Goal: Task Accomplishment & Management: Manage account settings

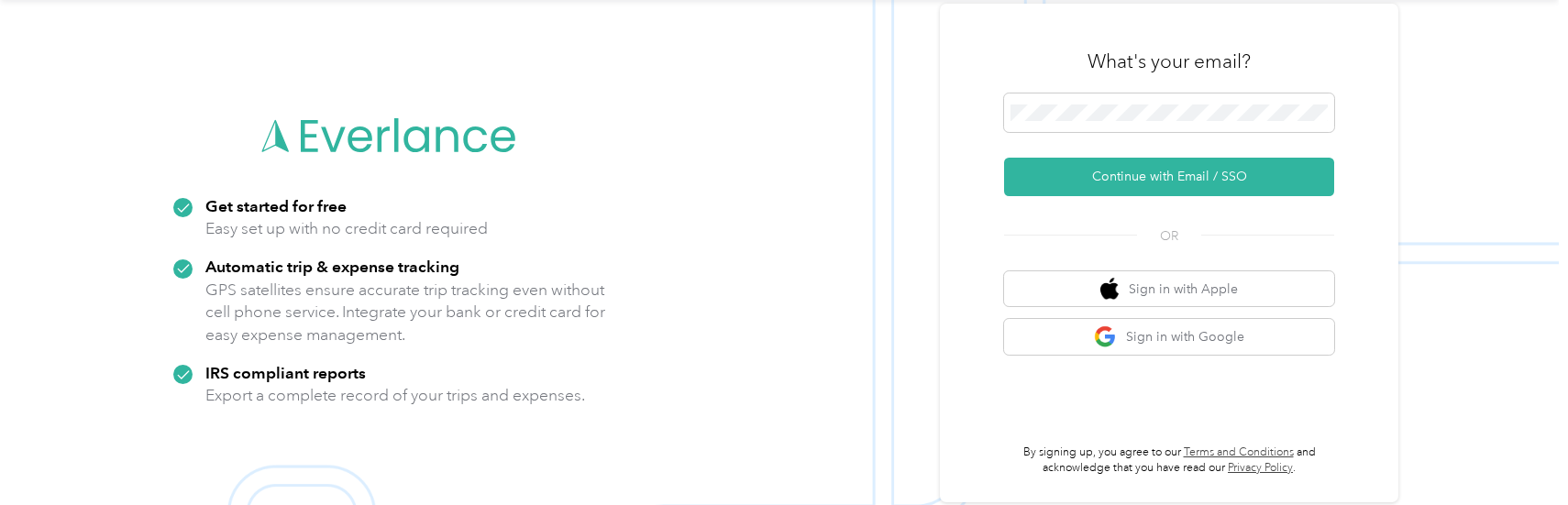
scroll to position [58, 0]
click at [1157, 343] on button "Sign in with Google" at bounding box center [1170, 336] width 330 height 36
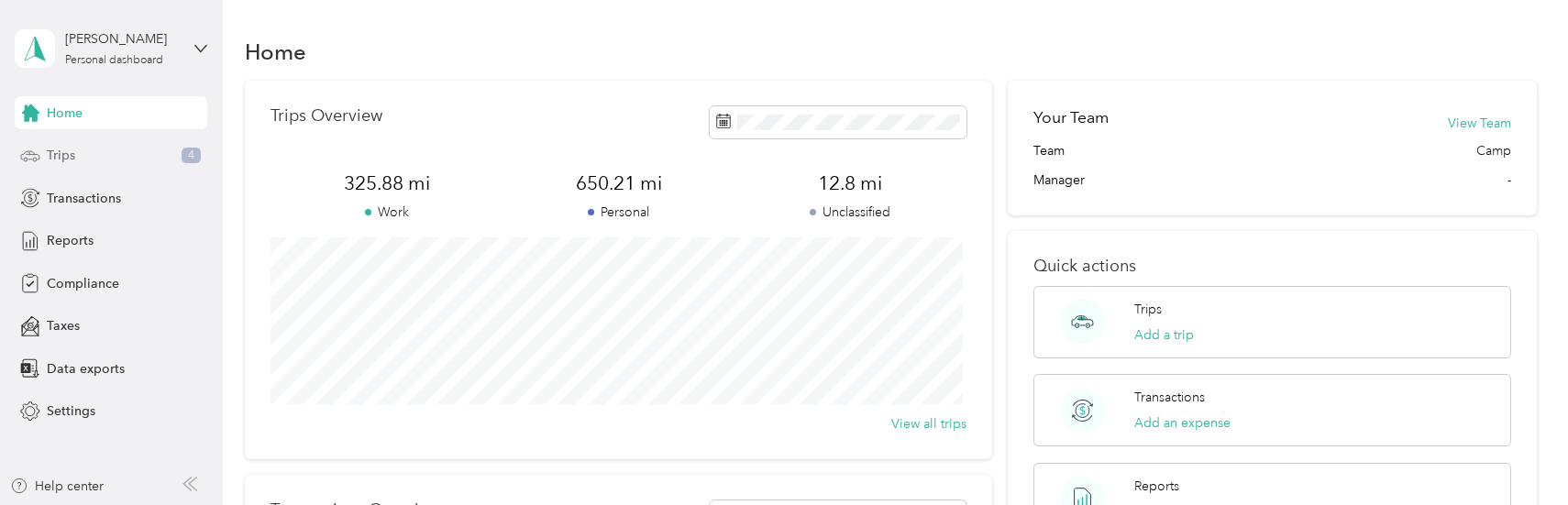
click at [95, 157] on div "Trips 4" at bounding box center [111, 156] width 193 height 33
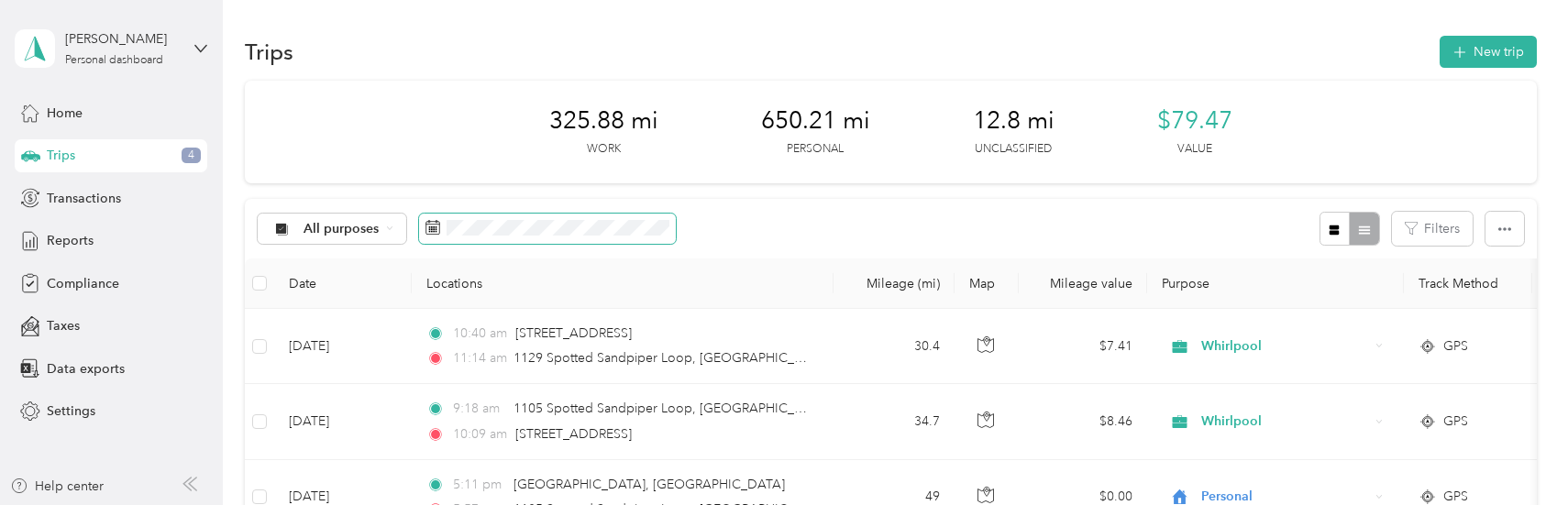
click at [427, 227] on icon at bounding box center [433, 228] width 15 height 15
click at [443, 223] on span at bounding box center [547, 230] width 257 height 32
click at [345, 223] on span "All purposes" at bounding box center [342, 230] width 76 height 13
click at [316, 322] on span "Whirlpool" at bounding box center [348, 324] width 89 height 19
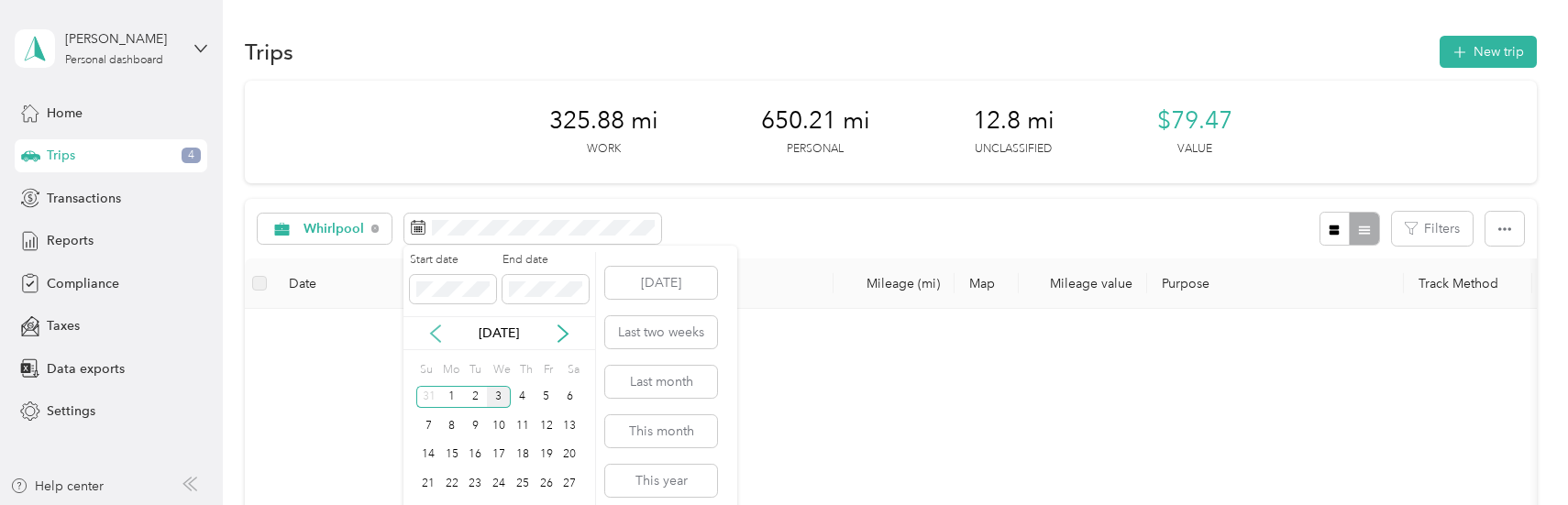
click at [426, 334] on icon at bounding box center [436, 334] width 19 height 19
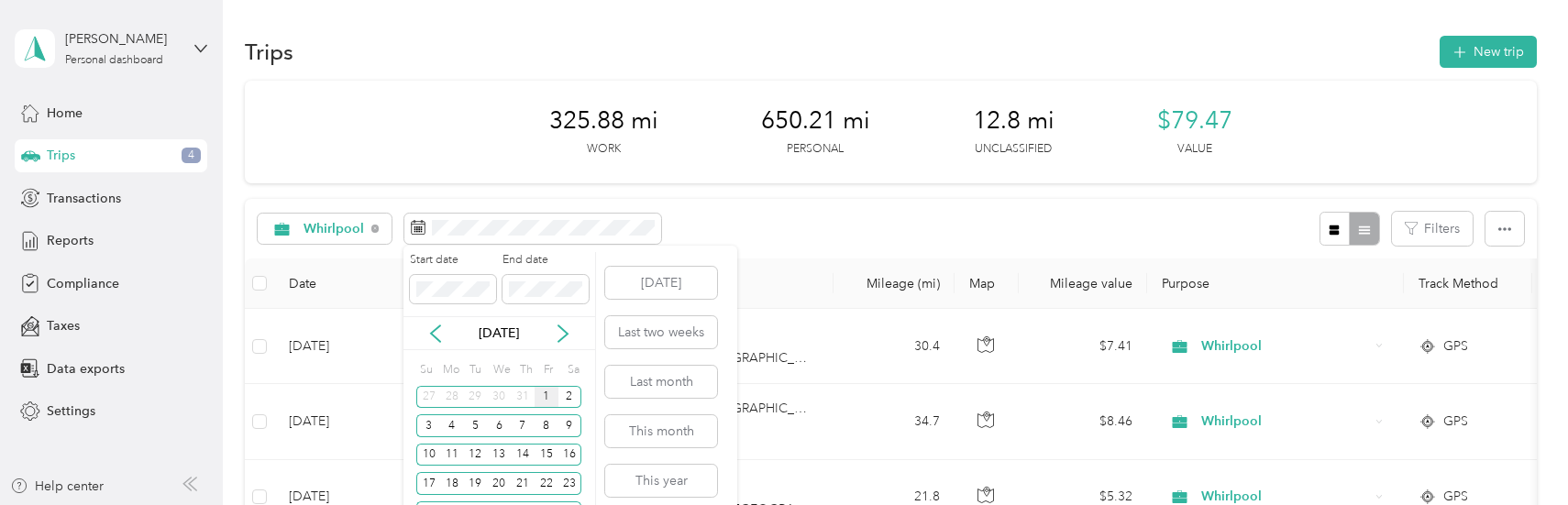
click at [540, 398] on div "1" at bounding box center [547, 398] width 24 height 23
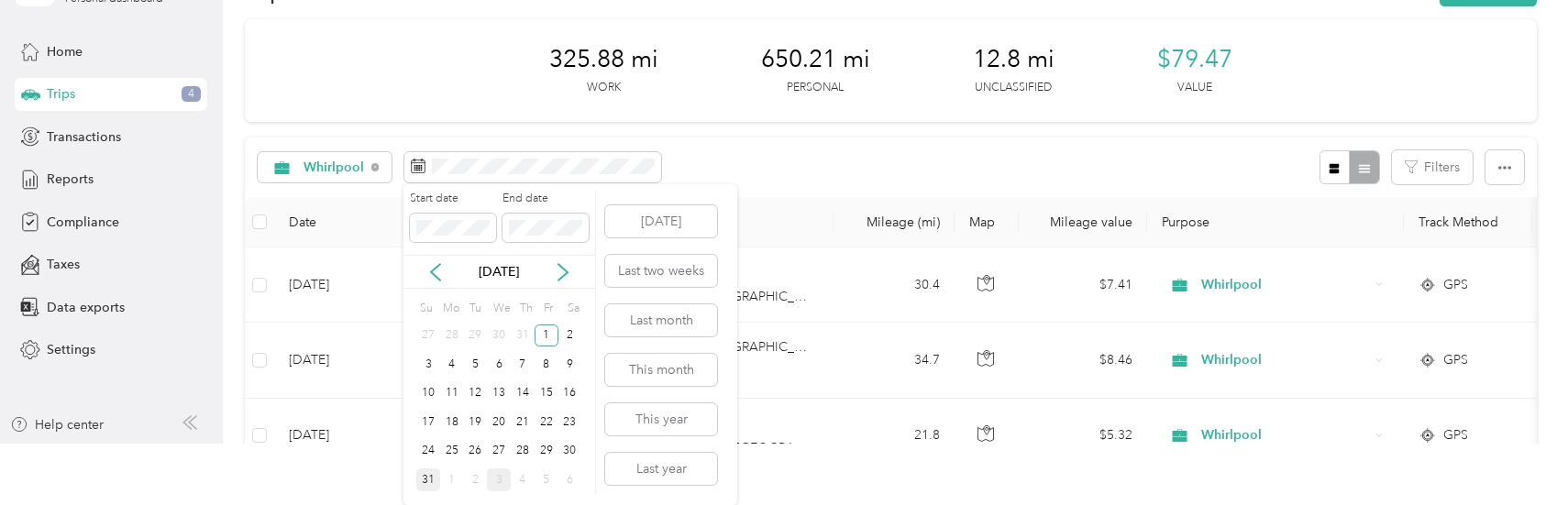
click at [436, 478] on div "31" at bounding box center [428, 480] width 24 height 23
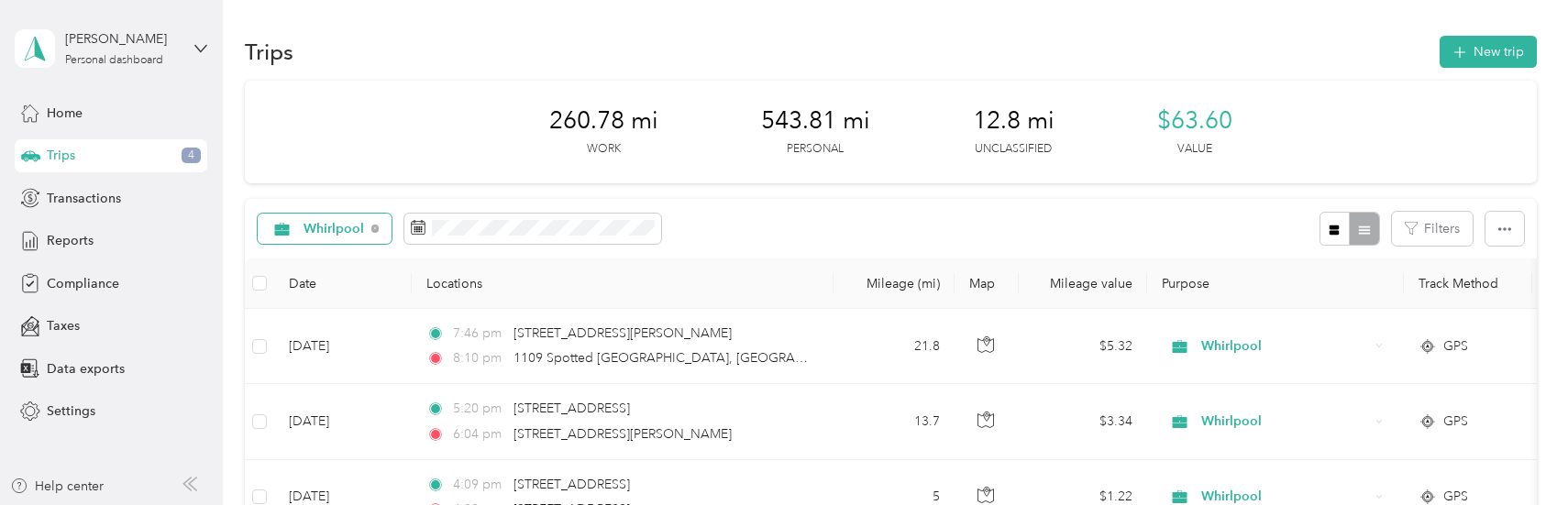
click at [321, 224] on span "Whirlpool" at bounding box center [335, 230] width 61 height 13
click at [314, 298] on span "Unclassified" at bounding box center [346, 294] width 83 height 19
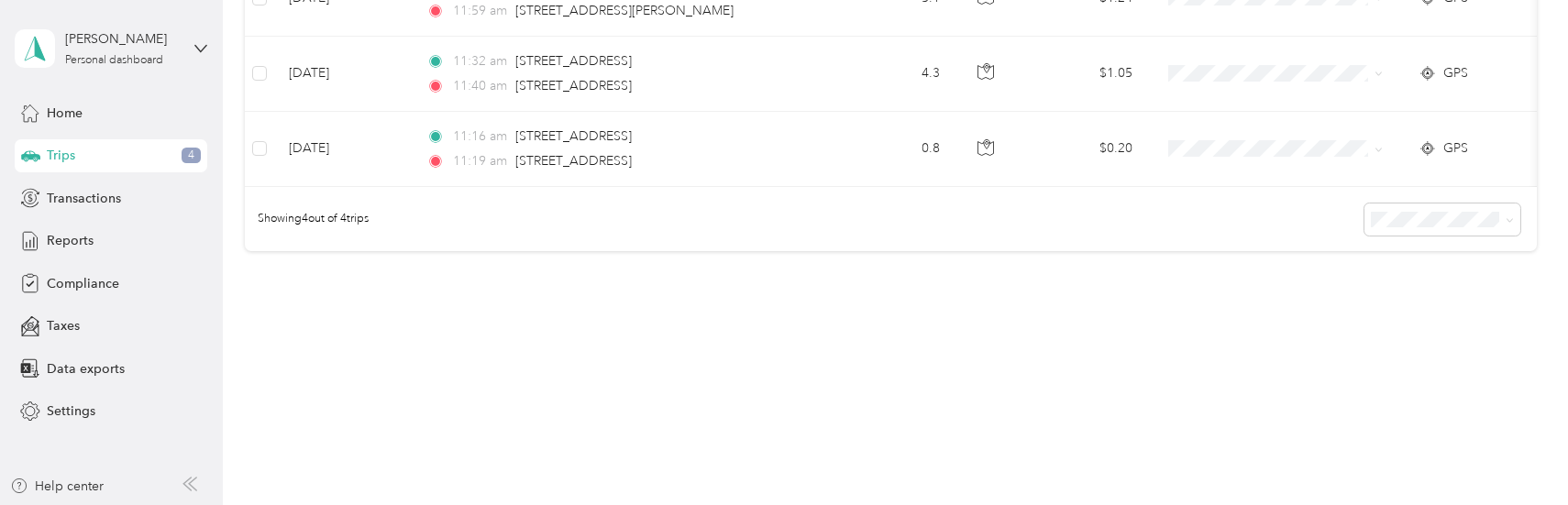
scroll to position [161, 0]
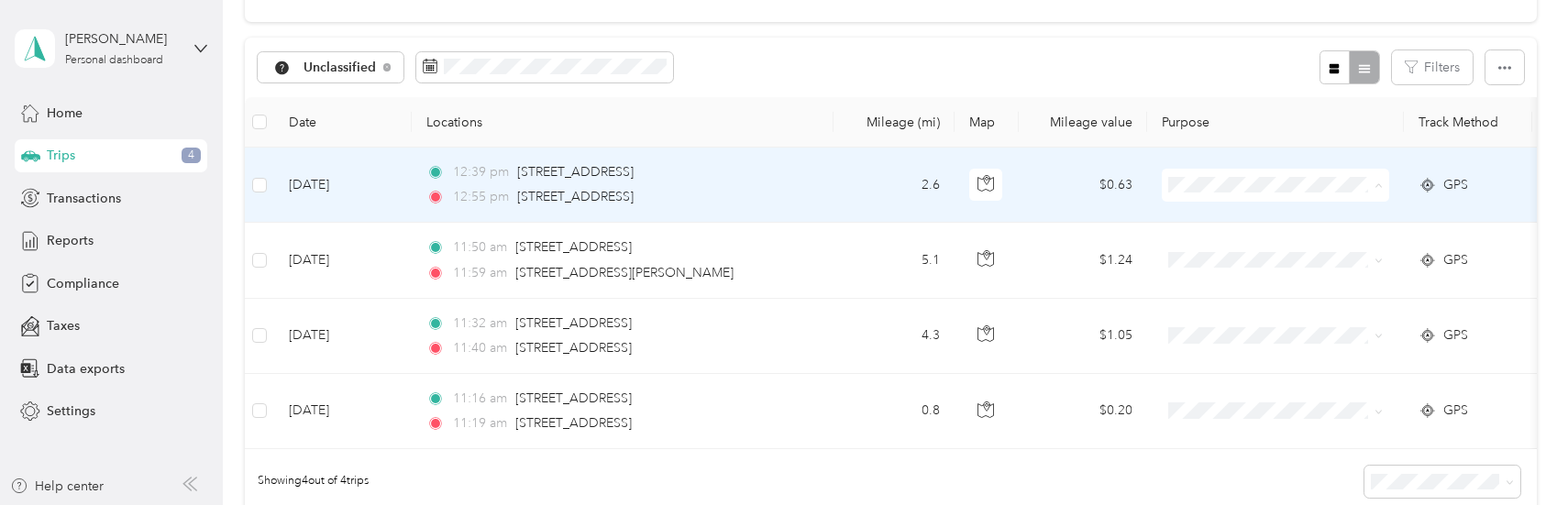
click at [1225, 222] on span "Whirlpool" at bounding box center [1293, 219] width 170 height 19
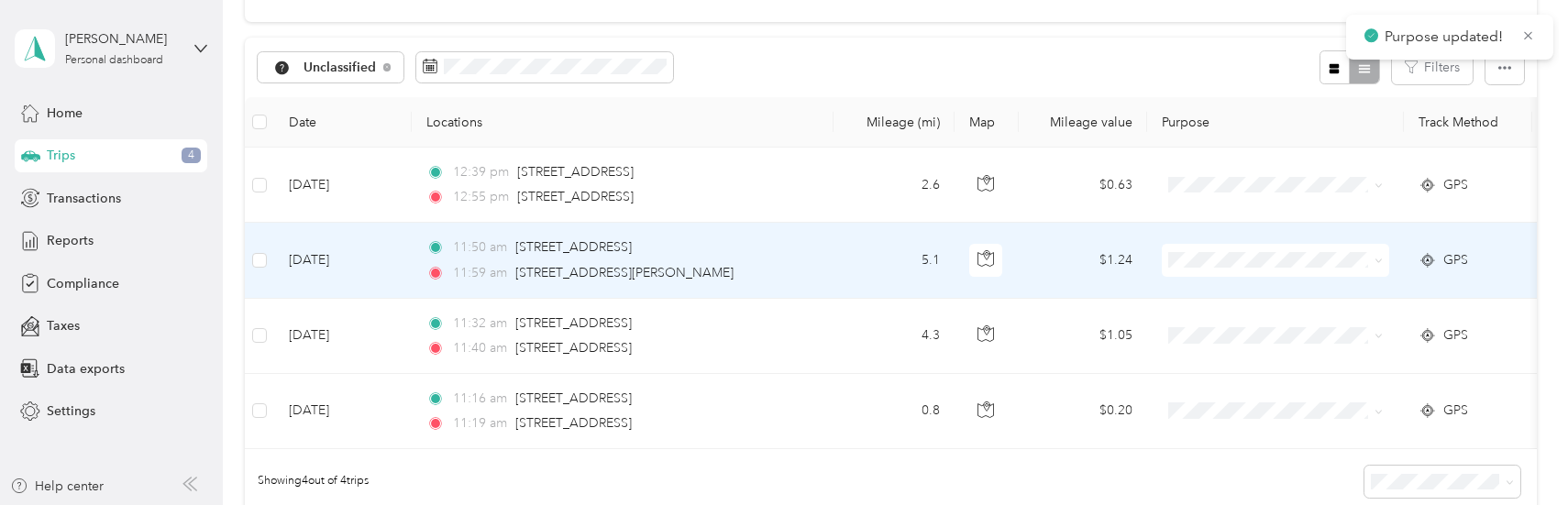
click at [1225, 248] on span at bounding box center [1275, 260] width 227 height 33
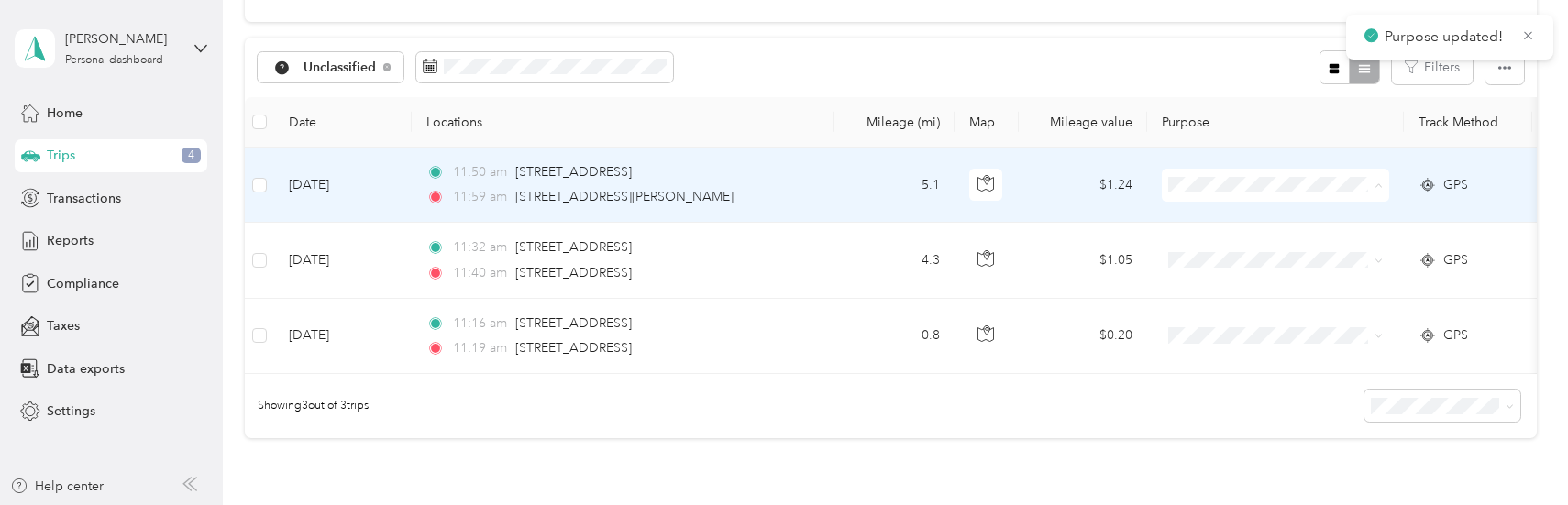
click at [1223, 217] on span "Whirlpool" at bounding box center [1293, 219] width 170 height 19
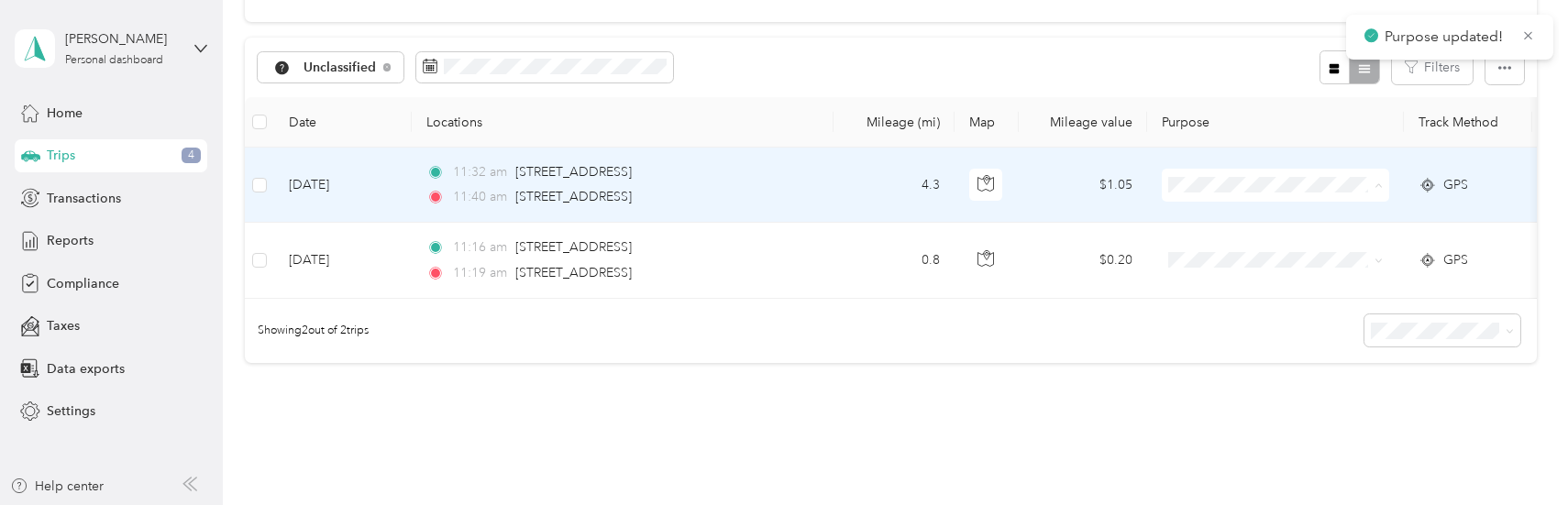
click at [1207, 208] on li "Whirlpool" at bounding box center [1276, 219] width 227 height 32
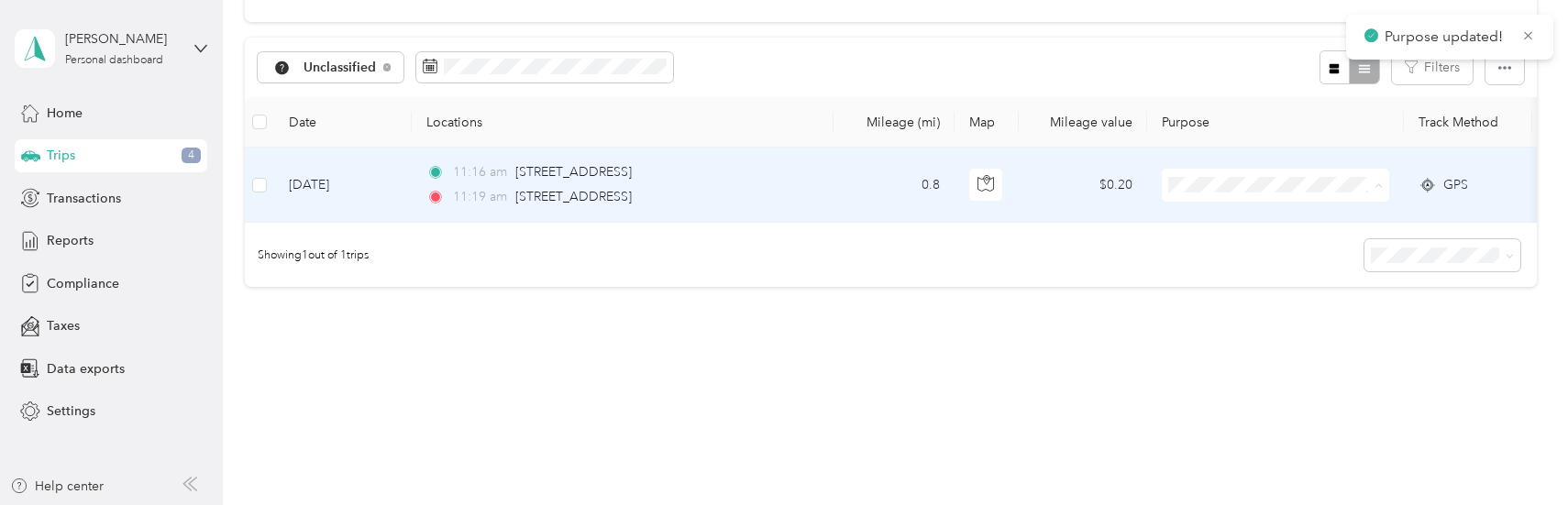
click at [1209, 214] on span "Whirlpool" at bounding box center [1293, 219] width 170 height 19
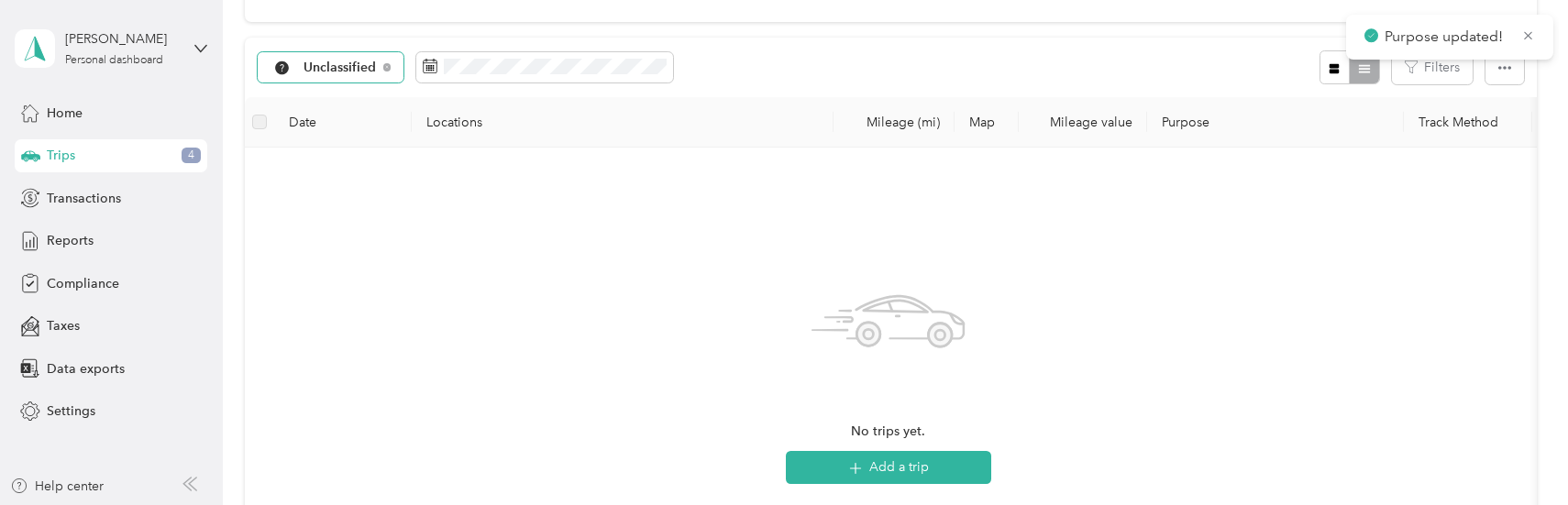
click at [380, 69] on div "Unclassified" at bounding box center [330, 68] width 145 height 32
click at [327, 174] on li "Whirlpool" at bounding box center [335, 164] width 153 height 32
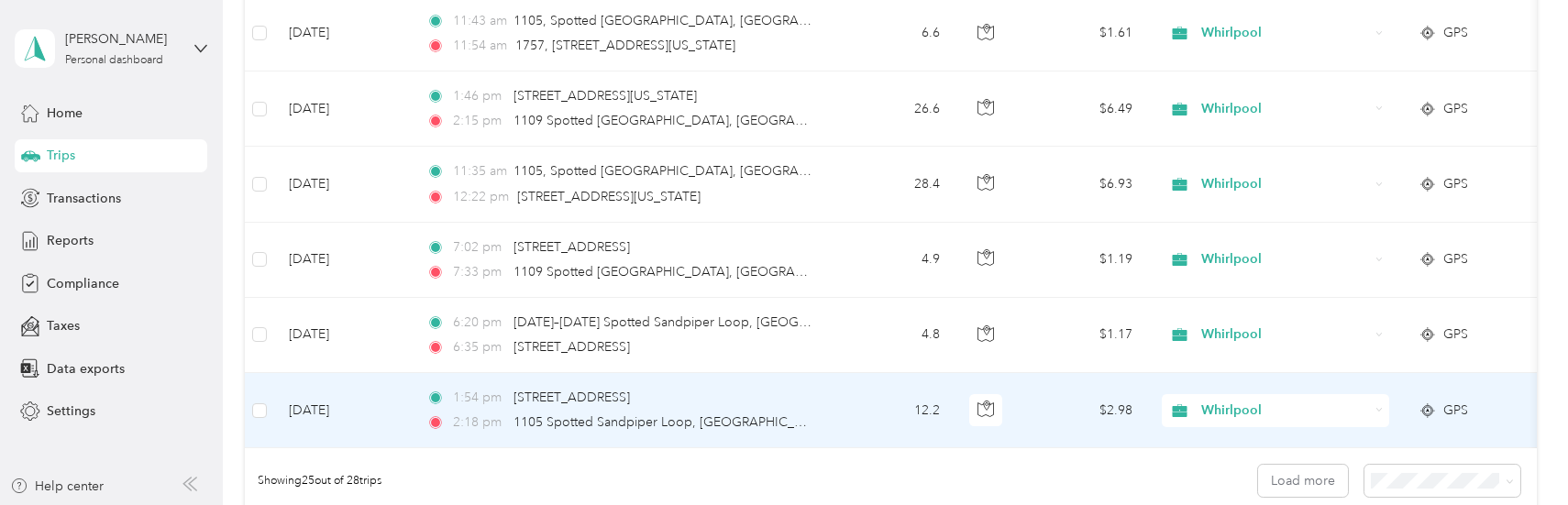
scroll to position [1929, 0]
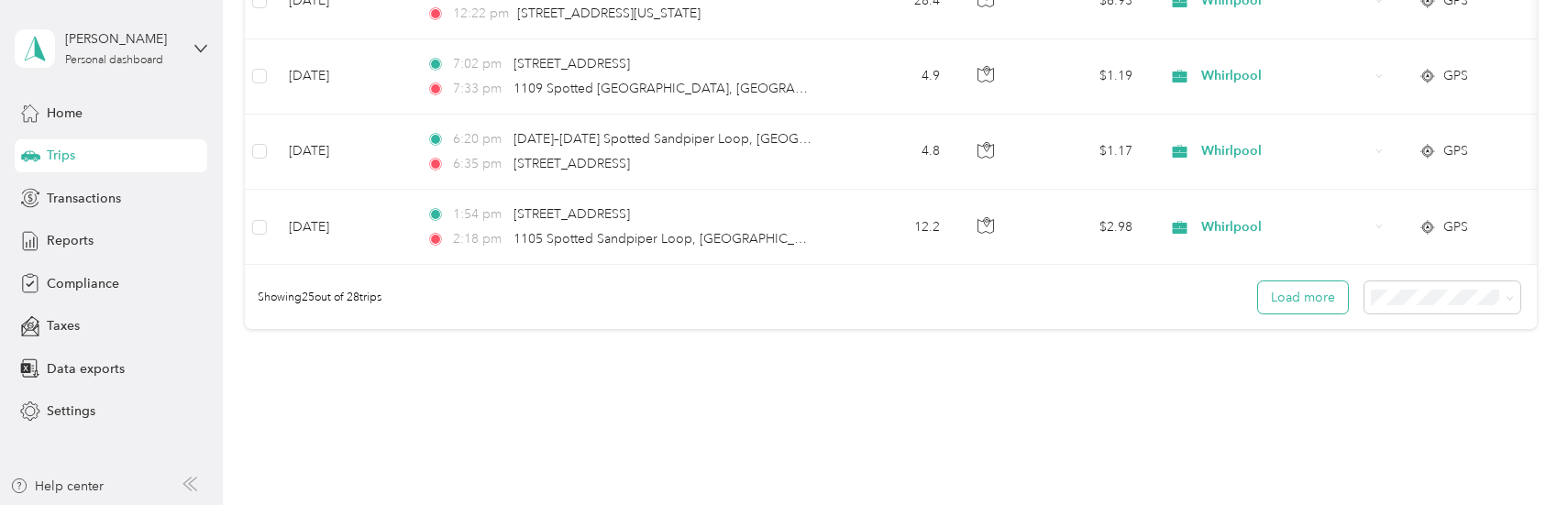
click at [1291, 313] on button "Load more" at bounding box center [1303, 297] width 90 height 32
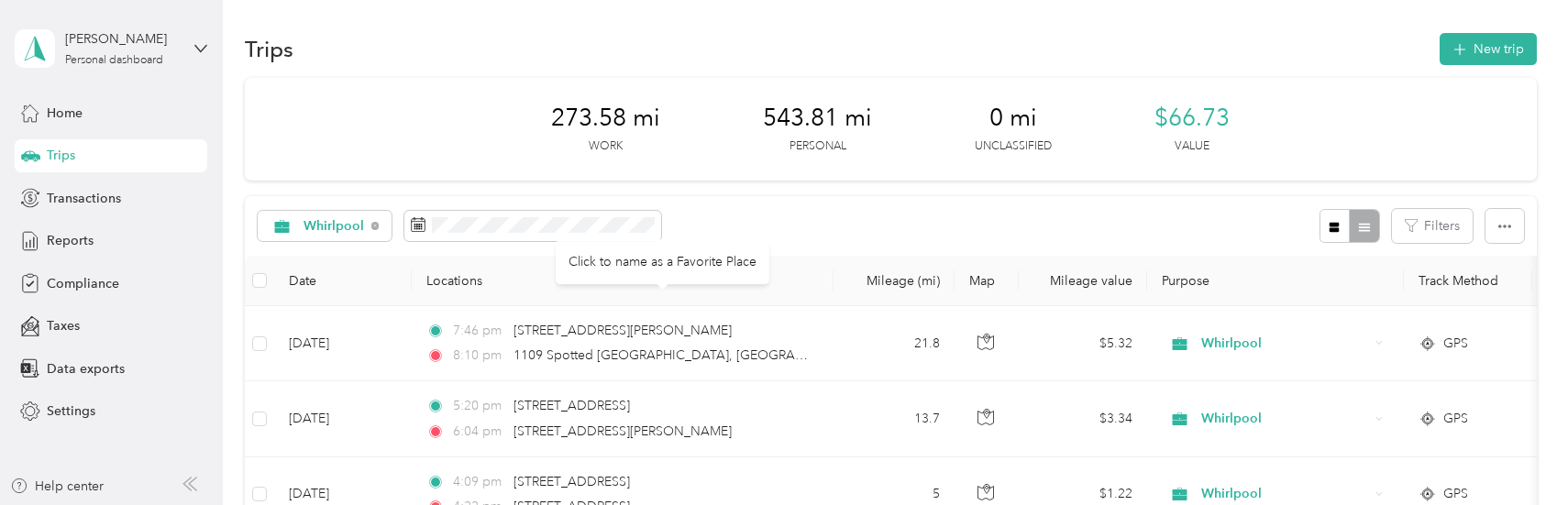
scroll to position [0, 0]
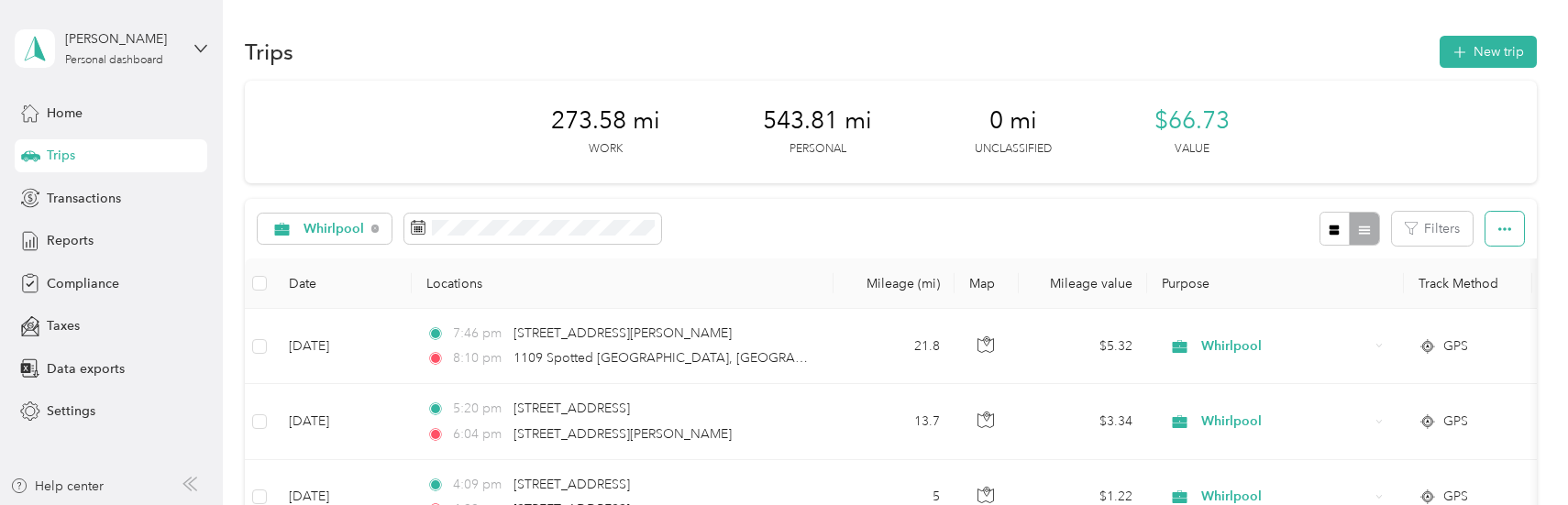
click at [1498, 230] on icon "button" at bounding box center [1505, 229] width 13 height 4
click at [1479, 263] on span "Select all" at bounding box center [1480, 263] width 50 height 16
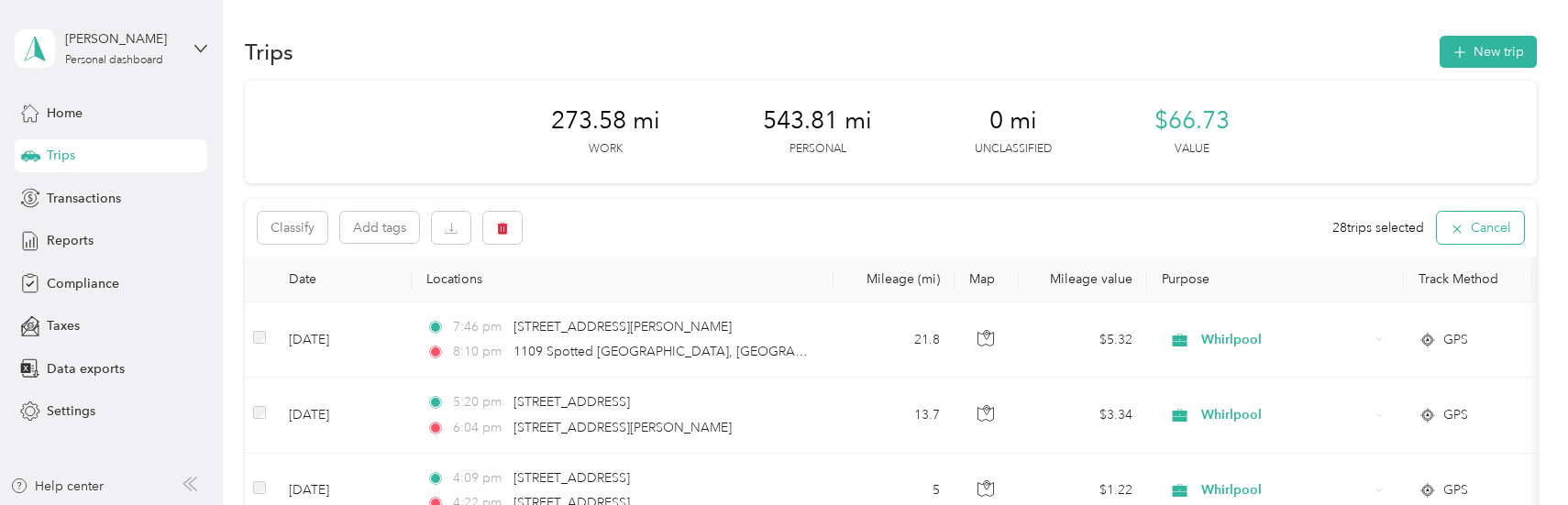
click at [1461, 224] on button "Cancel" at bounding box center [1481, 228] width 87 height 32
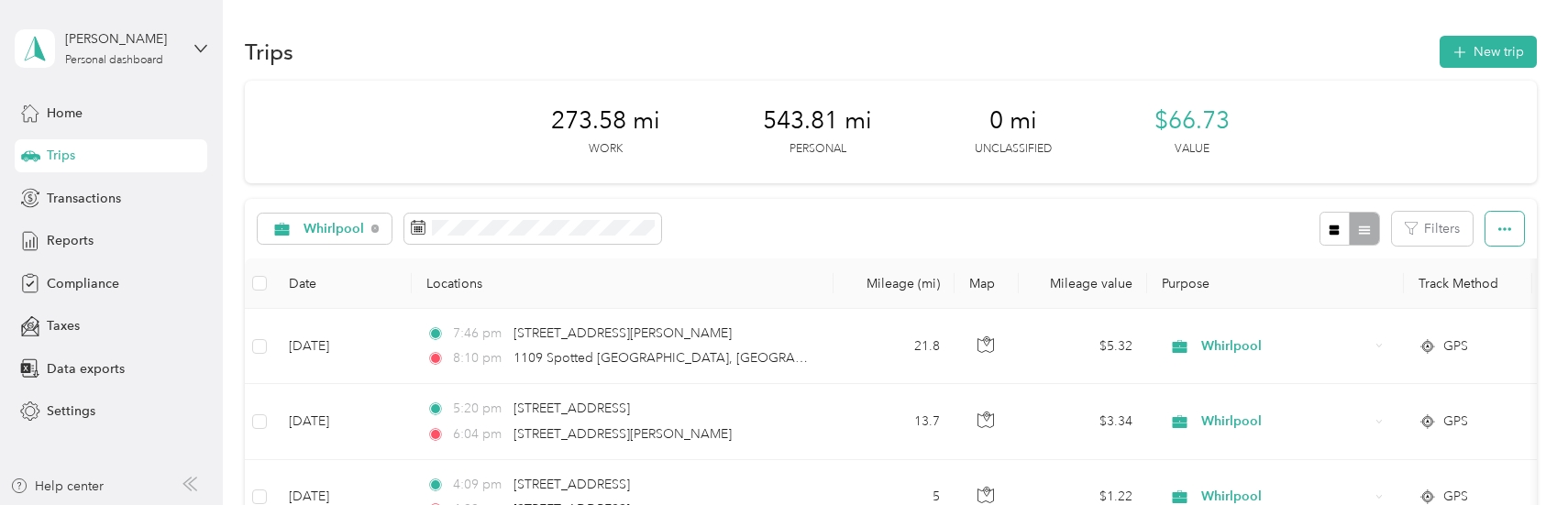
click at [1491, 229] on button "button" at bounding box center [1505, 229] width 39 height 34
click at [1468, 287] on div "Export" at bounding box center [1480, 296] width 50 height 19
click at [1475, 291] on span "Export" at bounding box center [1474, 296] width 39 height 16
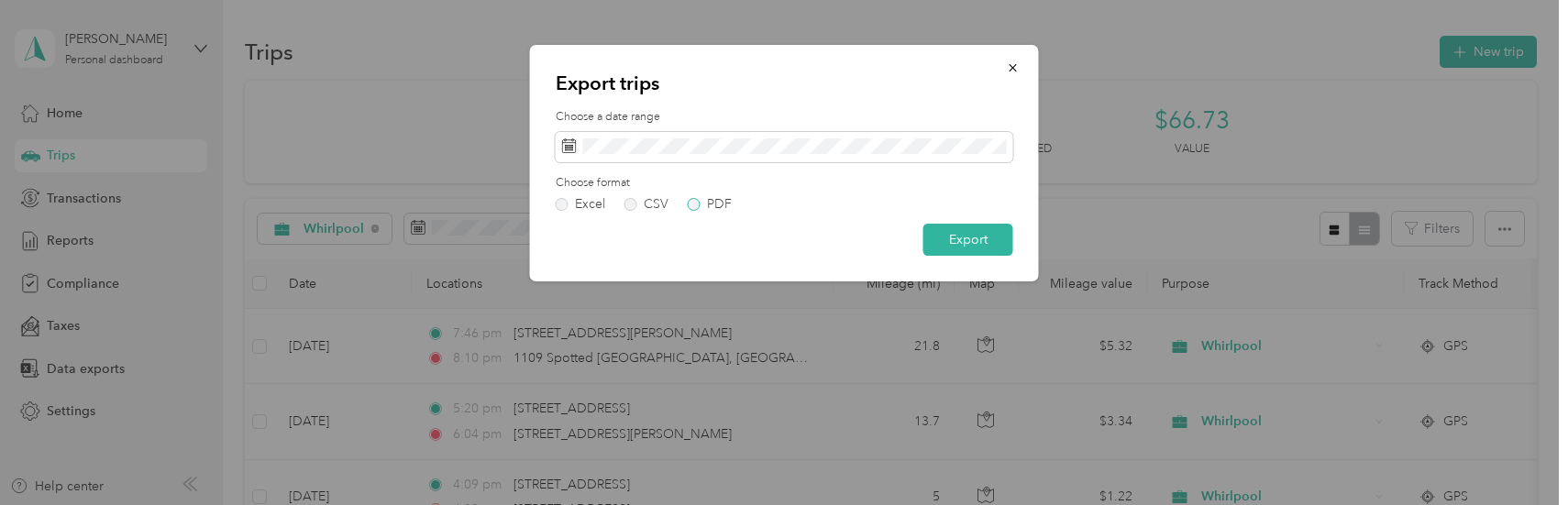
click at [693, 205] on label "PDF" at bounding box center [710, 205] width 44 height 13
click at [966, 241] on button "Export" at bounding box center [968, 240] width 90 height 32
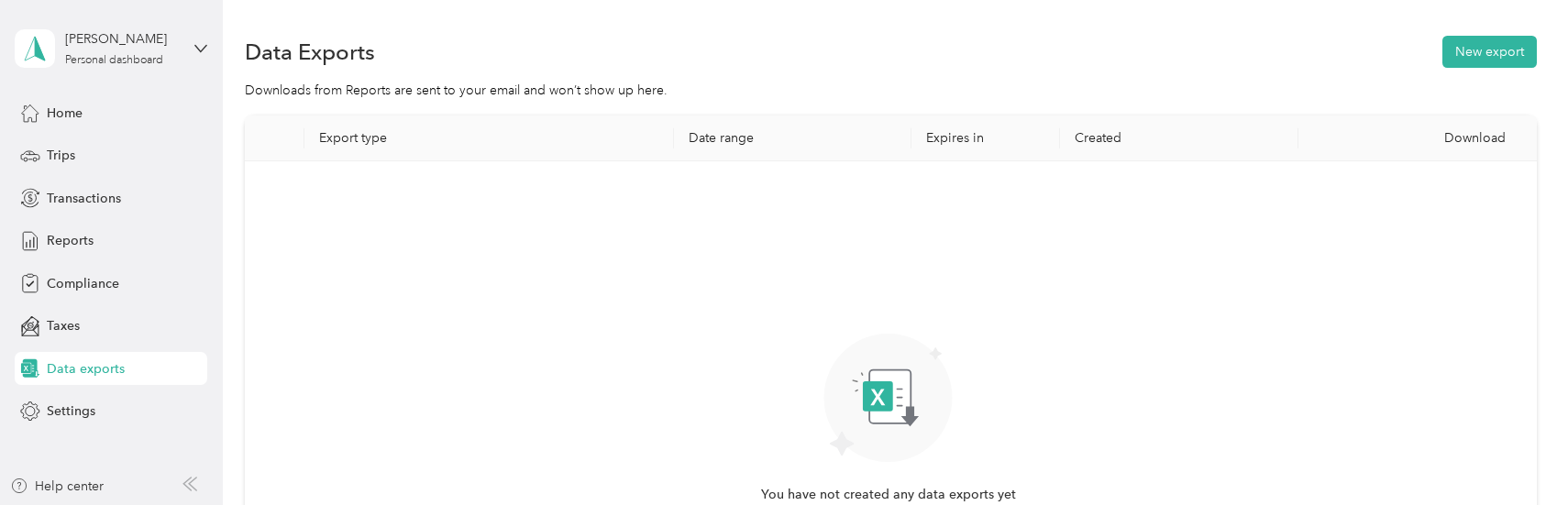
scroll to position [183, 0]
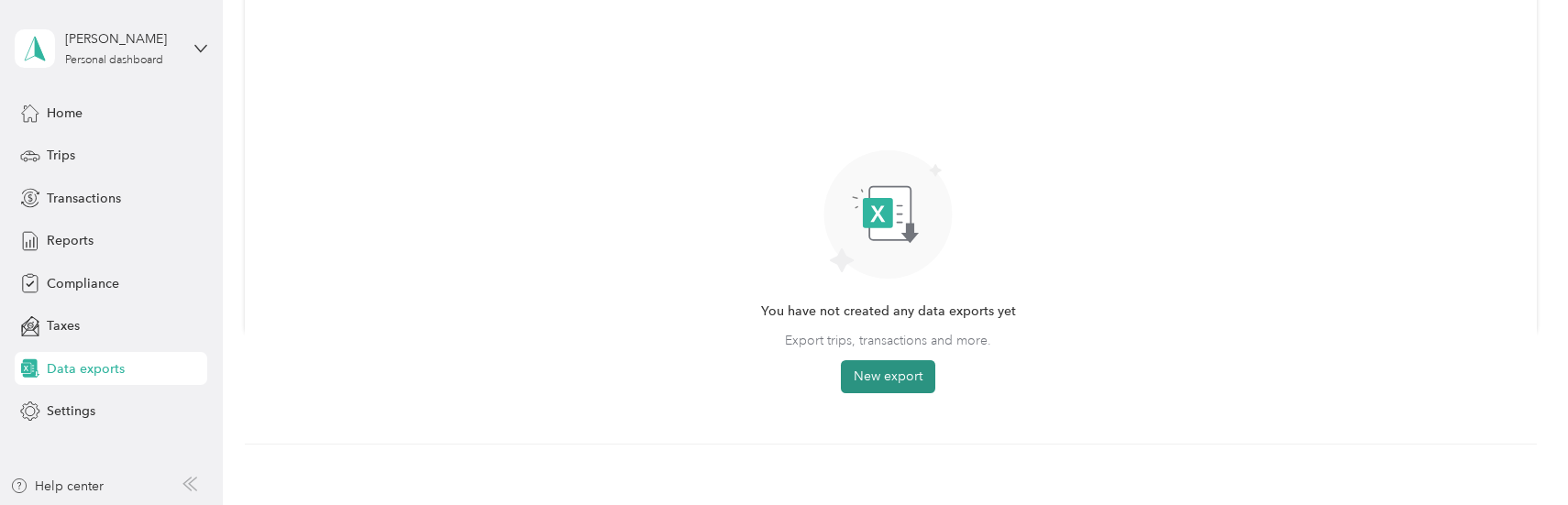
click at [869, 373] on button "New export" at bounding box center [889, 377] width 95 height 33
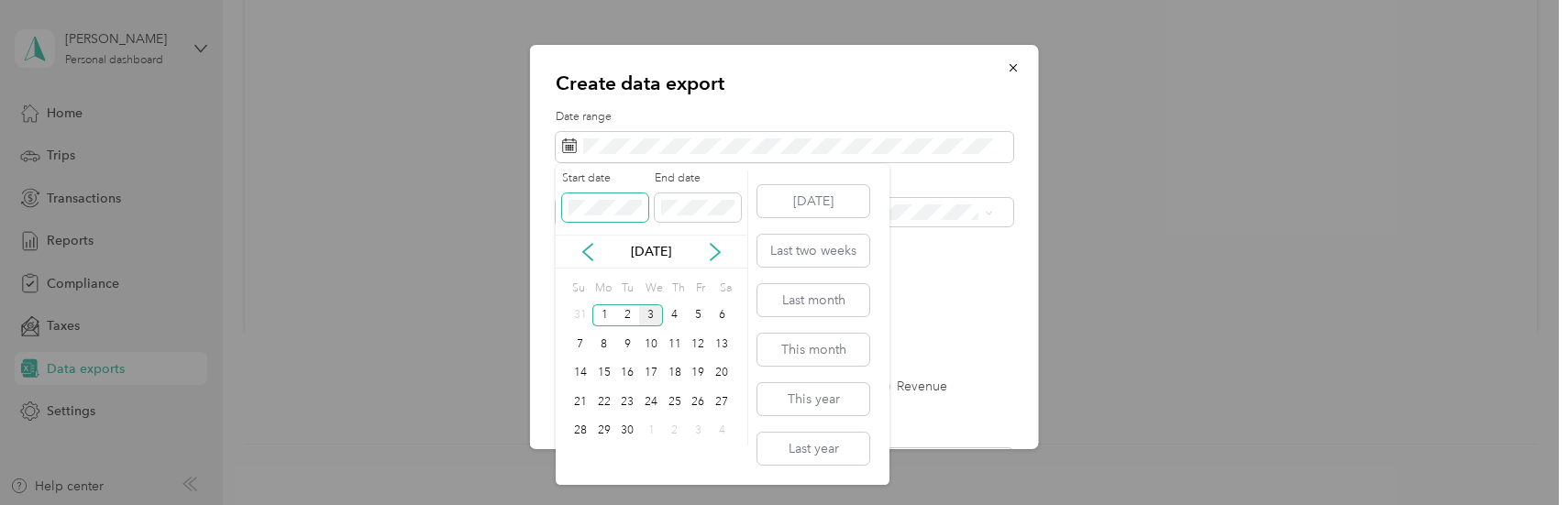
click at [563, 201] on span at bounding box center [605, 208] width 86 height 30
click at [584, 258] on icon at bounding box center [588, 252] width 19 height 19
click at [694, 315] on div "1" at bounding box center [699, 316] width 24 height 23
click at [582, 461] on div "31" at bounding box center [581, 460] width 24 height 23
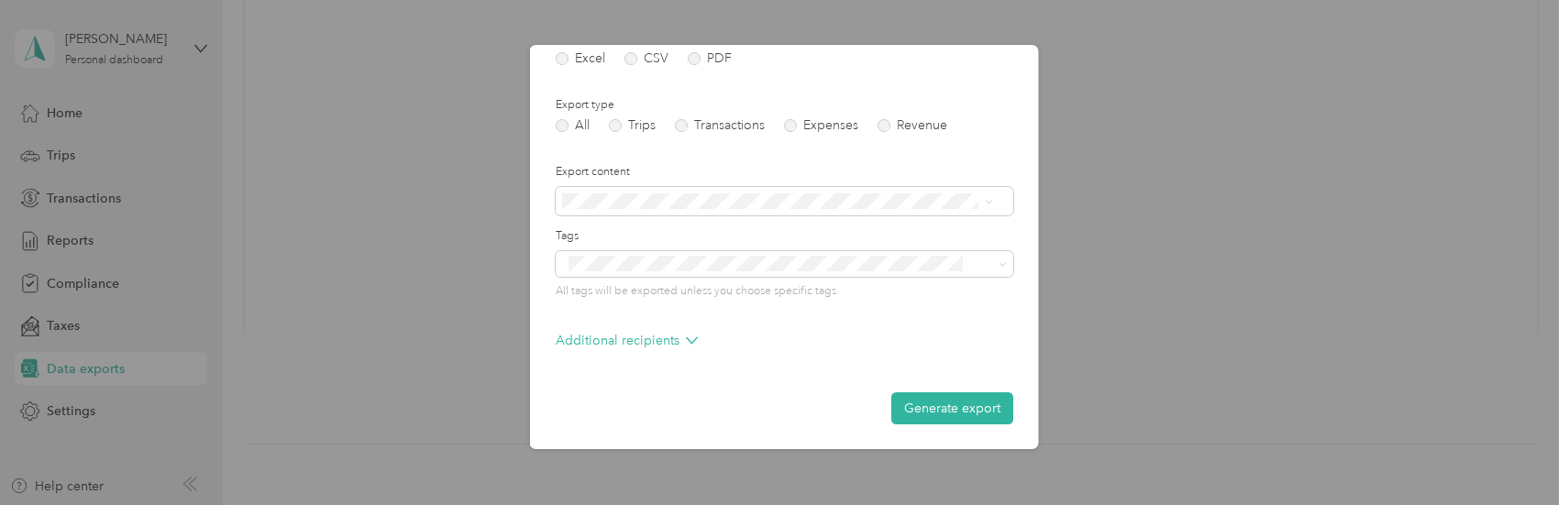
scroll to position [262, 0]
click at [854, 277] on div "All tags will be exported unless you choose specific tags." at bounding box center [785, 274] width 458 height 48
click at [668, 337] on p "Additional recipients" at bounding box center [626, 339] width 142 height 19
click at [684, 332] on p "Additional recipients" at bounding box center [626, 339] width 142 height 19
click at [921, 407] on button "Generate export" at bounding box center [953, 408] width 122 height 32
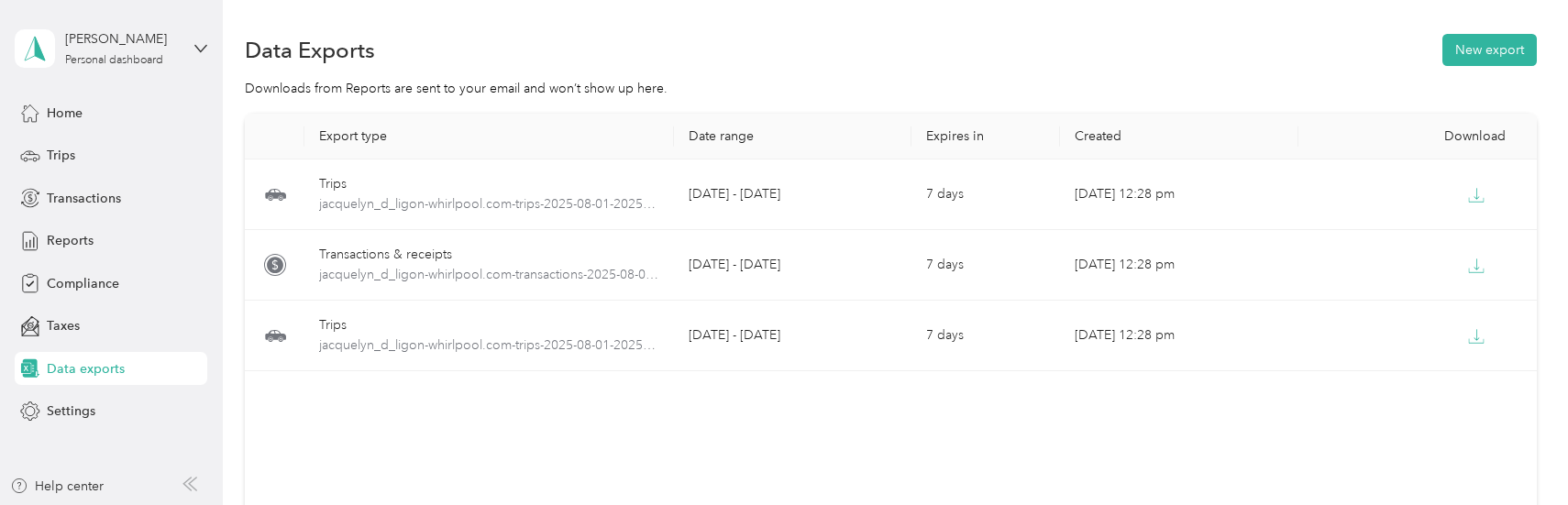
scroll to position [0, 0]
click at [52, 239] on span "Reports" at bounding box center [70, 240] width 46 height 19
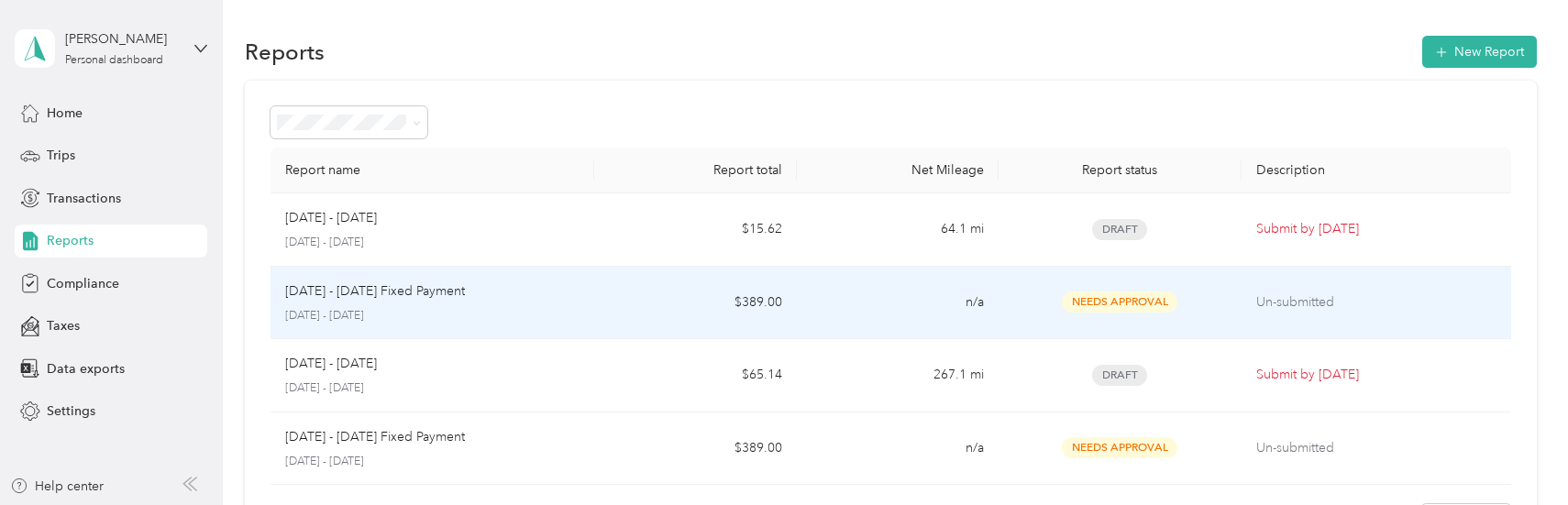
click at [1219, 297] on div "Needs Approval" at bounding box center [1120, 302] width 214 height 21
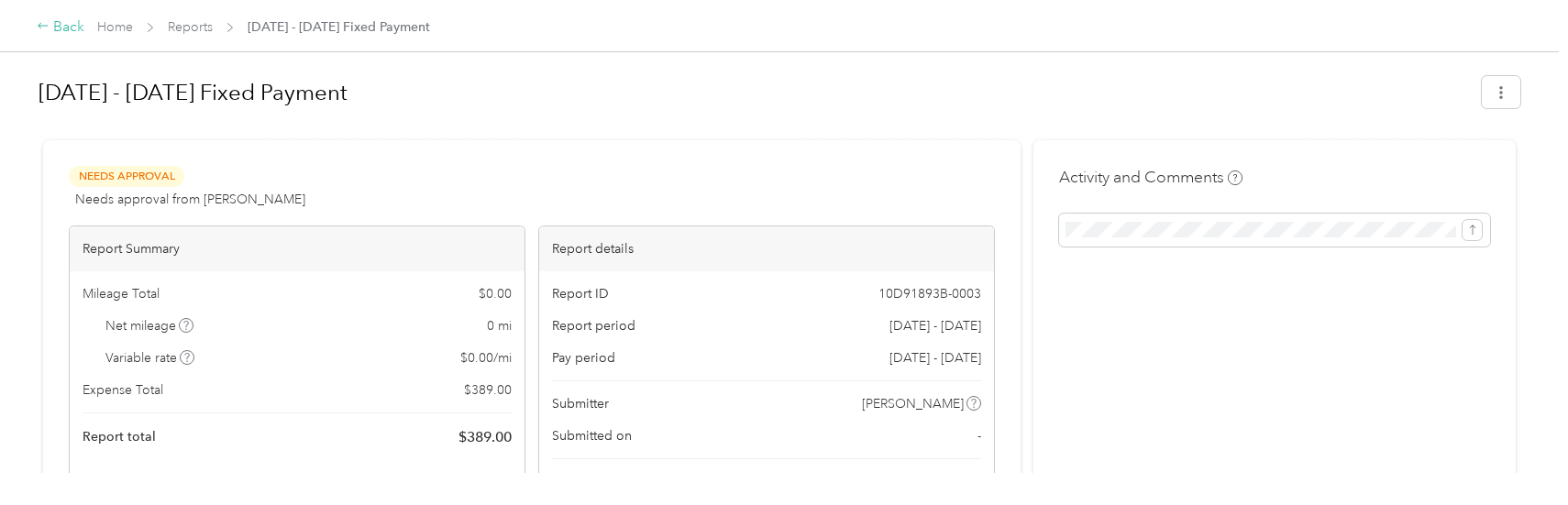
click at [44, 28] on icon at bounding box center [44, 26] width 13 height 13
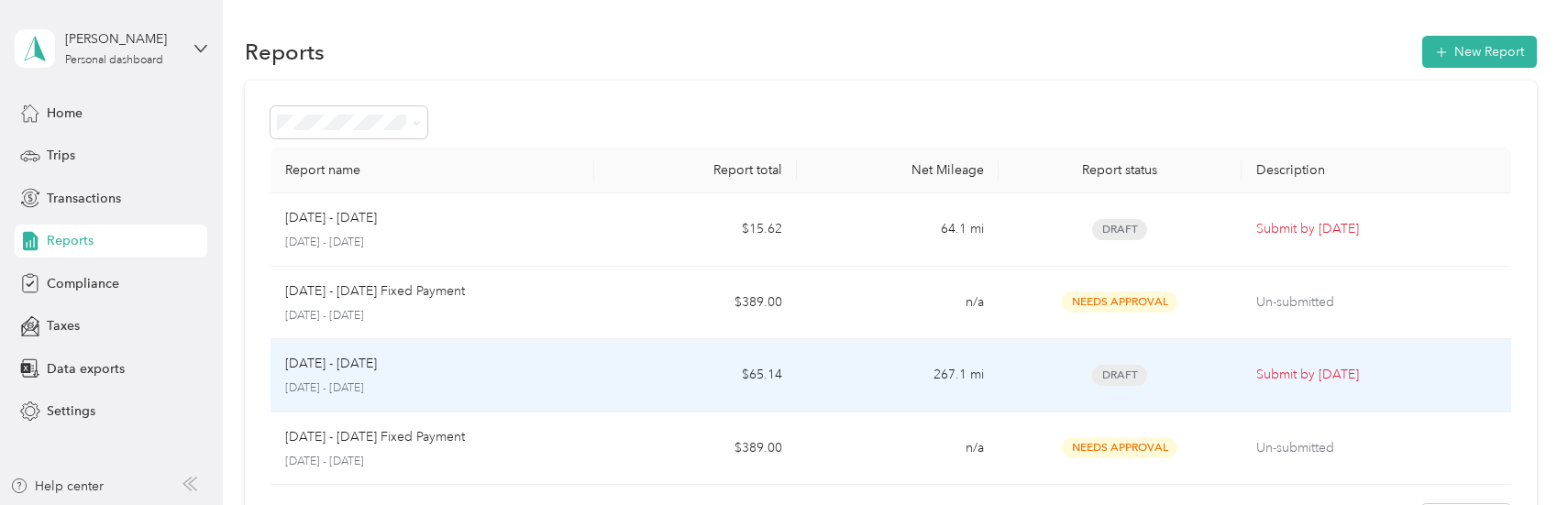
scroll to position [92, 0]
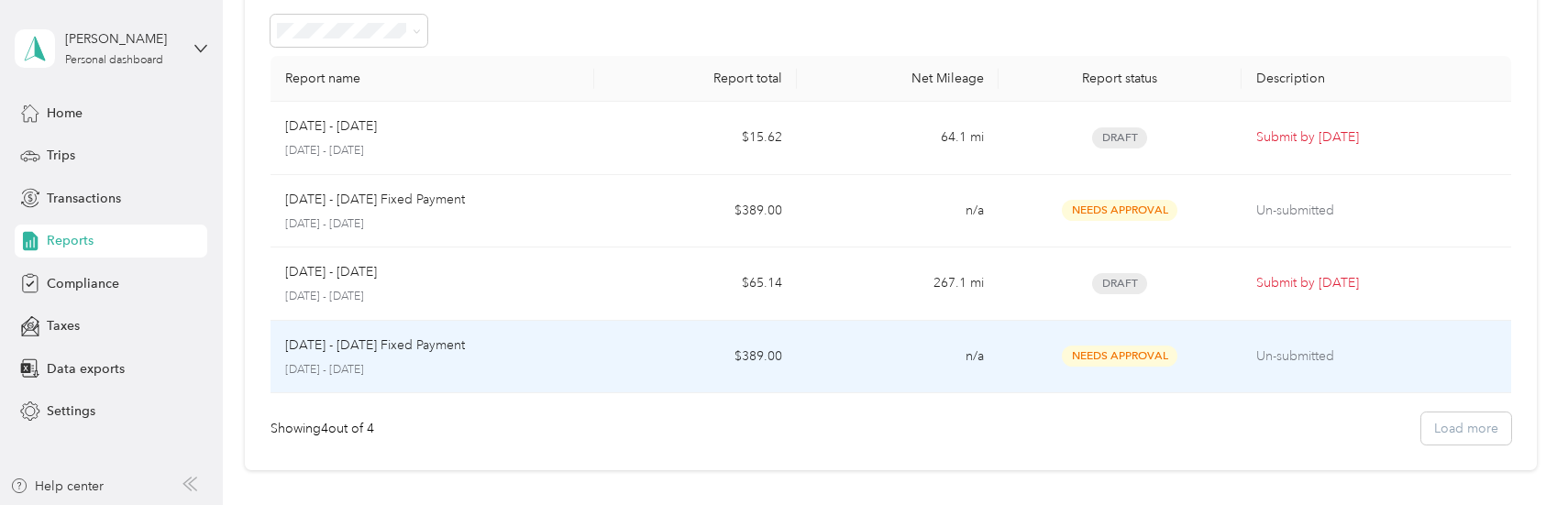
click at [650, 346] on td "$389.00" at bounding box center [695, 357] width 202 height 73
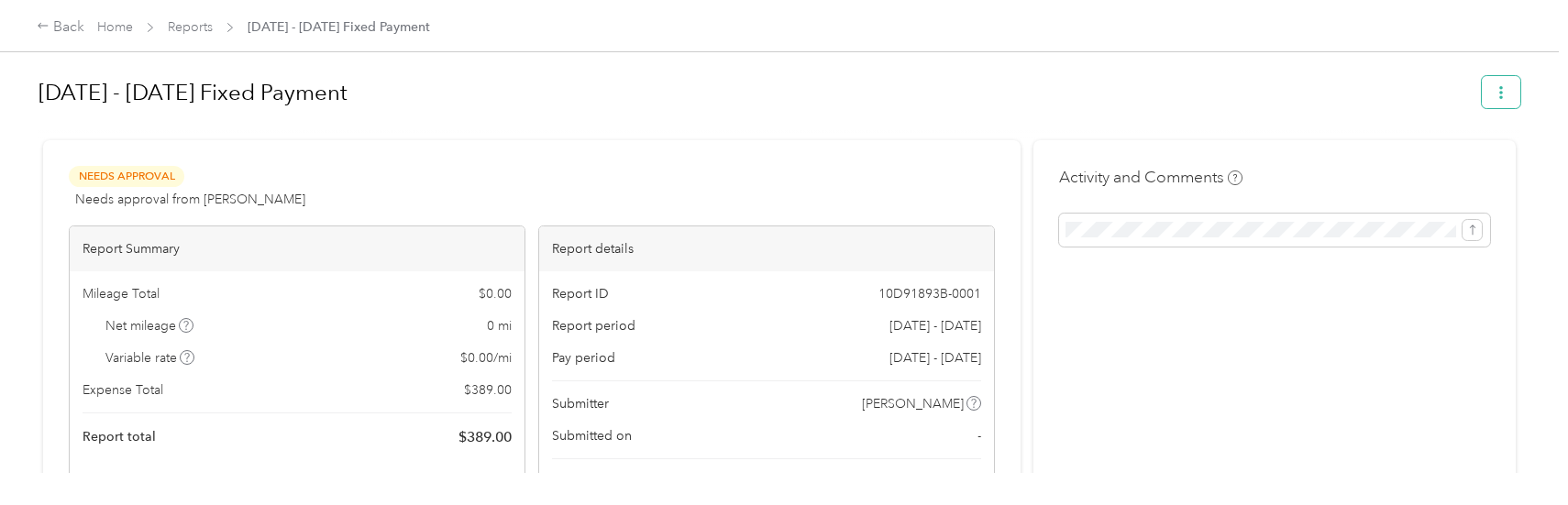
click at [1495, 92] on icon "button" at bounding box center [1501, 93] width 13 height 13
click at [1424, 156] on span "Download" at bounding box center [1444, 158] width 60 height 19
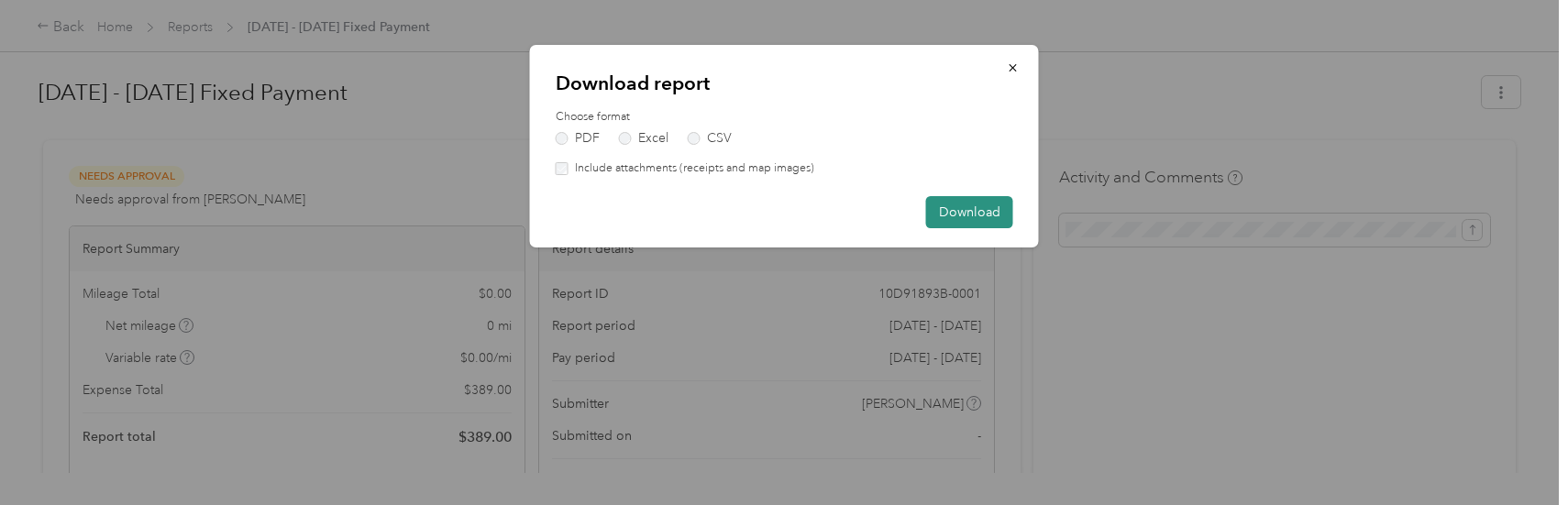
click at [967, 215] on button "Download" at bounding box center [970, 212] width 87 height 32
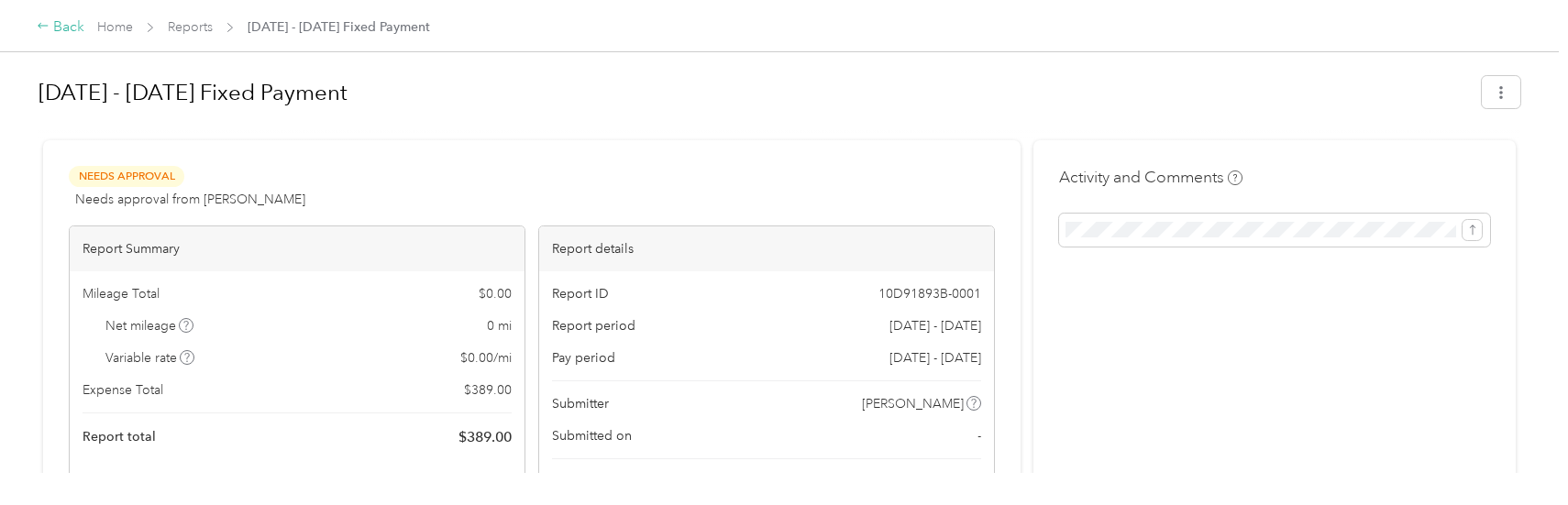
click at [58, 25] on div "Back" at bounding box center [60, 28] width 47 height 22
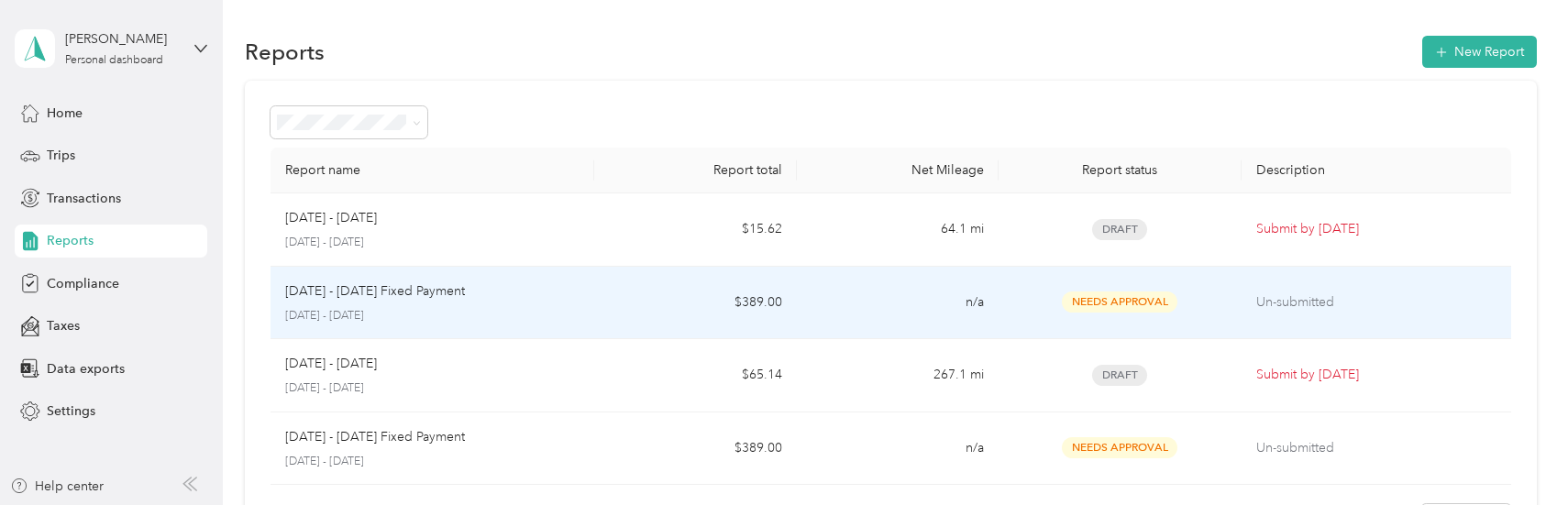
scroll to position [183, 0]
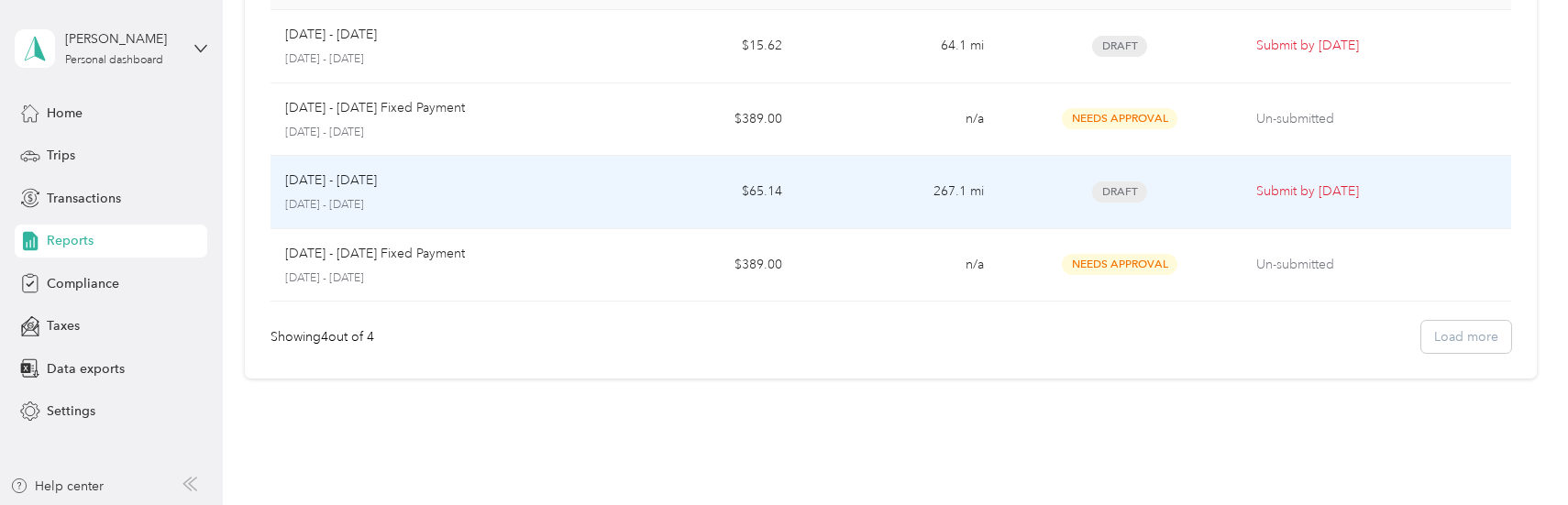
click at [847, 196] on td "267.1 mi" at bounding box center [898, 192] width 202 height 73
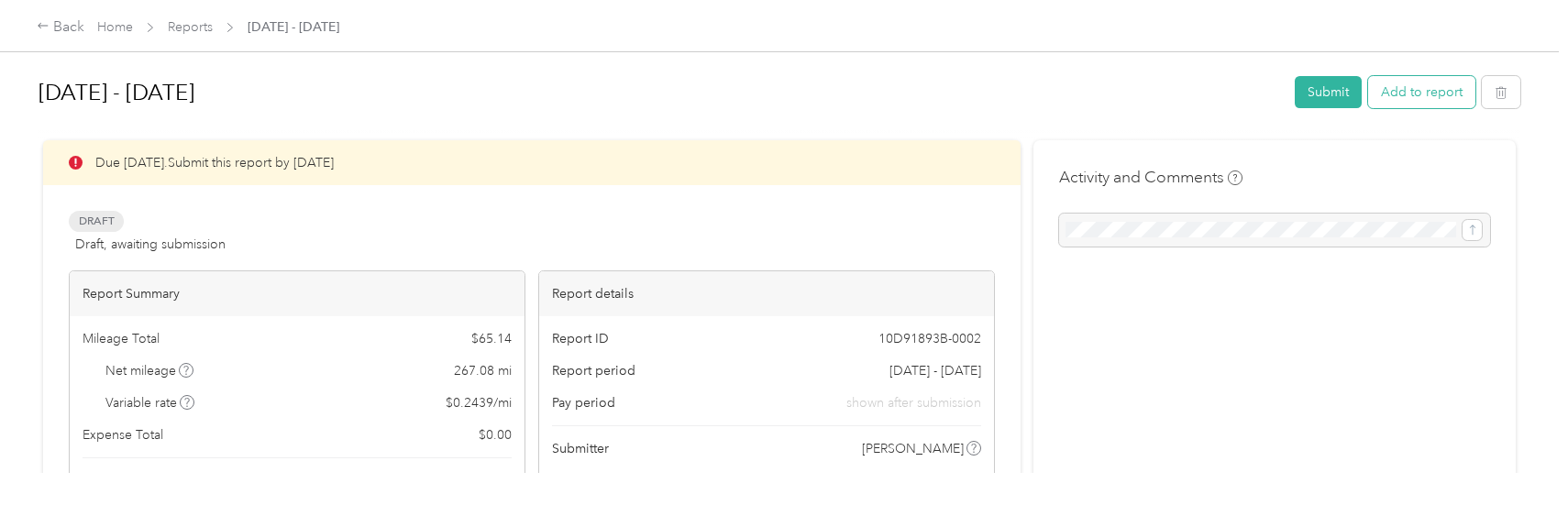
click at [1410, 98] on button "Add to report" at bounding box center [1423, 92] width 107 height 32
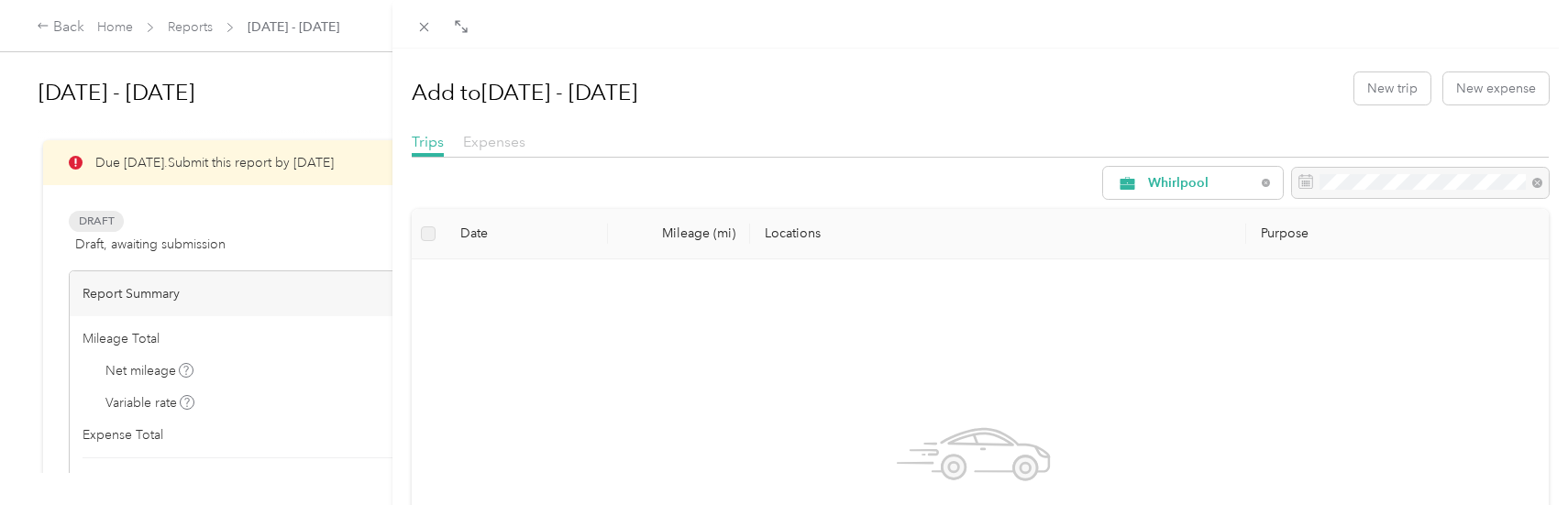
click at [516, 146] on span "Expenses" at bounding box center [494, 142] width 62 height 18
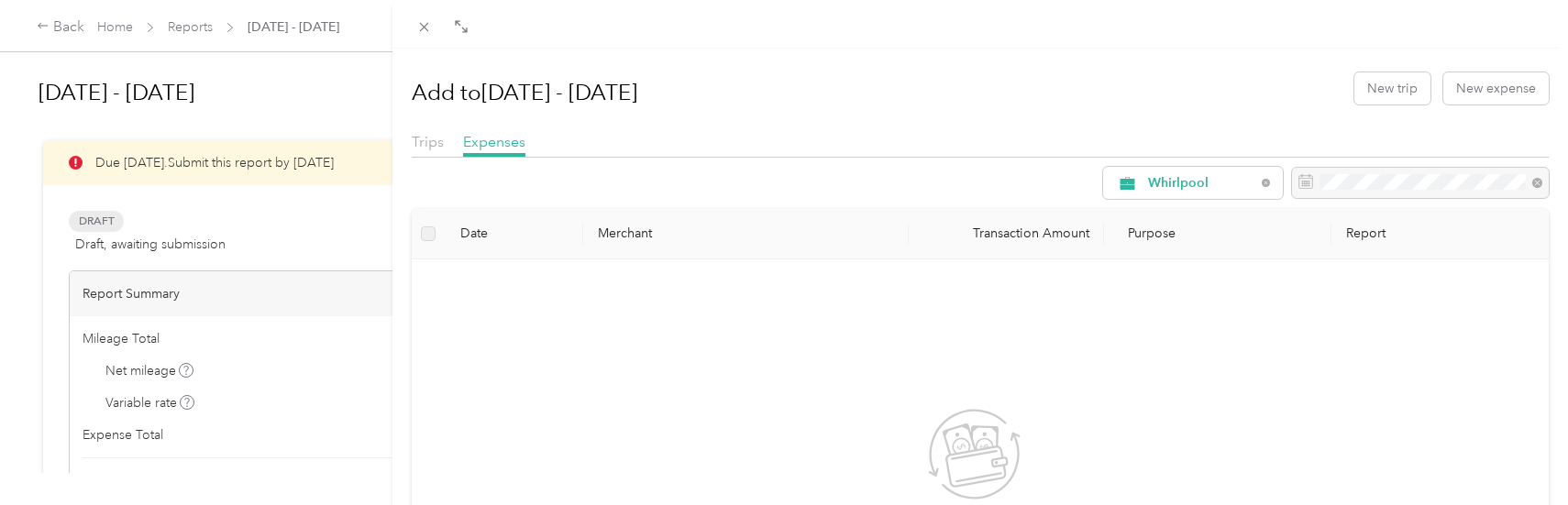
click at [402, 138] on div "Add to [DATE] - [DATE] New trip New expense Trips Expenses Whirlpool Date Merch…" at bounding box center [981, 300] width 1177 height 505
click at [442, 141] on div "Trips" at bounding box center [427, 143] width 32 height 23
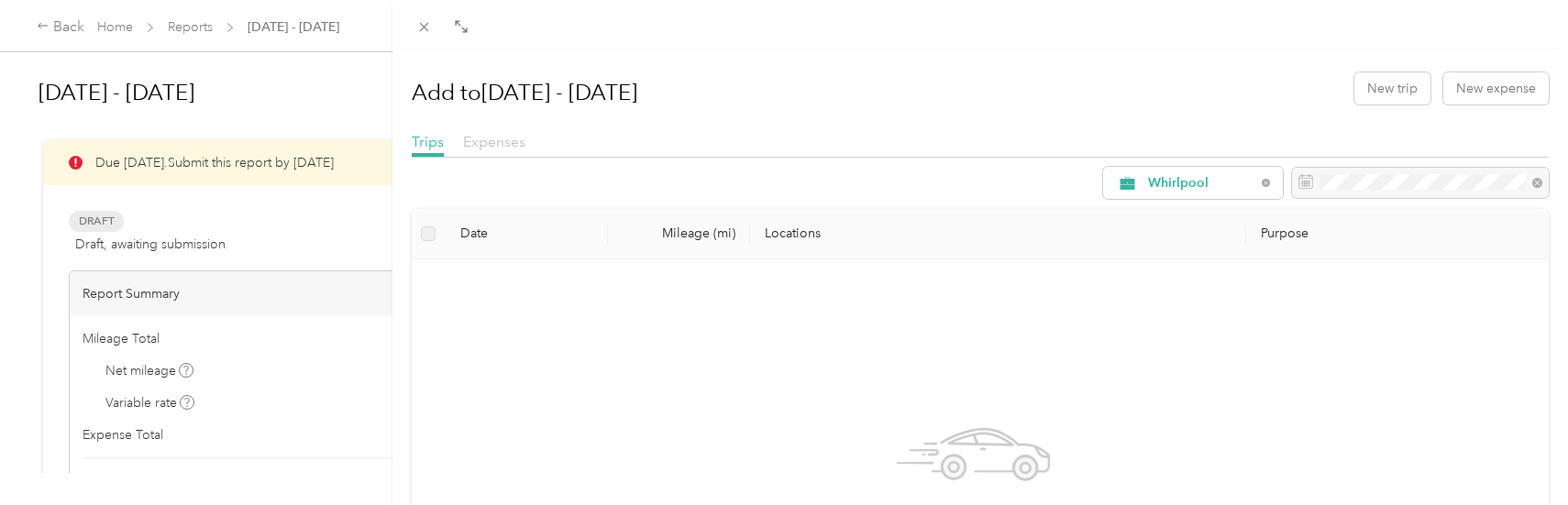
click at [483, 145] on span "Expenses" at bounding box center [494, 142] width 62 height 18
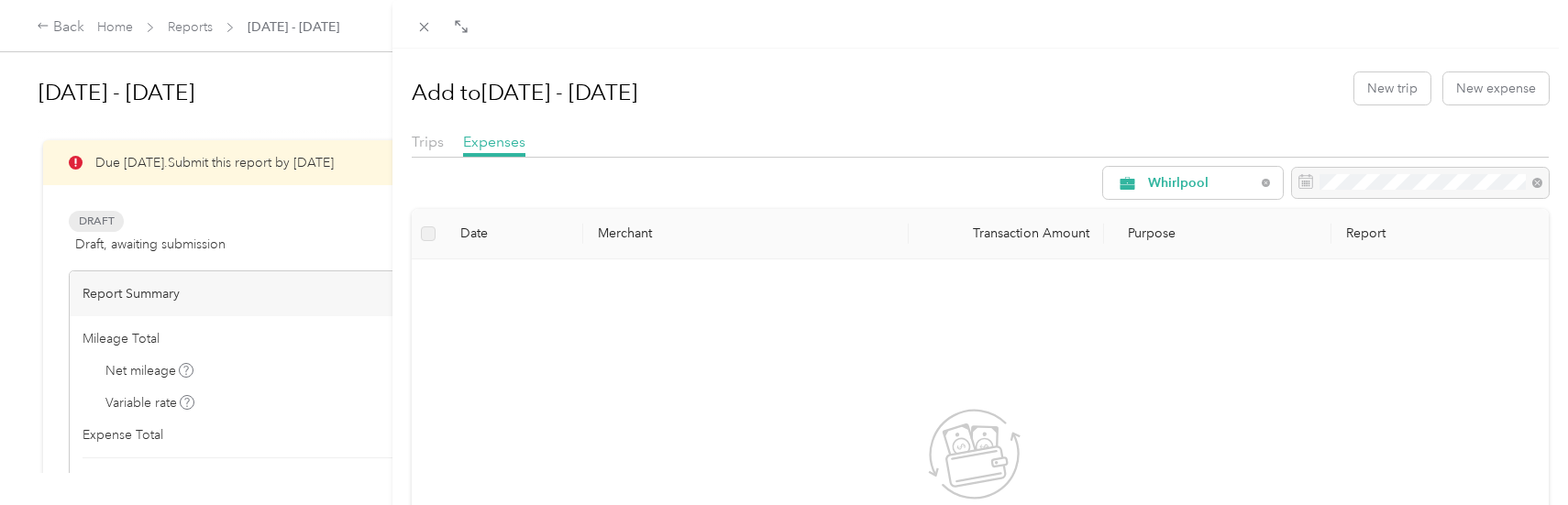
click at [66, 29] on div "Add to [DATE] - [DATE] New trip New expense Trips Expenses Whirlpool Date Merch…" at bounding box center [784, 252] width 1568 height 505
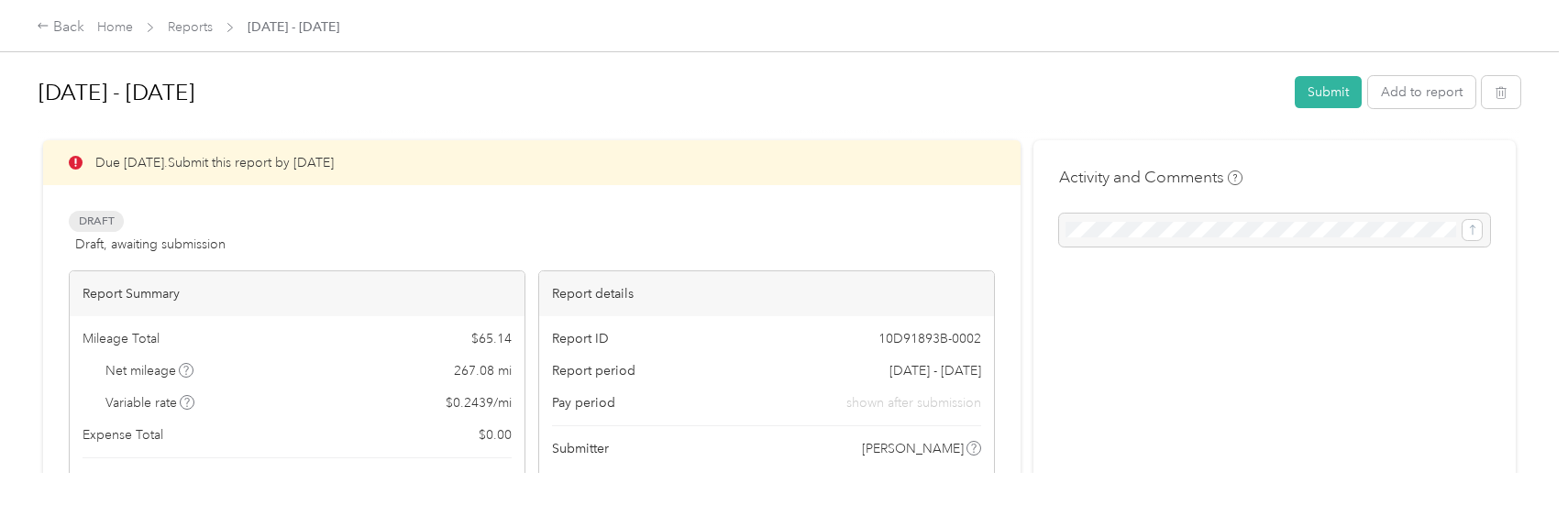
click at [399, 397] on div "Variable rate $ 0.2439 / mi" at bounding box center [297, 403] width 429 height 19
click at [1321, 92] on button "Submit" at bounding box center [1329, 92] width 67 height 32
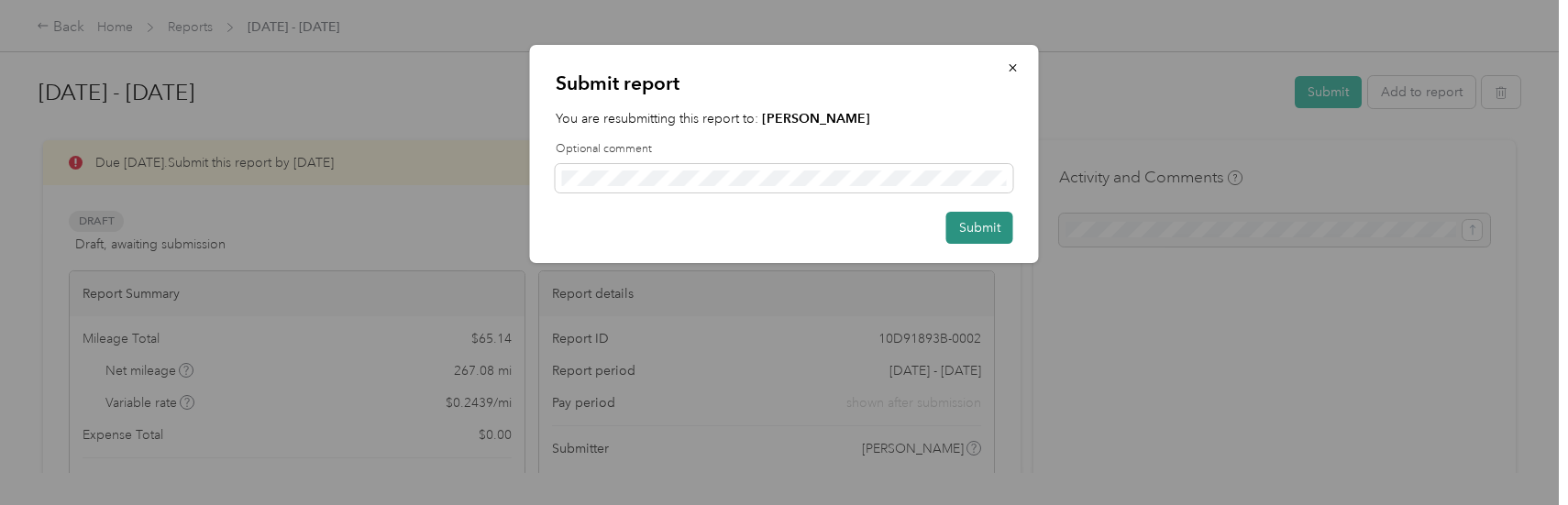
click at [981, 221] on button "Submit" at bounding box center [980, 228] width 67 height 32
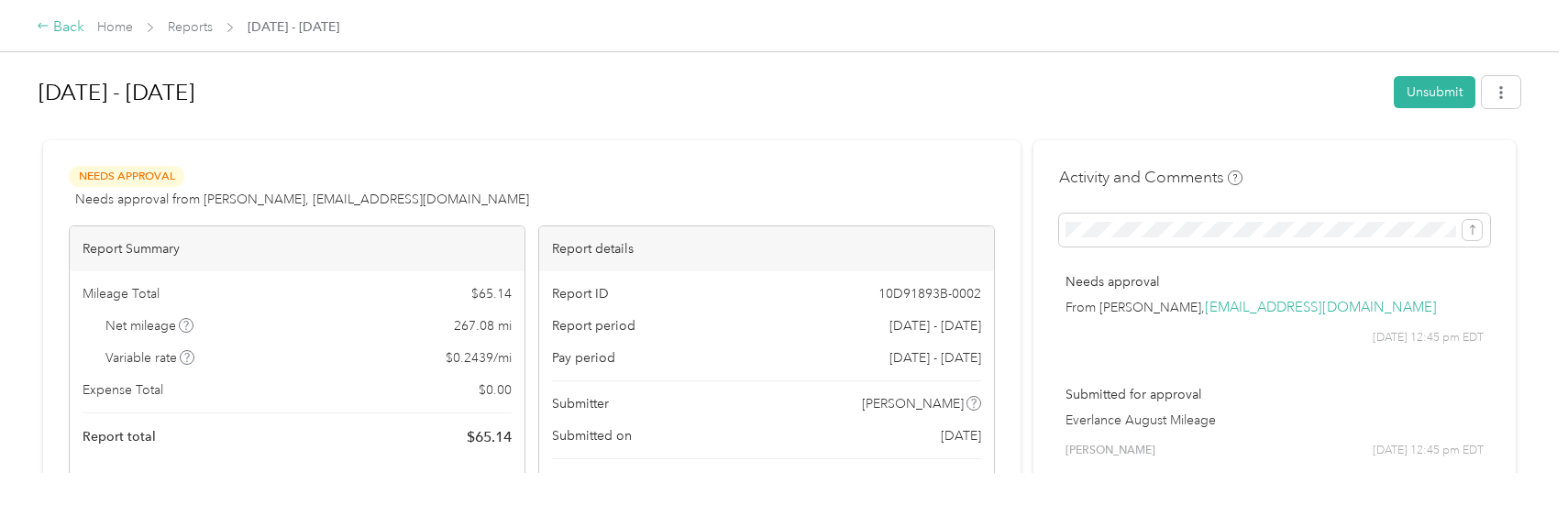
click at [61, 32] on div "Back" at bounding box center [60, 28] width 47 height 22
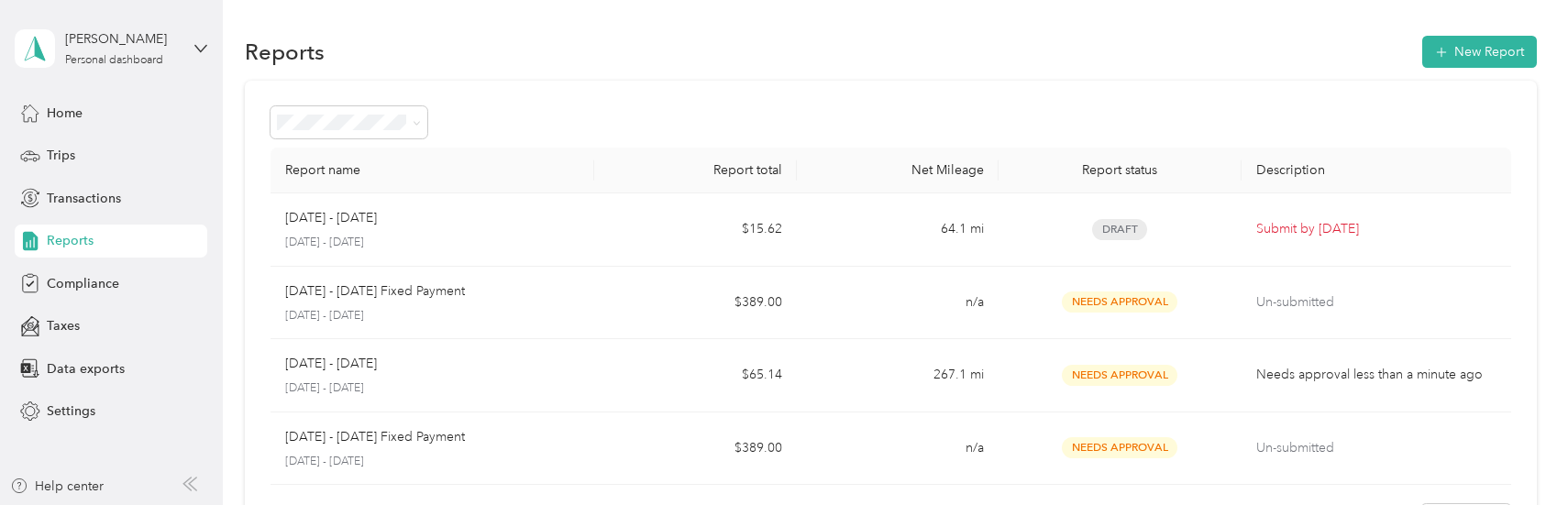
click at [72, 242] on span "Reports" at bounding box center [70, 240] width 46 height 19
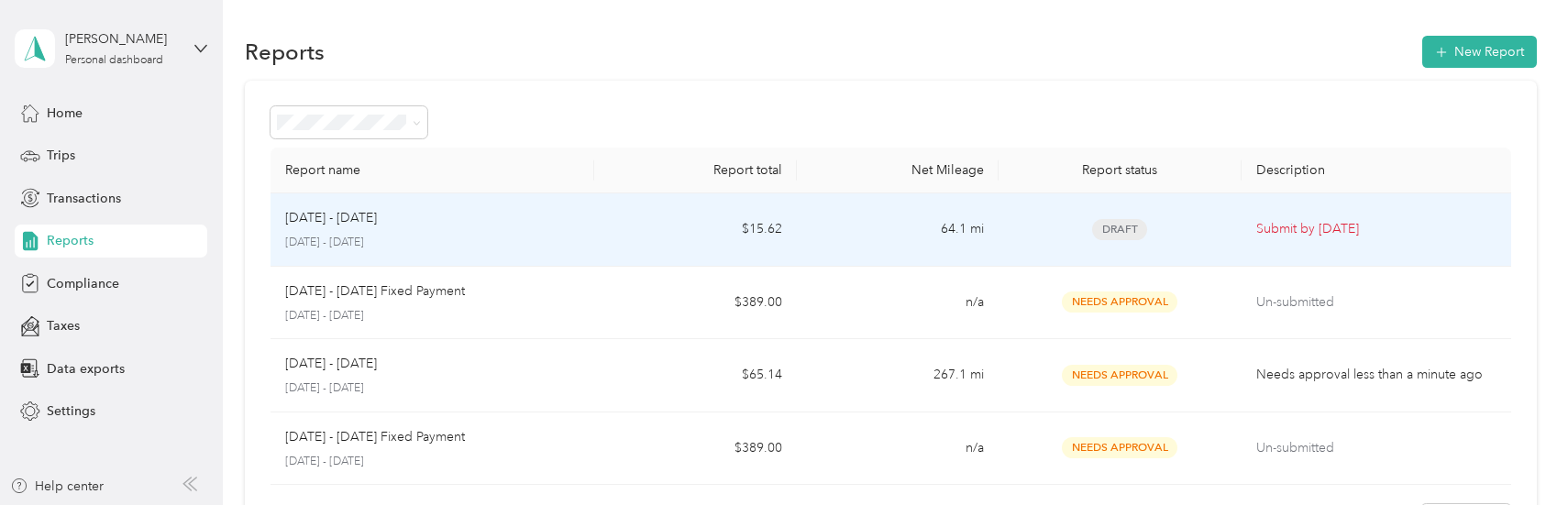
scroll to position [92, 0]
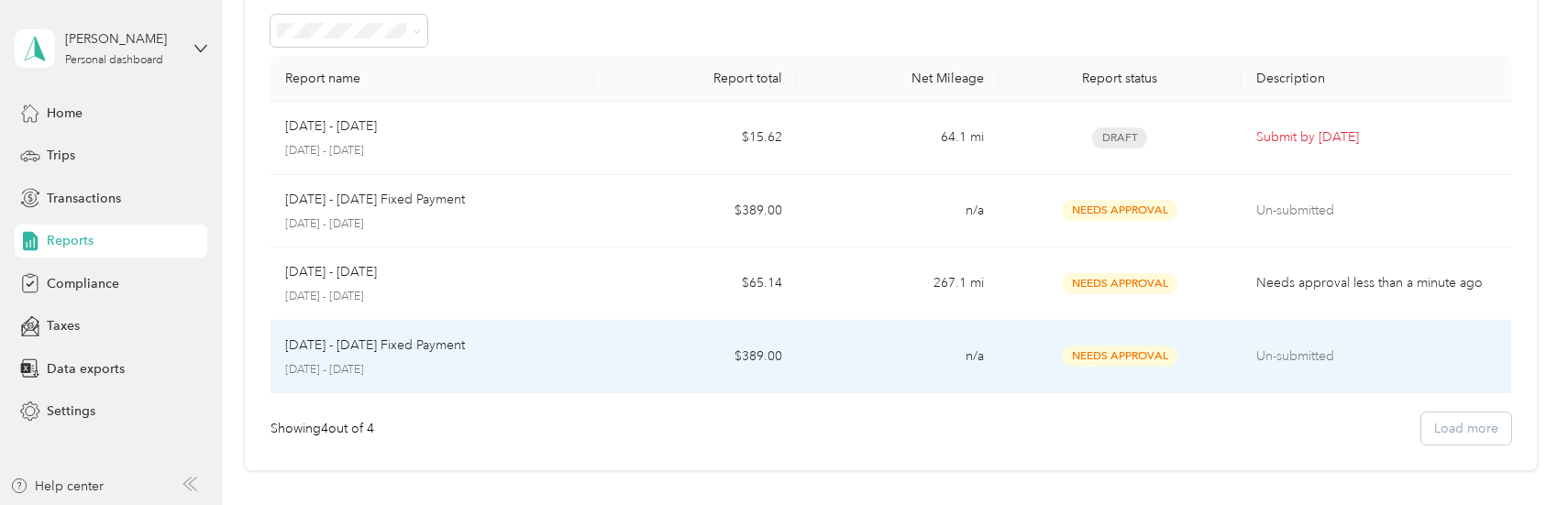
click at [626, 339] on td "$389.00" at bounding box center [695, 357] width 202 height 73
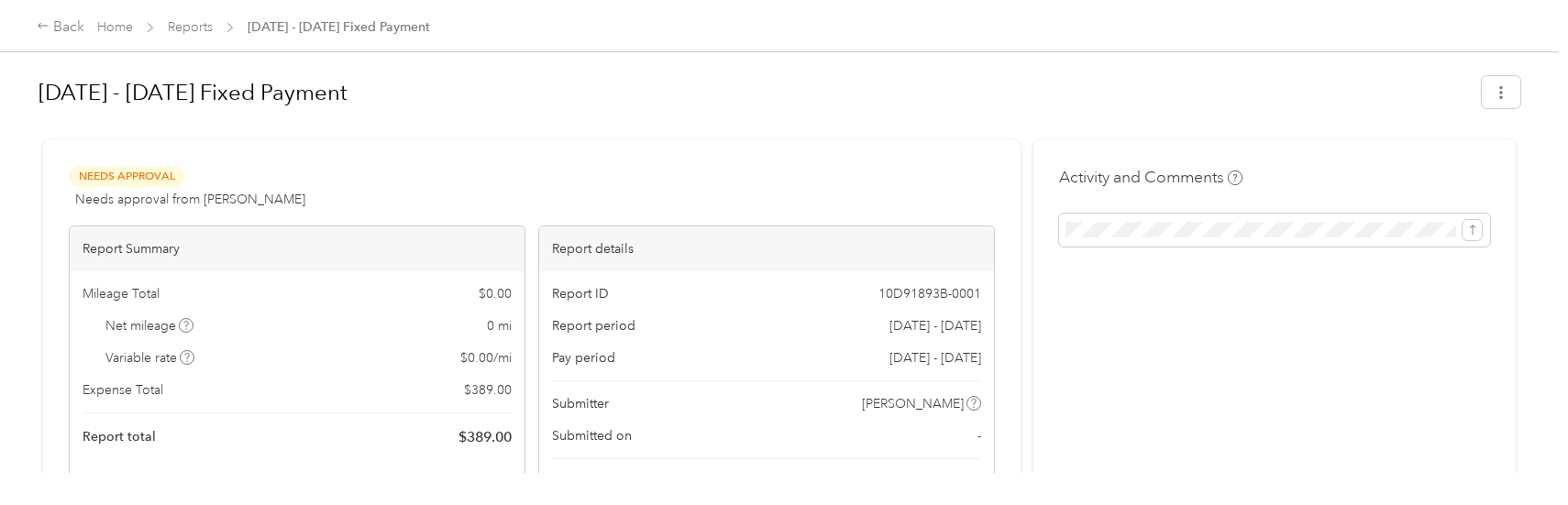
click at [138, 164] on div "Needs Approval Needs approval from [PERSON_NAME] View activity & comments Repor…" at bounding box center [532, 449] width 978 height 620
click at [115, 203] on span "Needs approval from [PERSON_NAME]" at bounding box center [190, 199] width 230 height 19
click at [1122, 240] on span at bounding box center [1274, 231] width 431 height 33
click at [1495, 96] on icon "button" at bounding box center [1501, 93] width 13 height 13
click at [1435, 155] on span "Download" at bounding box center [1444, 158] width 60 height 19
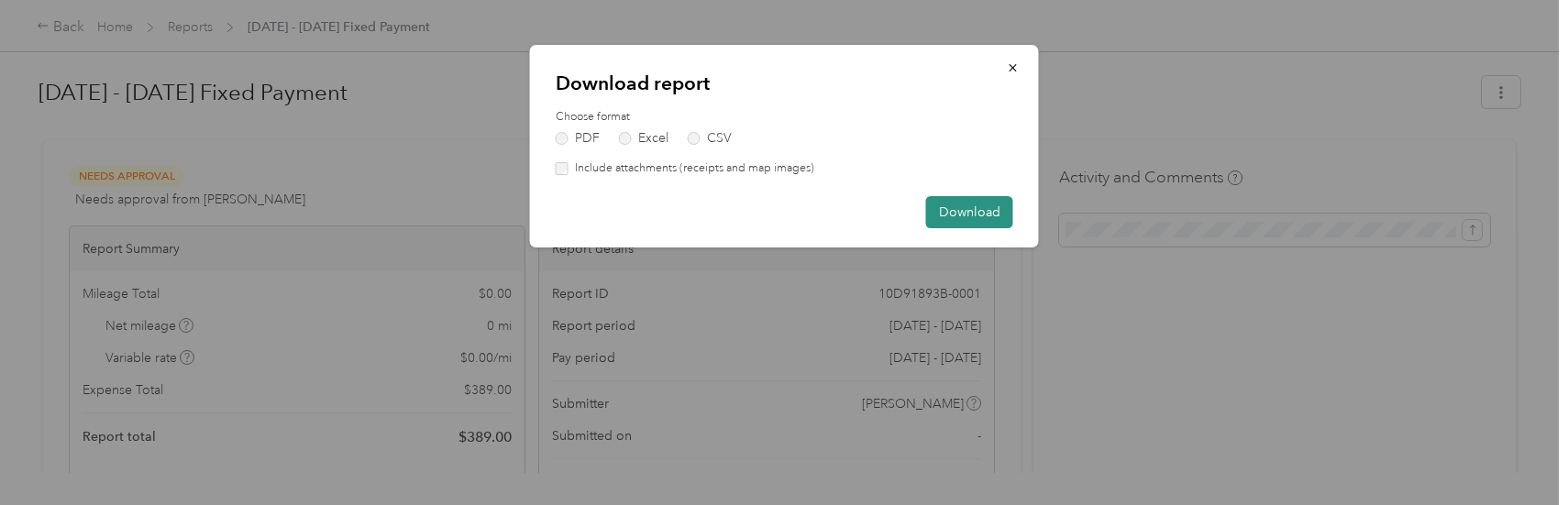
click at [956, 214] on button "Download" at bounding box center [970, 212] width 87 height 32
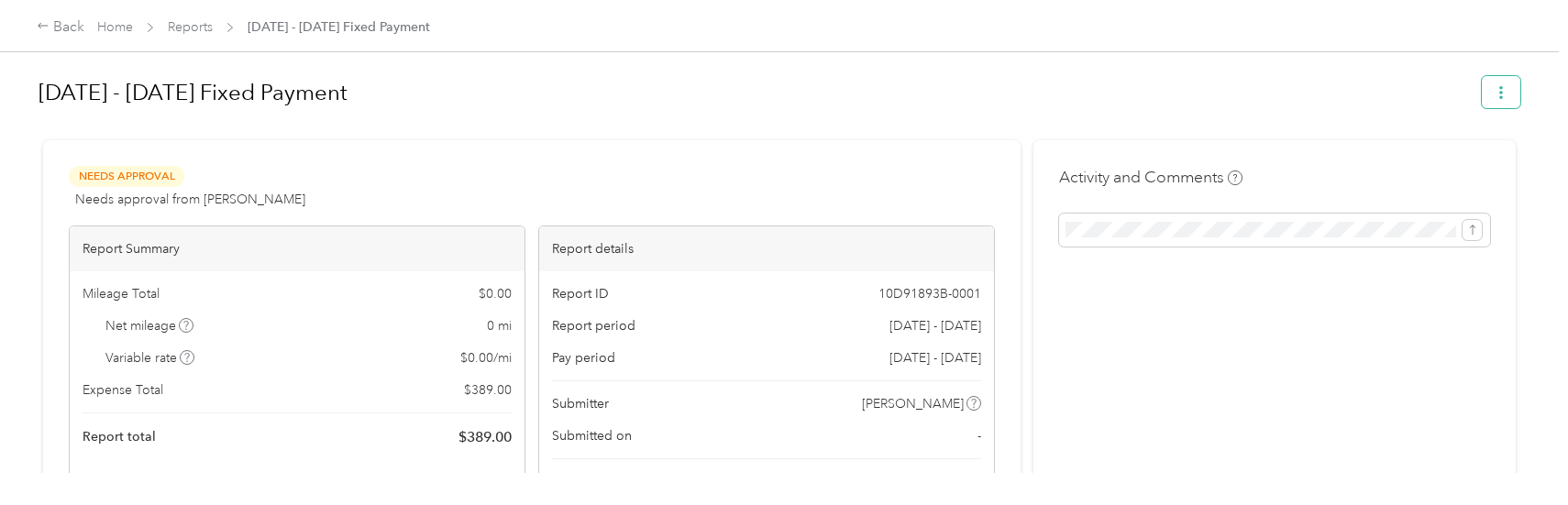
click at [1500, 84] on span "button" at bounding box center [1501, 92] width 13 height 16
click at [183, 35] on span "Reports" at bounding box center [190, 27] width 44 height 19
click at [190, 25] on link "Reports" at bounding box center [190, 27] width 44 height 16
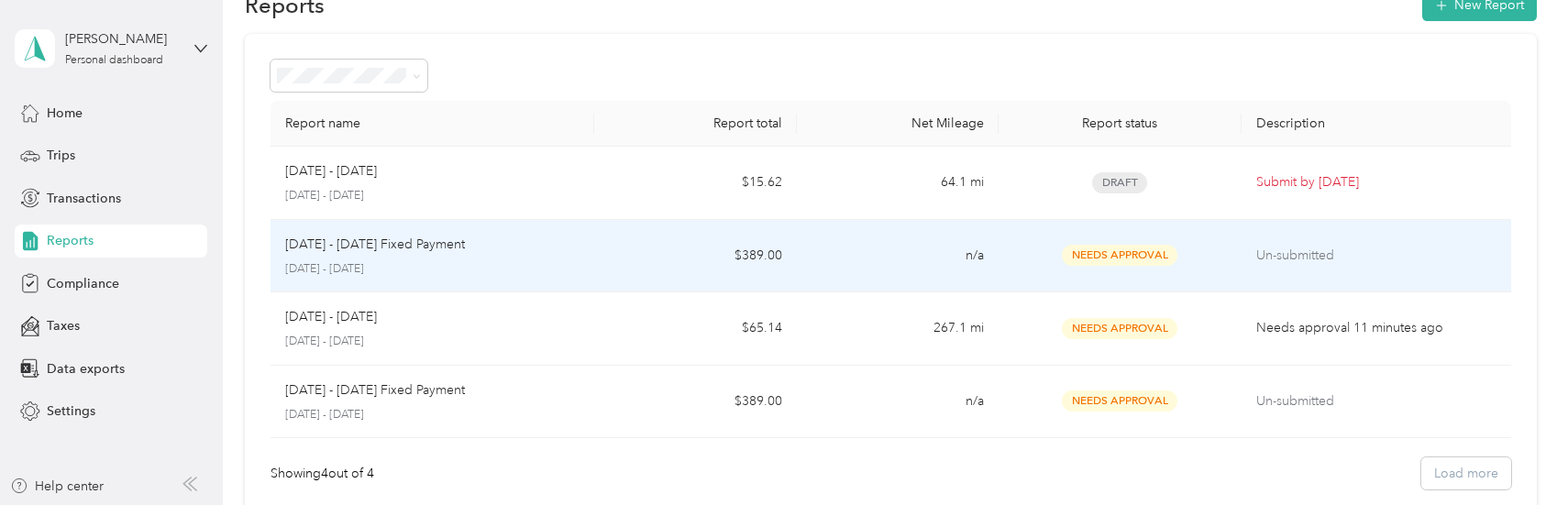
scroll to position [183, 0]
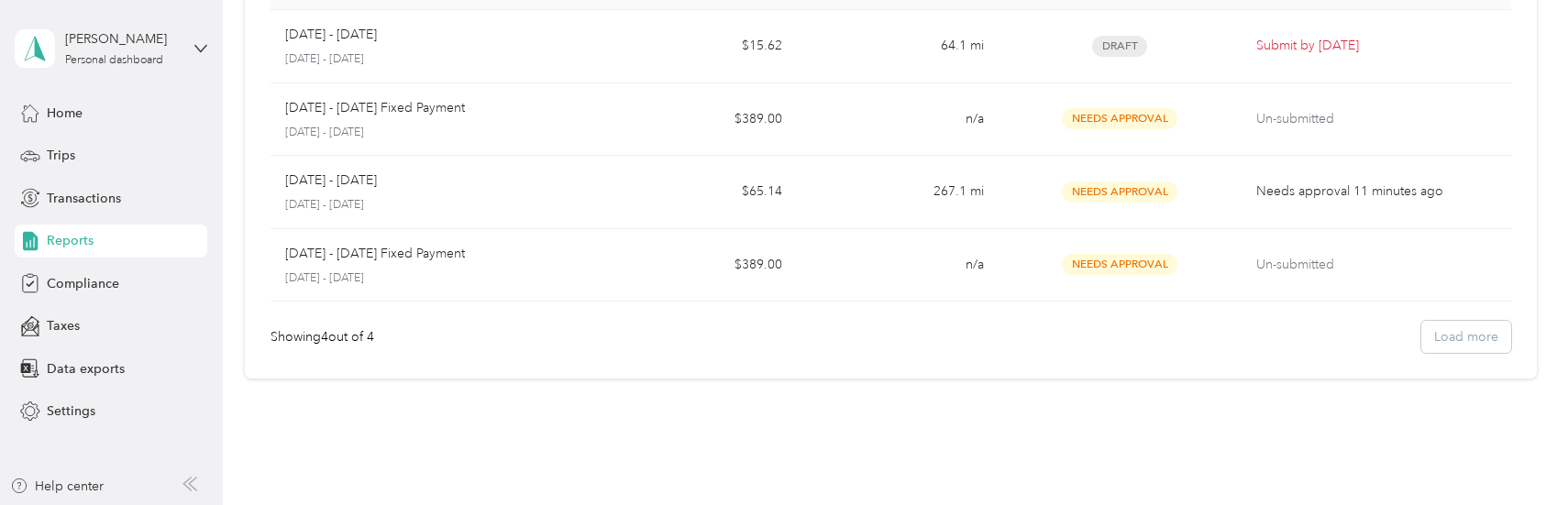
click at [1441, 329] on div "Showing 4 out of 4 Load more" at bounding box center [891, 336] width 1240 height 32
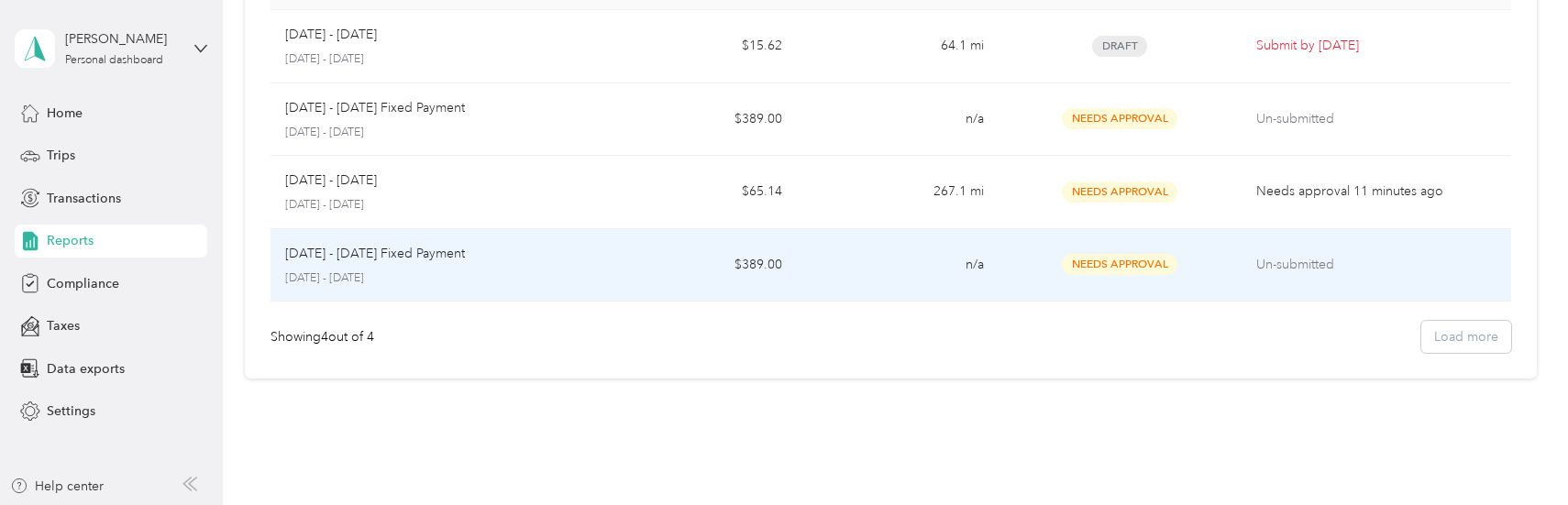
click at [1242, 263] on td "Un-submitted" at bounding box center [1376, 265] width 270 height 73
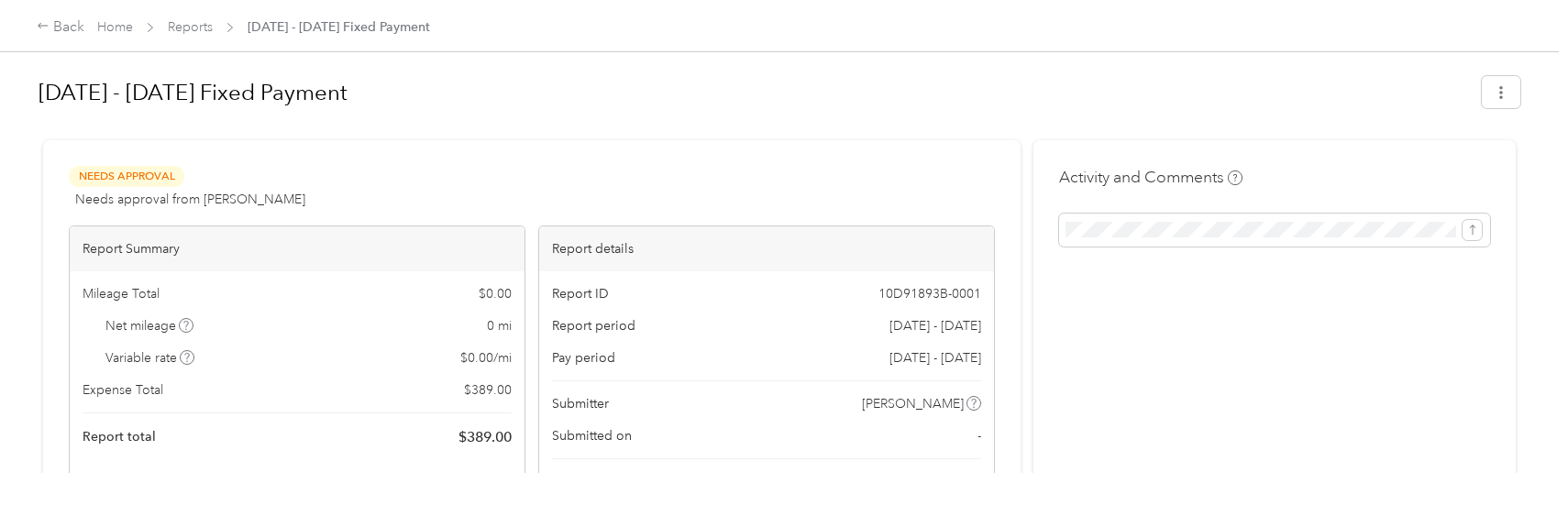
scroll to position [364, 0]
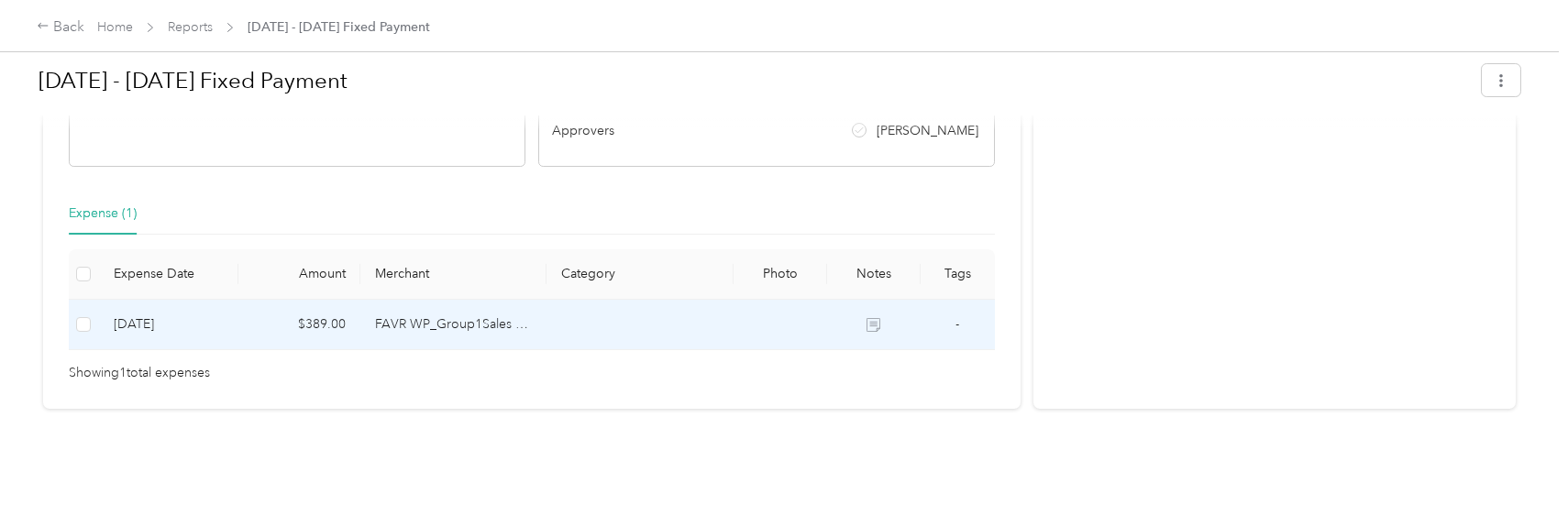
click at [209, 313] on td "[DATE]" at bounding box center [169, 325] width 140 height 50
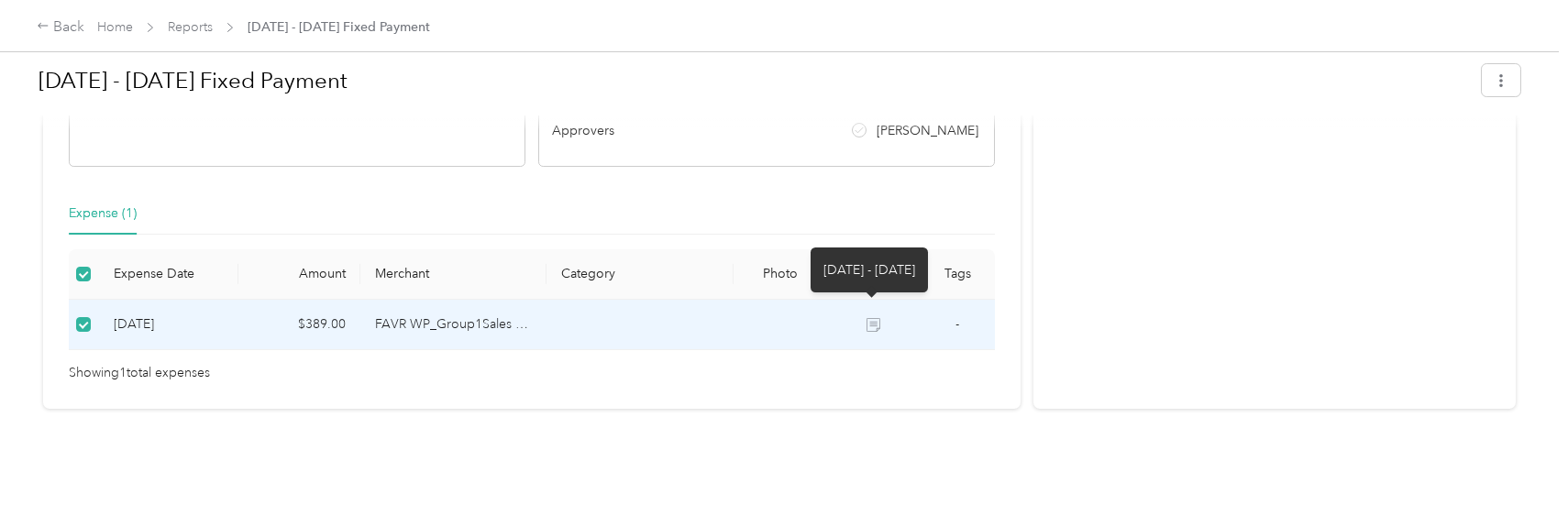
click at [867, 318] on icon at bounding box center [873, 324] width 14 height 14
click at [443, 314] on td "FAVR WP_Group1Sales 2024 FAVR program" at bounding box center [454, 325] width 187 height 50
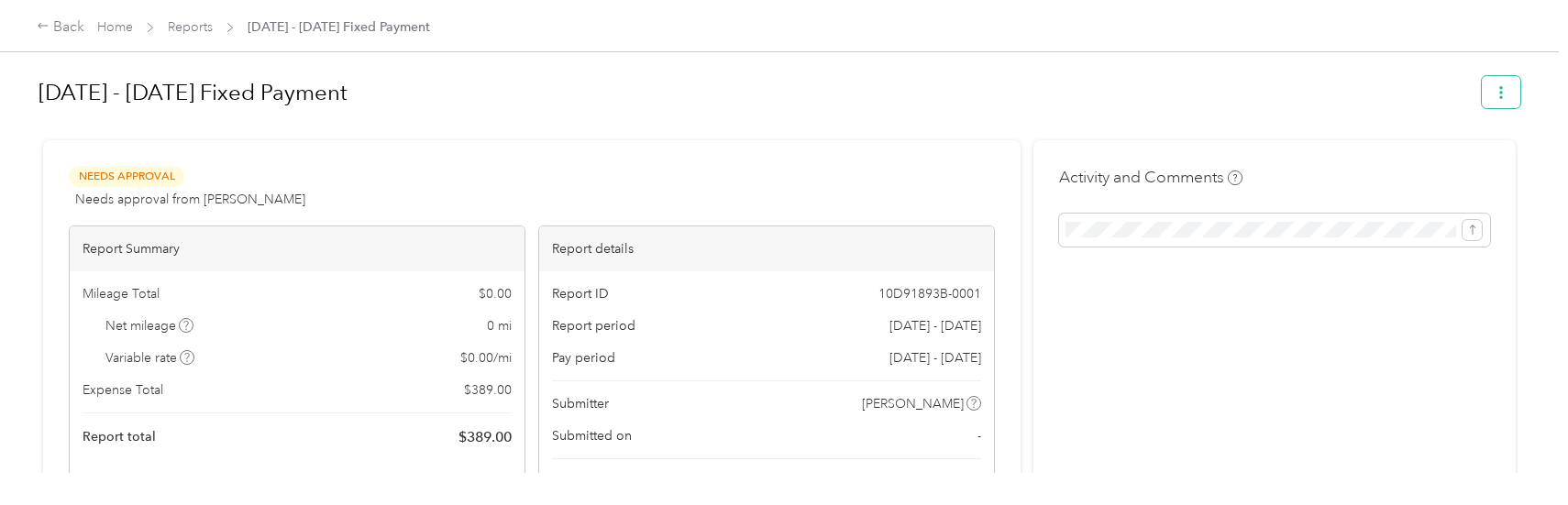
click at [1501, 89] on icon "button" at bounding box center [1501, 93] width 13 height 13
click at [189, 25] on link "Reports" at bounding box center [190, 27] width 44 height 16
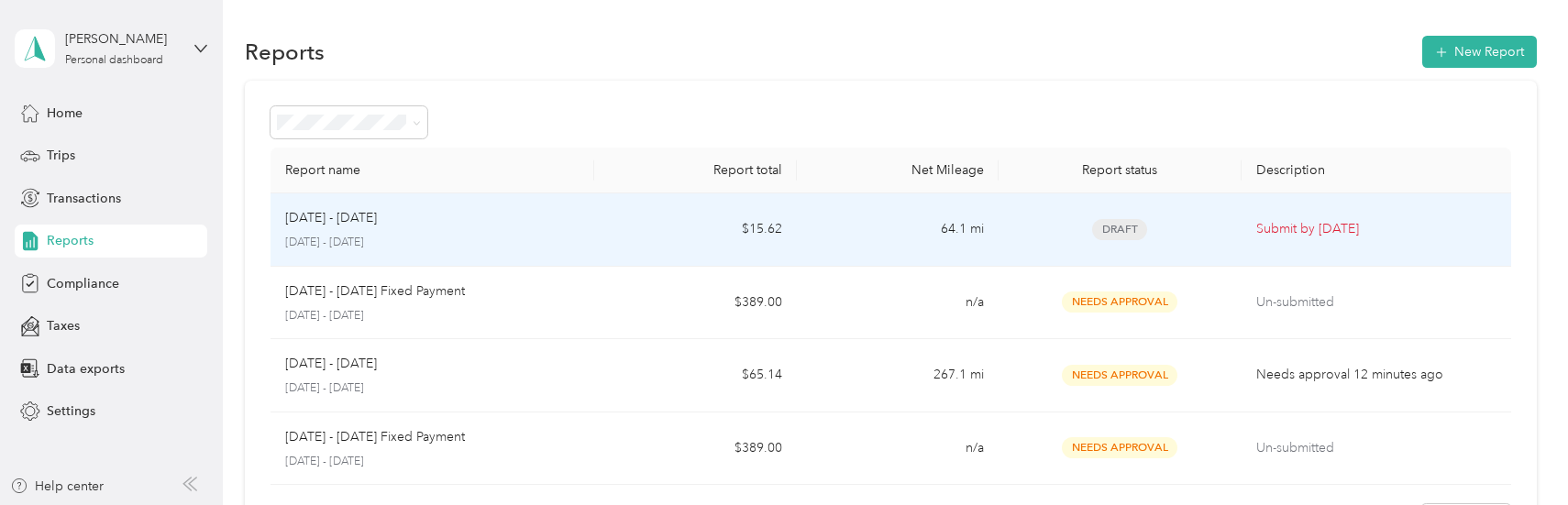
click at [1174, 224] on div "Draft" at bounding box center [1120, 230] width 214 height 21
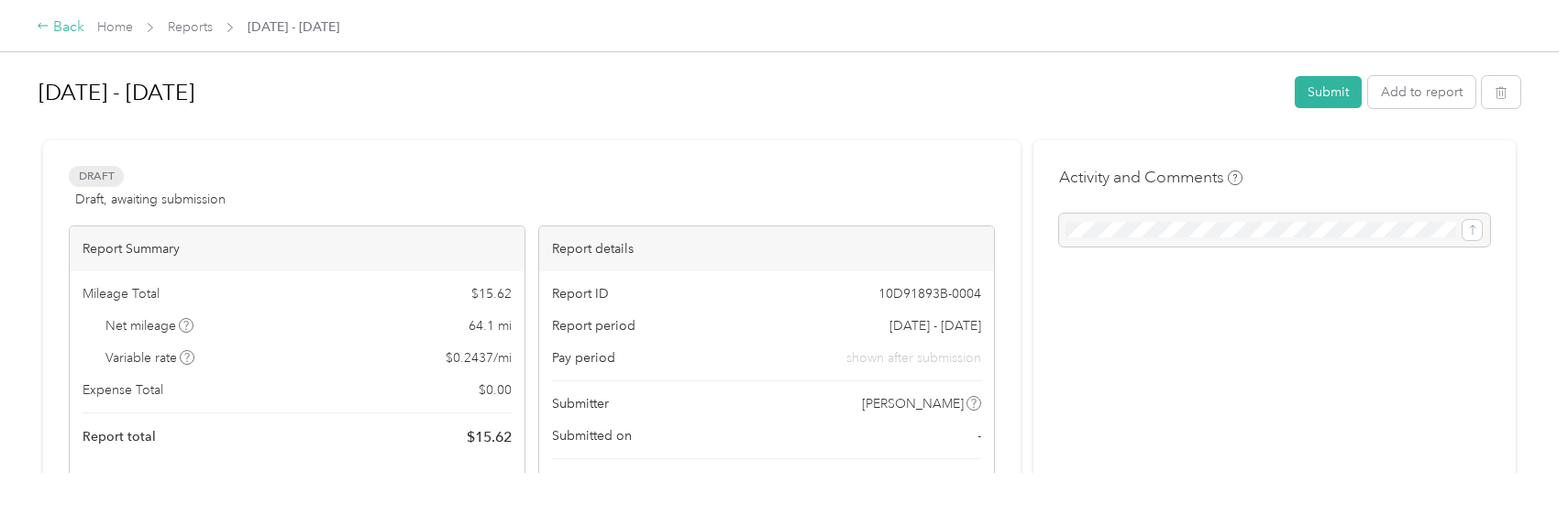
click at [69, 29] on div "Back" at bounding box center [60, 28] width 47 height 22
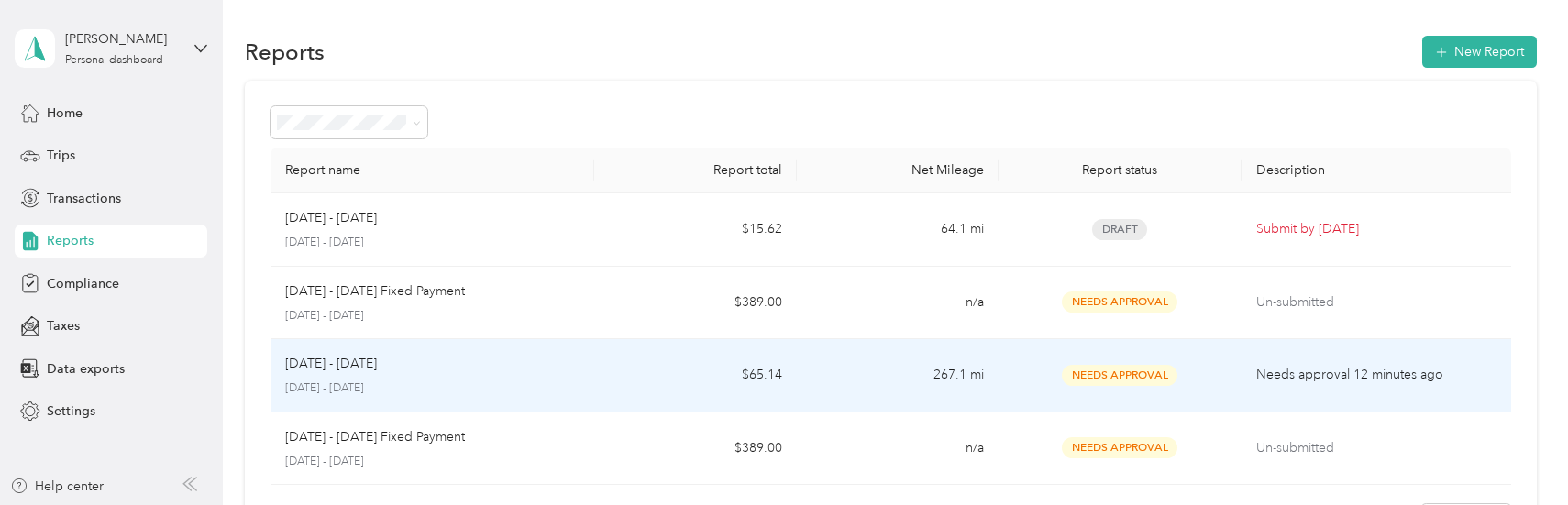
click at [1024, 370] on div "Needs Approval" at bounding box center [1120, 375] width 214 height 21
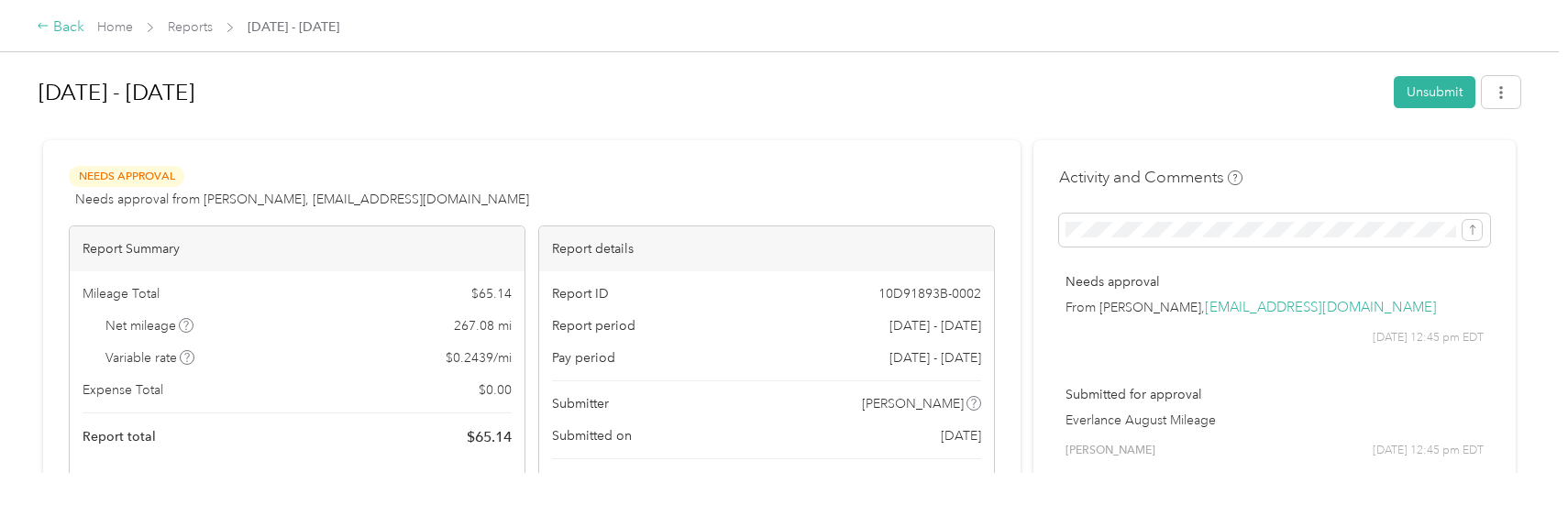
click at [49, 19] on div "Back" at bounding box center [60, 28] width 47 height 22
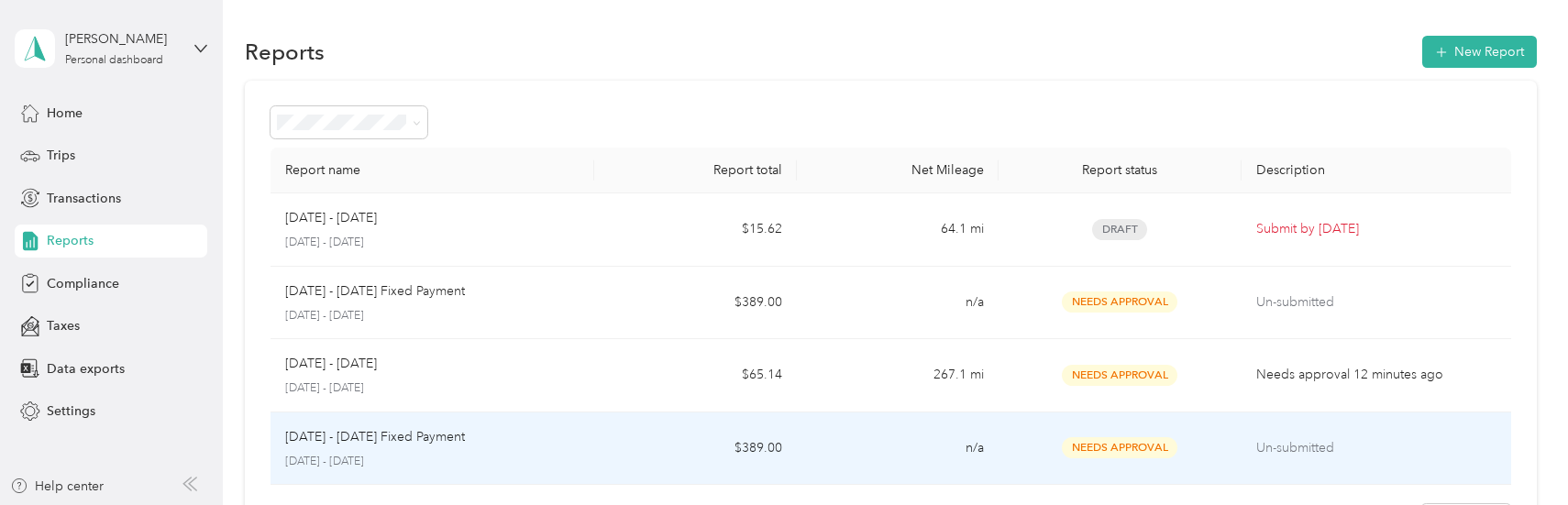
click at [1233, 457] on td "Needs Approval" at bounding box center [1120, 448] width 243 height 73
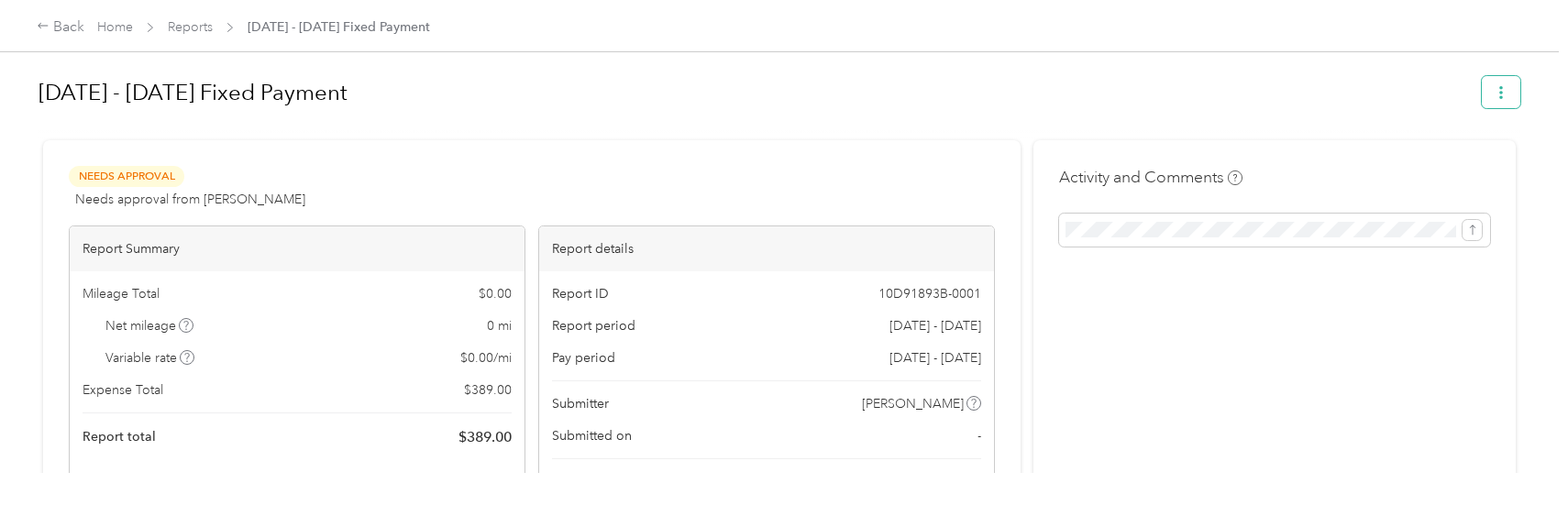
click at [1505, 83] on button "button" at bounding box center [1501, 92] width 39 height 32
click at [113, 185] on span "Needs Approval" at bounding box center [126, 176] width 116 height 21
click at [114, 222] on div "Needs Approval Needs approval from [PERSON_NAME] View activity & comments Repor…" at bounding box center [532, 342] width 927 height 352
click at [711, 419] on div "Report ID 10D91893B-0001 Report period [DATE] - [DATE] Pay period [DATE] - [DAT…" at bounding box center [766, 394] width 455 height 246
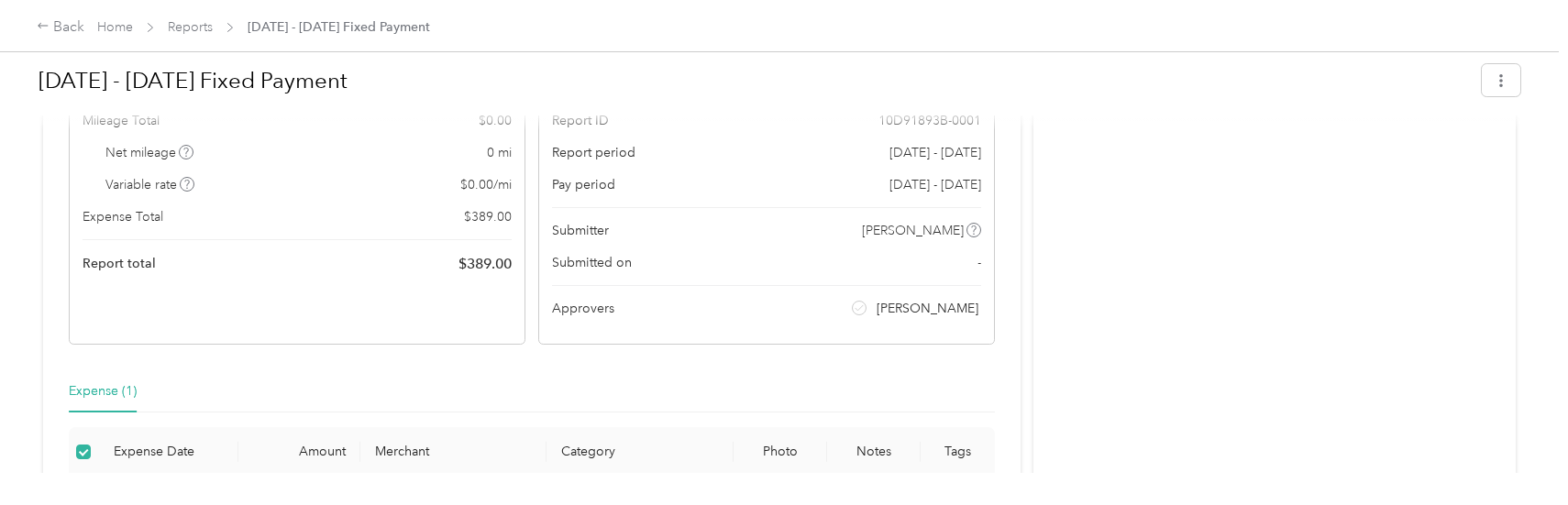
scroll to position [183, 0]
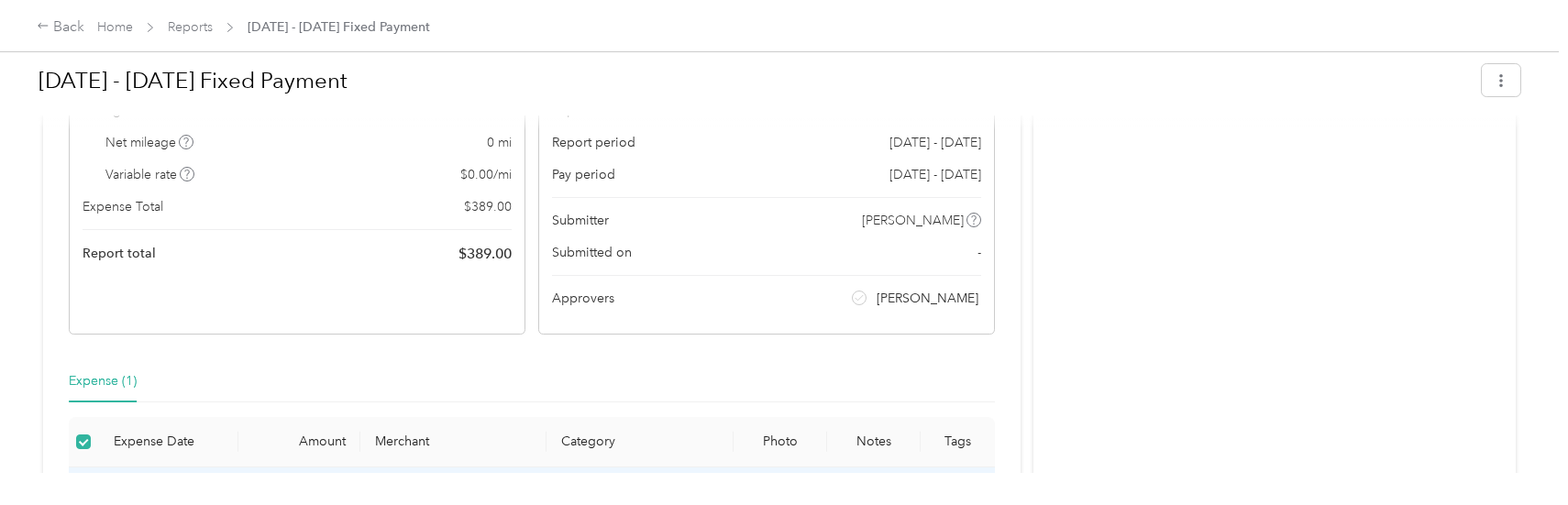
click at [866, 292] on span at bounding box center [859, 298] width 15 height 15
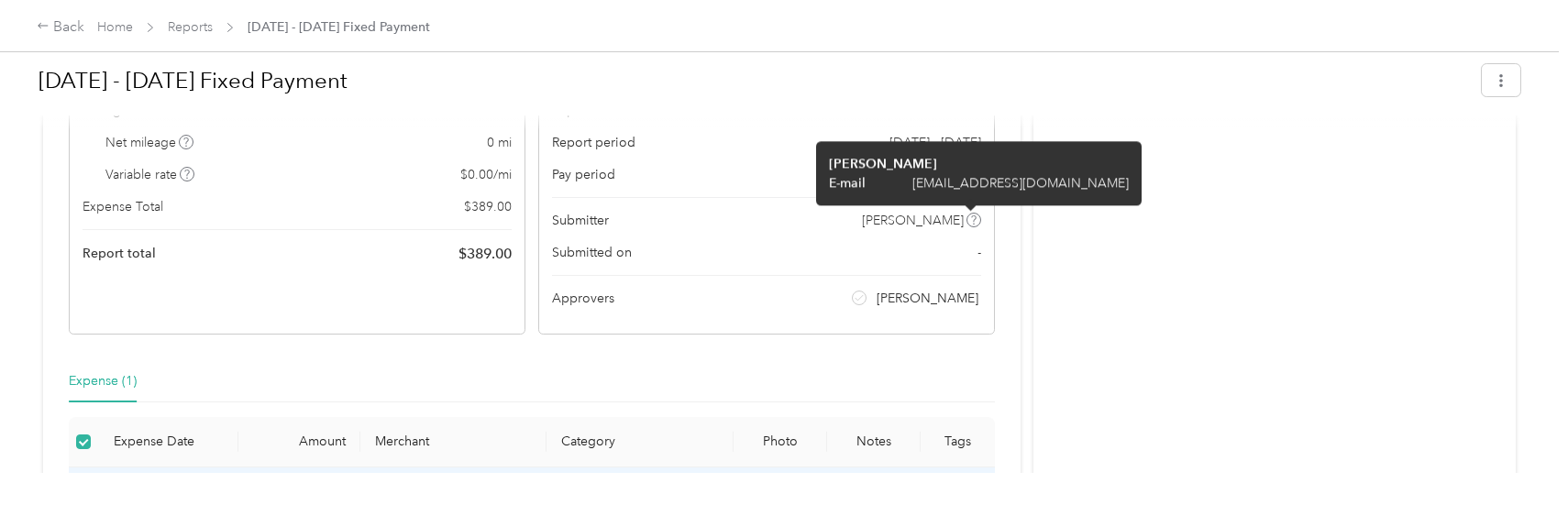
click at [969, 217] on icon at bounding box center [974, 221] width 9 height 9
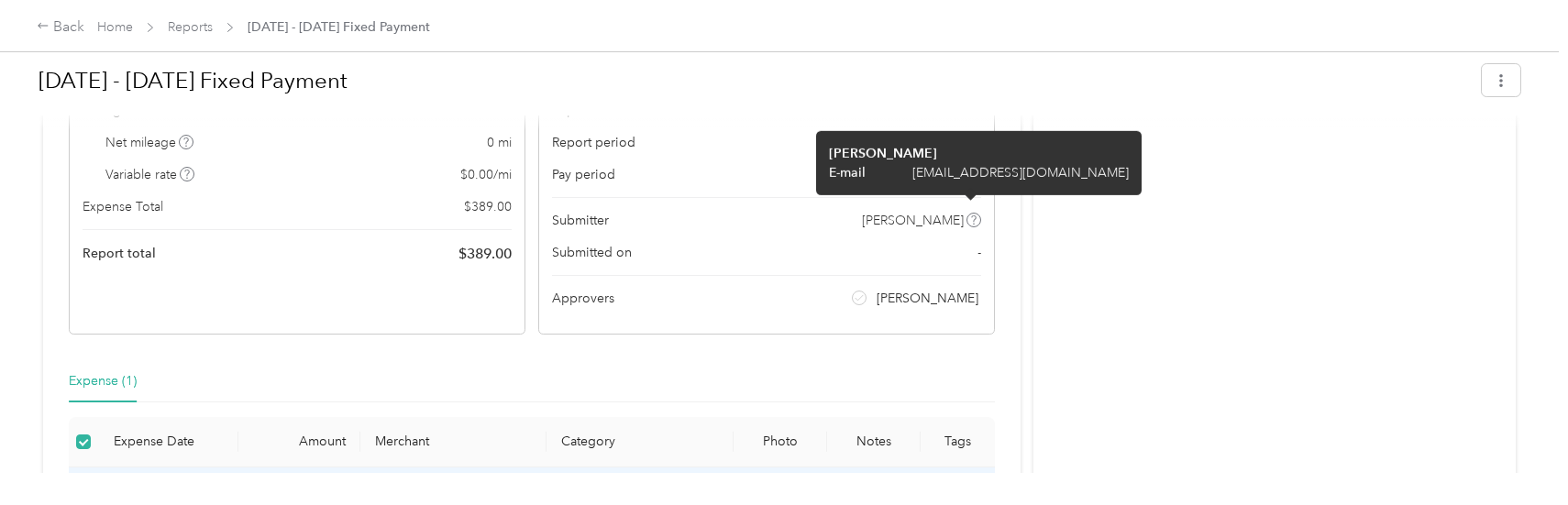
click at [1352, 239] on div "Activity and Comments" at bounding box center [1274, 266] width 483 height 620
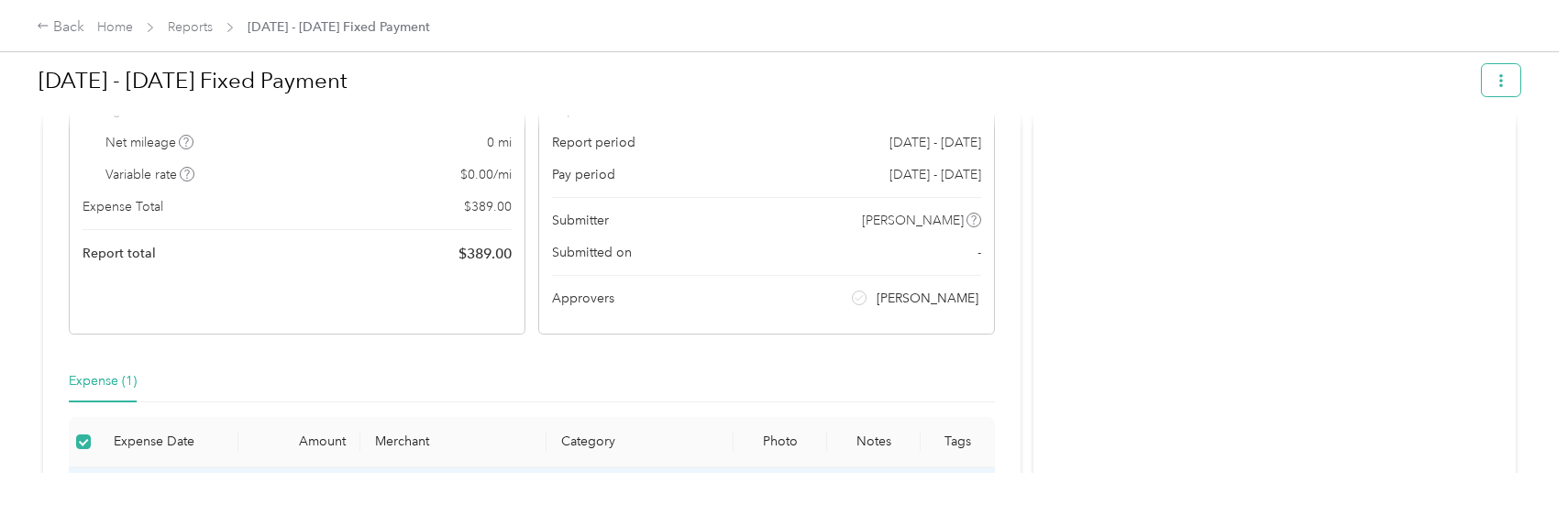
click at [1498, 72] on span "button" at bounding box center [1501, 80] width 13 height 16
click at [1189, 138] on div "Activity and Comments" at bounding box center [1274, 266] width 483 height 620
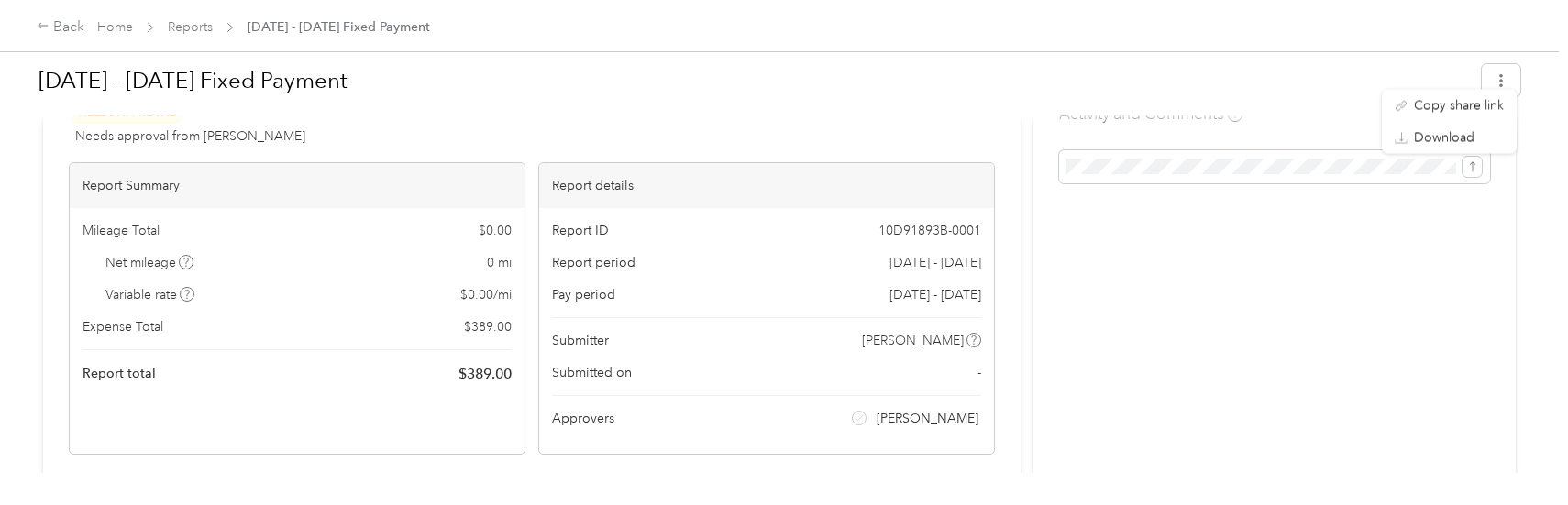
scroll to position [0, 0]
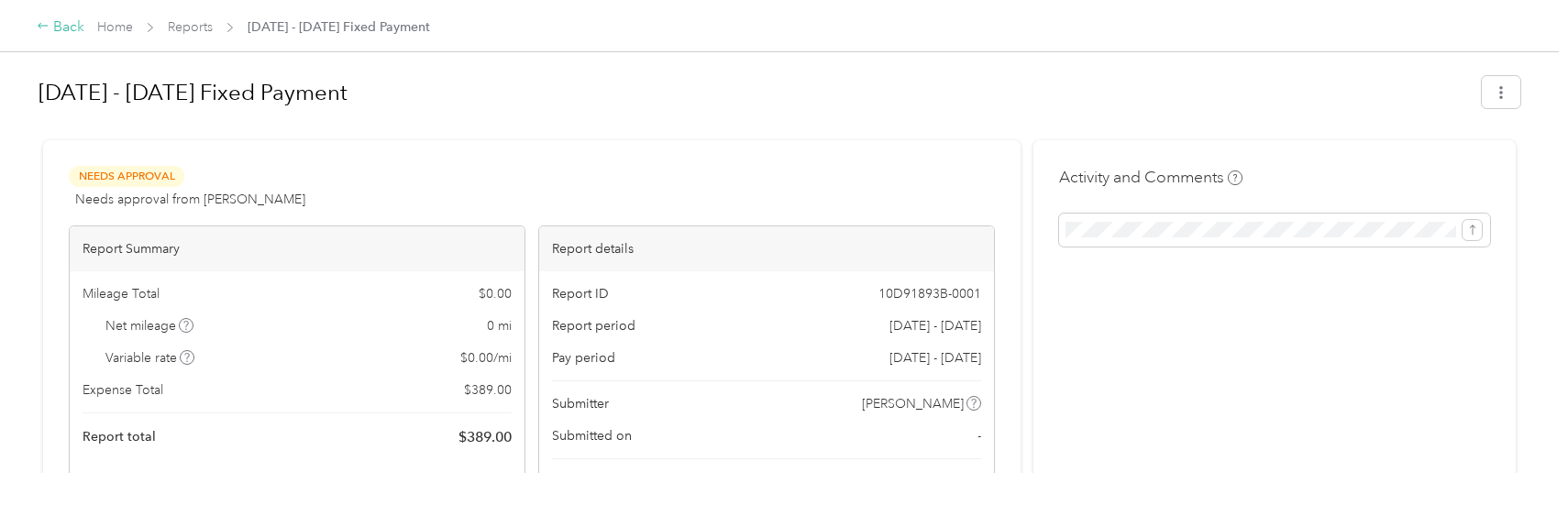
click at [62, 26] on div "Back" at bounding box center [60, 28] width 47 height 22
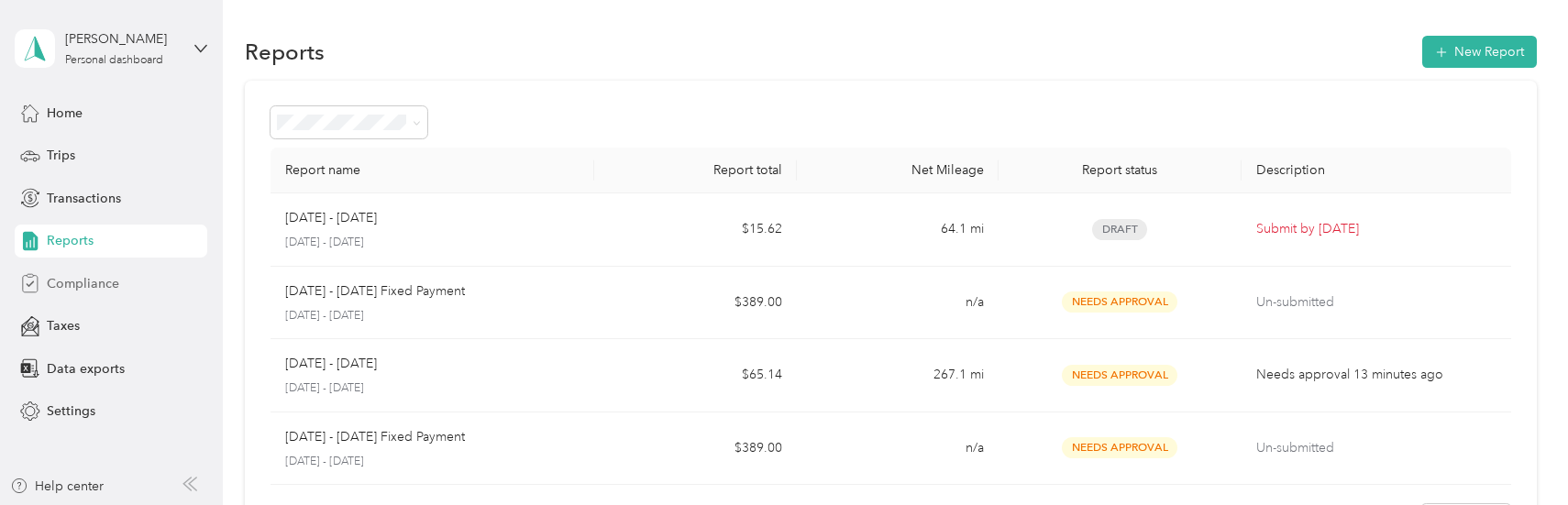
click at [69, 280] on span "Compliance" at bounding box center [82, 284] width 72 height 19
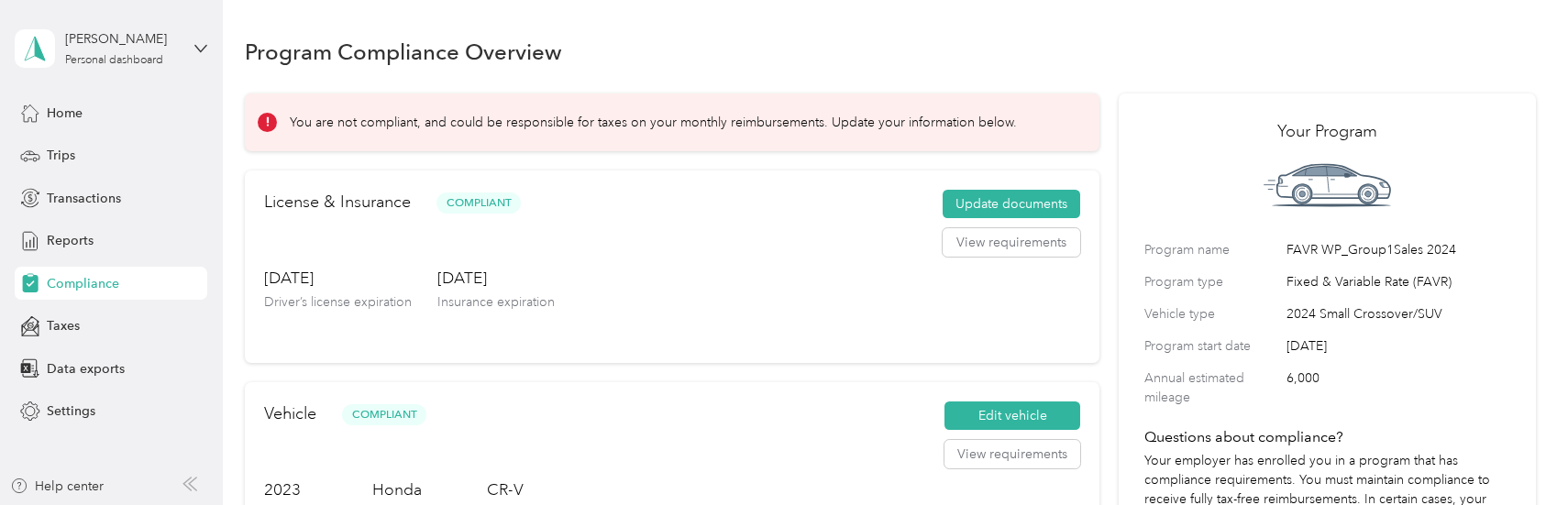
click at [522, 112] on div "You are not compliant, and could be responsible for taxes on your monthly reimb…" at bounding box center [672, 122] width 854 height 57
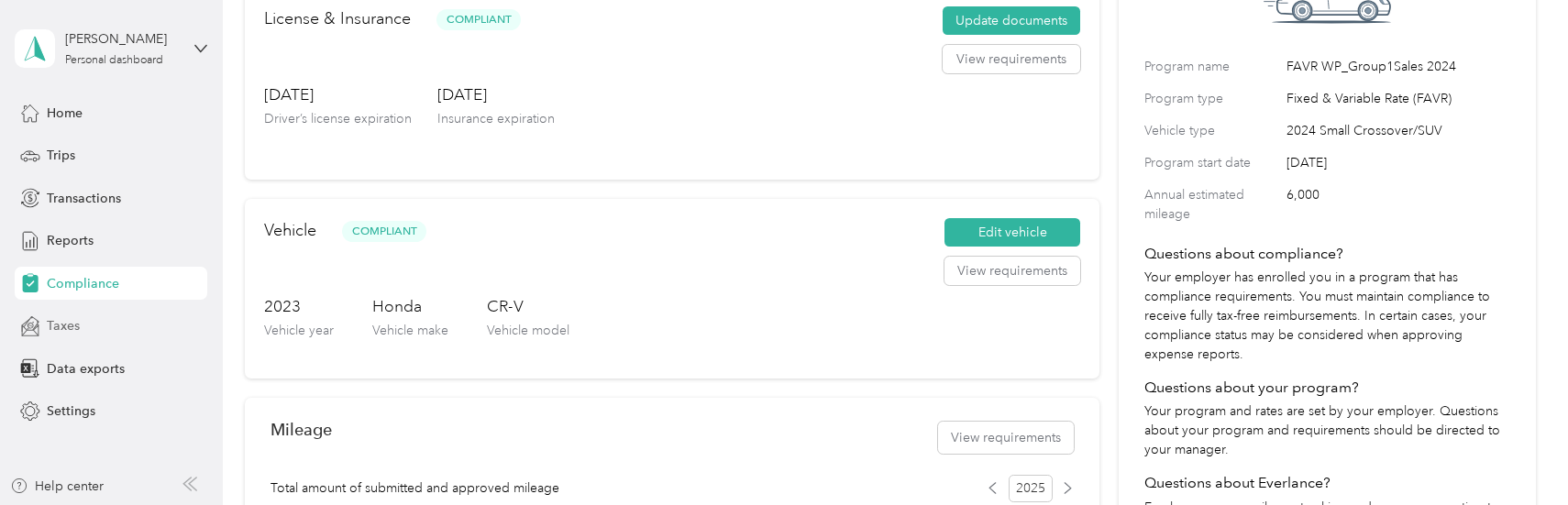
click at [91, 316] on div "Taxes" at bounding box center [111, 327] width 193 height 33
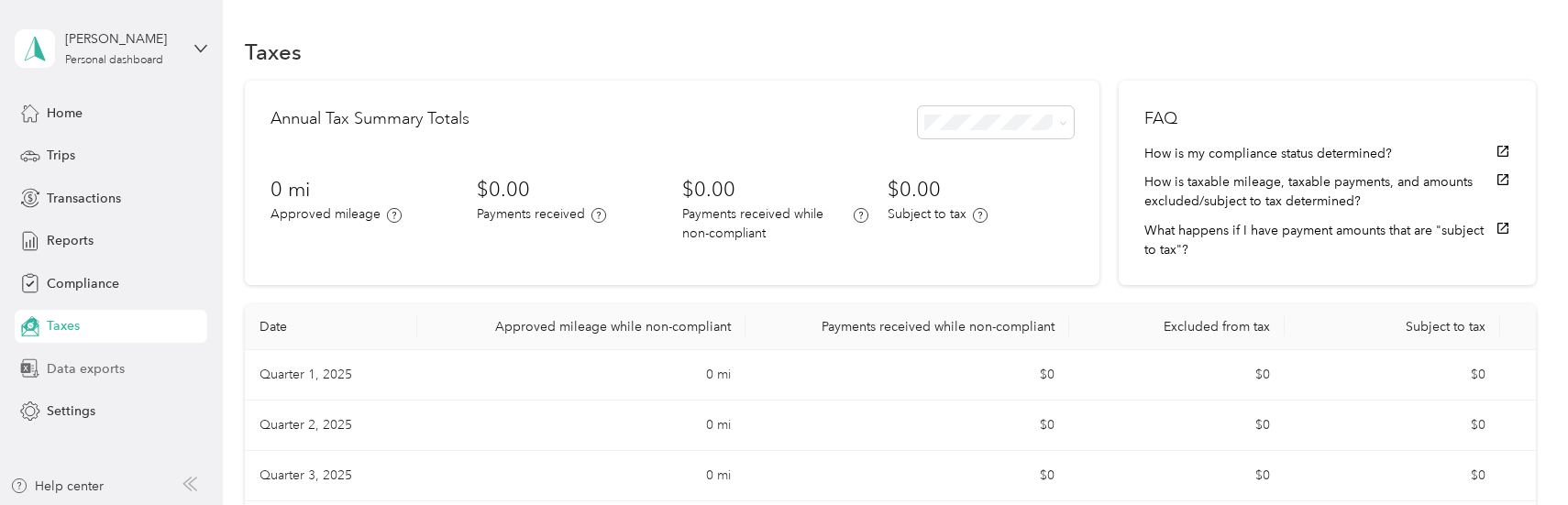
click at [63, 362] on span "Data exports" at bounding box center [85, 369] width 78 height 19
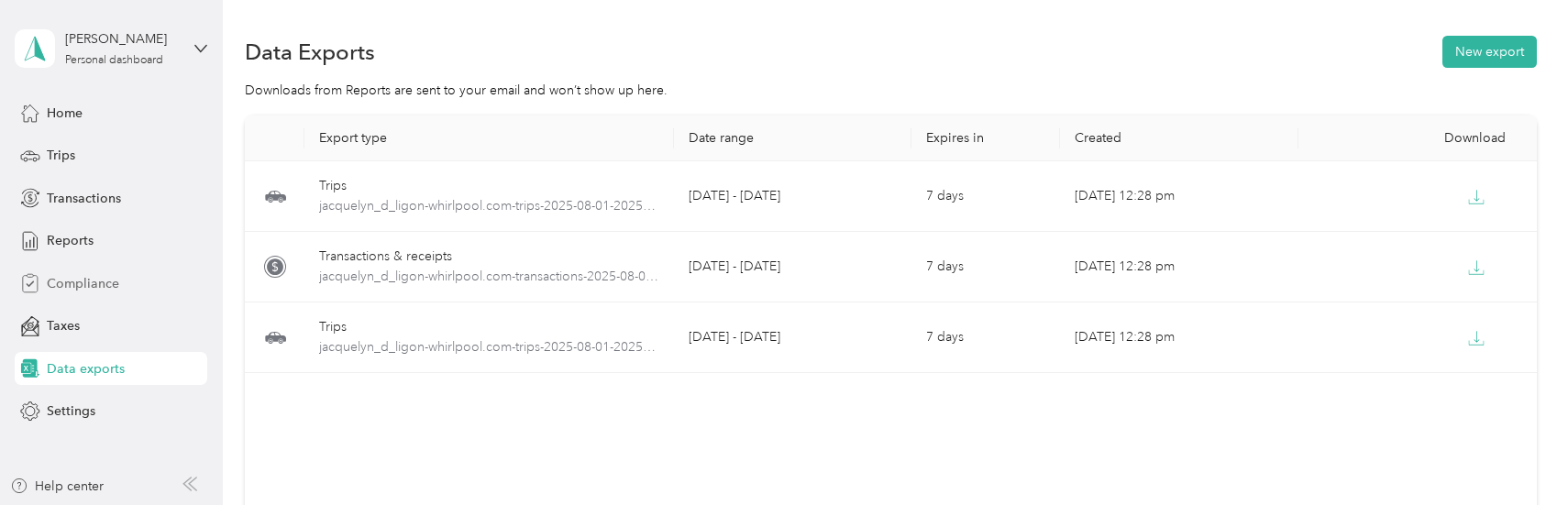
click at [72, 283] on span "Compliance" at bounding box center [82, 284] width 72 height 19
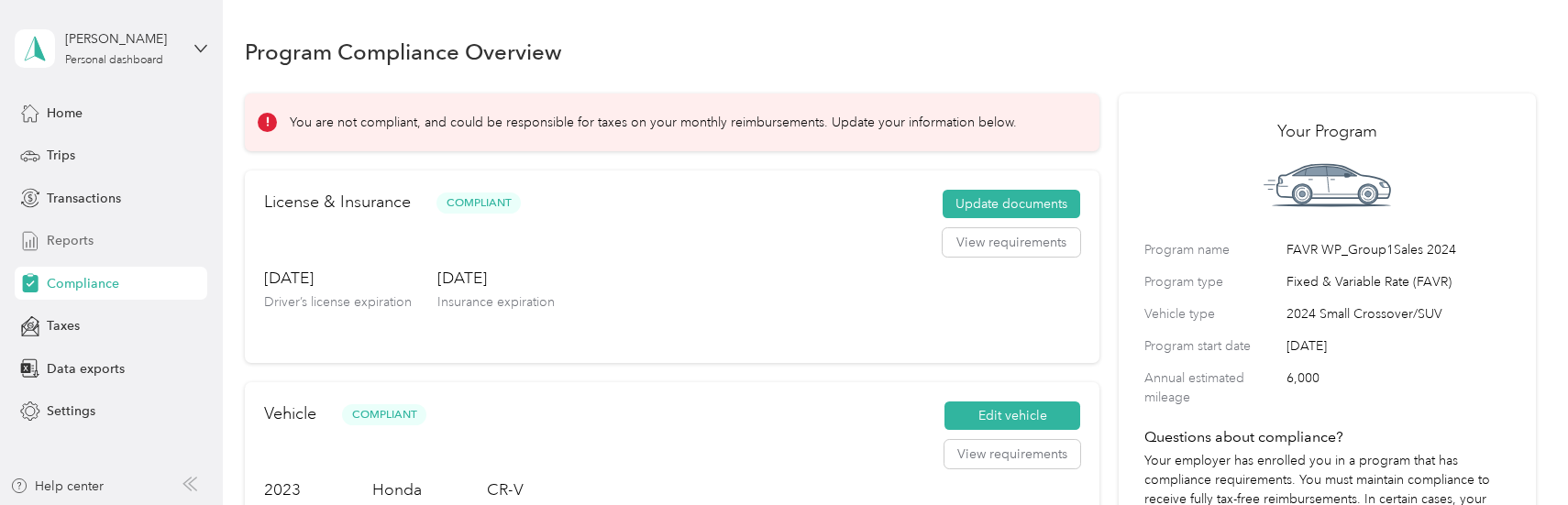
click at [64, 248] on span "Reports" at bounding box center [70, 240] width 46 height 19
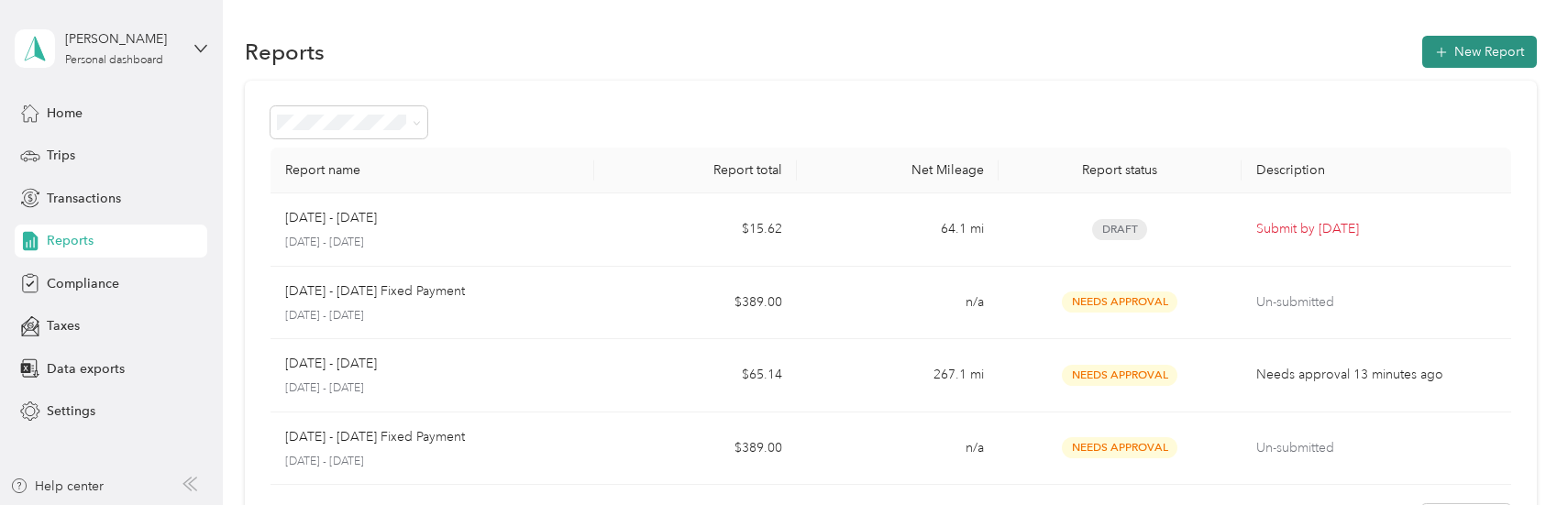
click at [1472, 57] on button "New Report" at bounding box center [1480, 52] width 115 height 32
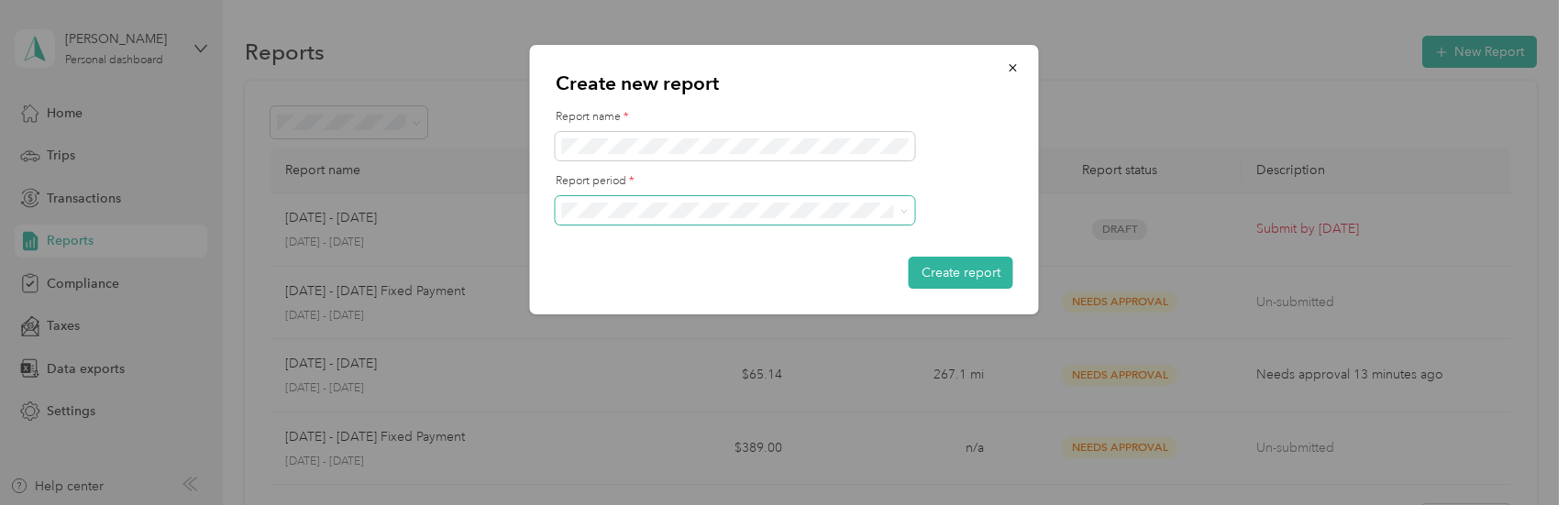
click at [726, 219] on span at bounding box center [736, 211] width 360 height 30
click at [891, 219] on span at bounding box center [736, 211] width 360 height 30
click at [904, 207] on span at bounding box center [904, 210] width 8 height 16
click at [902, 209] on icon at bounding box center [904, 211] width 8 height 8
click at [751, 267] on div "[DATE] - [DATE]" at bounding box center [736, 274] width 334 height 19
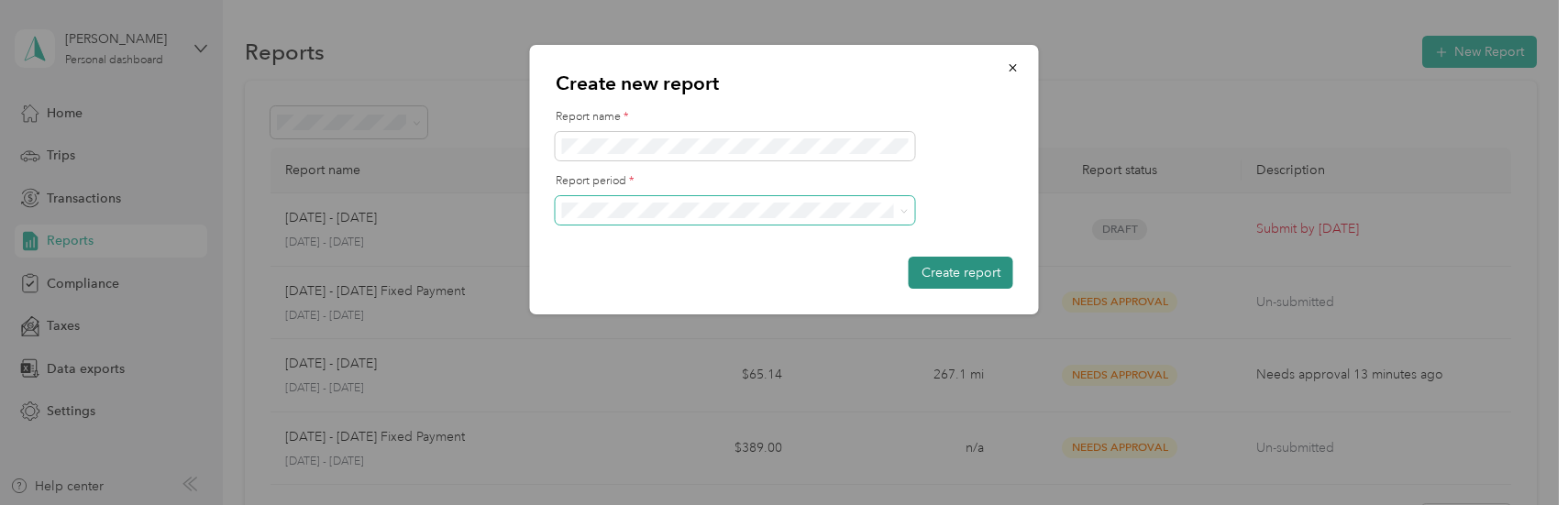
click at [952, 266] on button "Create report" at bounding box center [961, 272] width 105 height 32
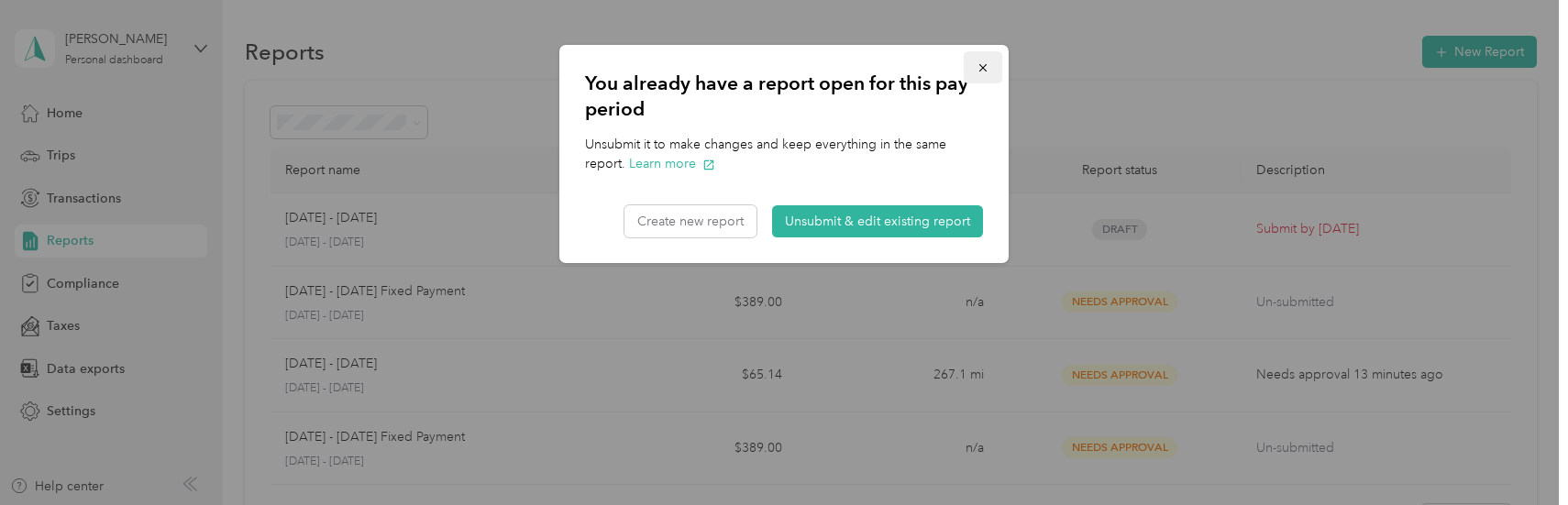
click at [982, 66] on icon "button" at bounding box center [983, 68] width 13 height 13
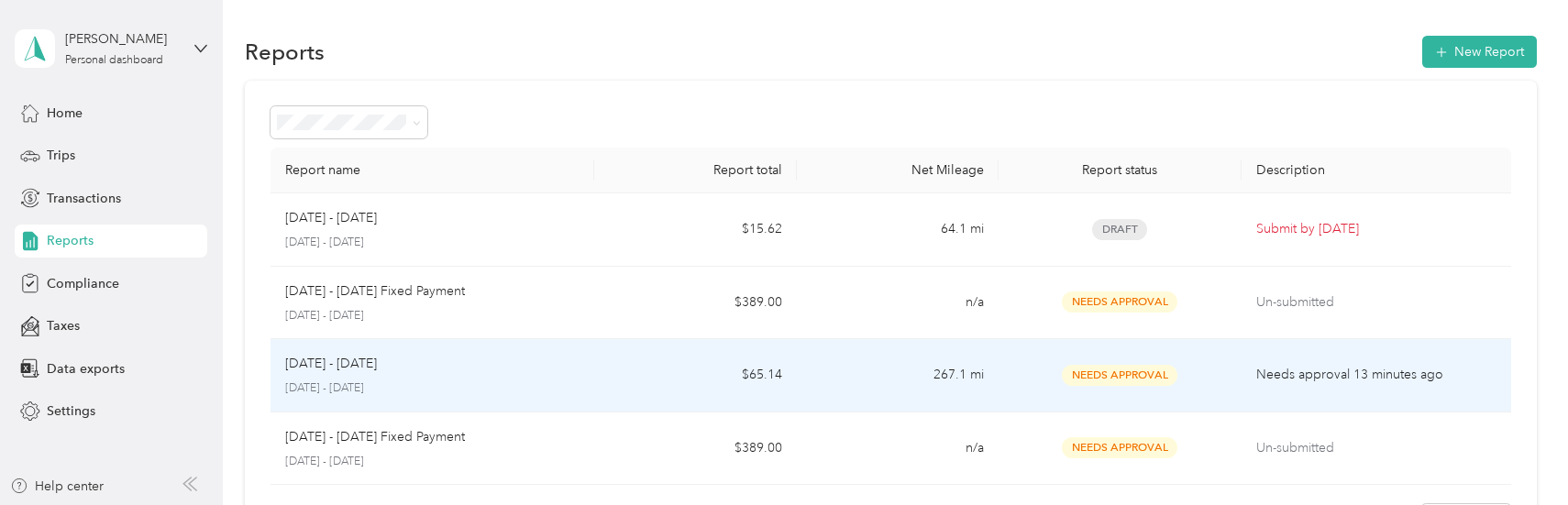
click at [1268, 373] on p "Needs approval 13 minutes ago" at bounding box center [1376, 375] width 240 height 20
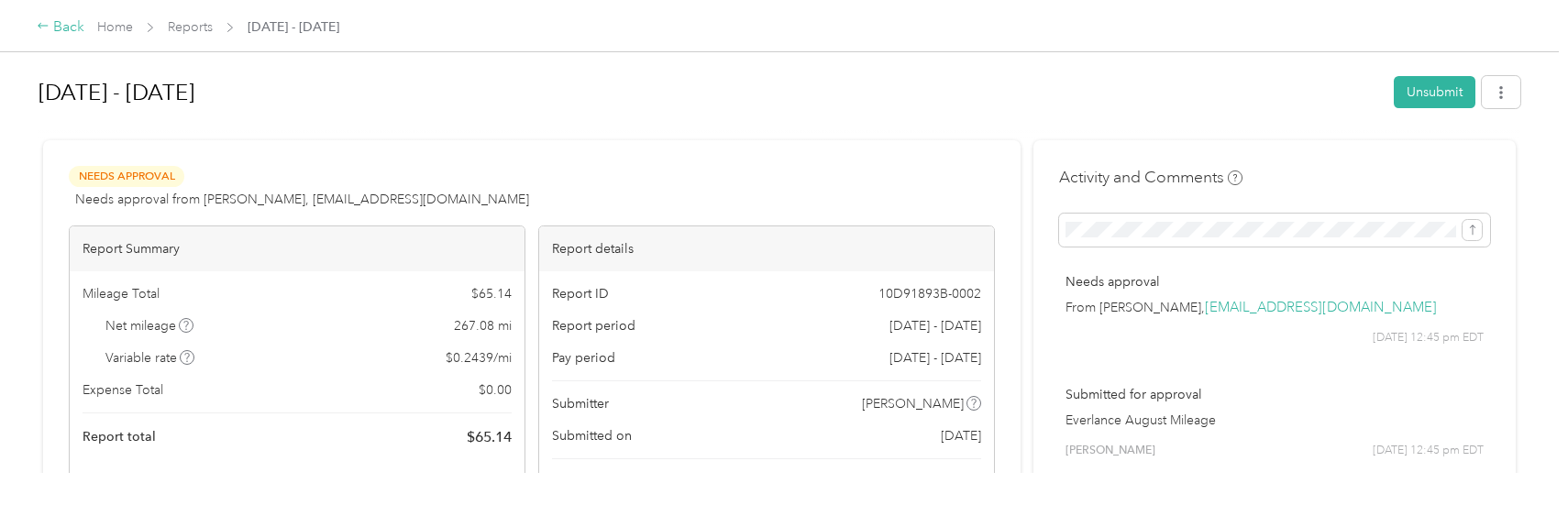
click at [64, 26] on div "Back" at bounding box center [60, 28] width 47 height 22
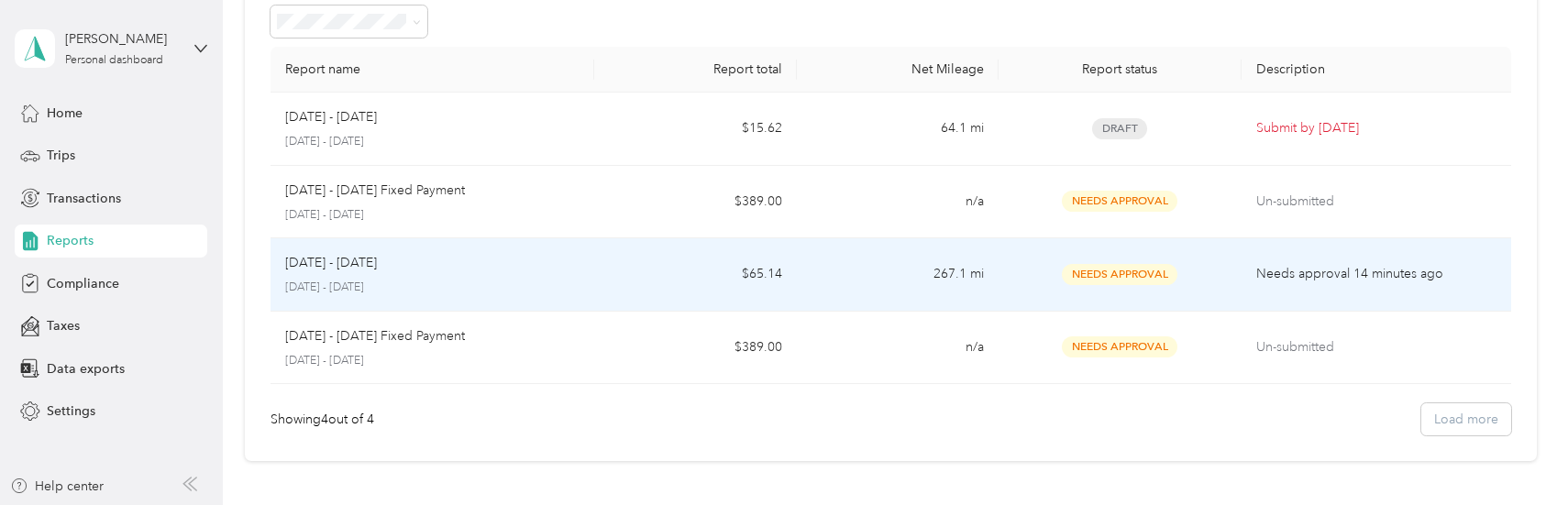
scroll to position [183, 0]
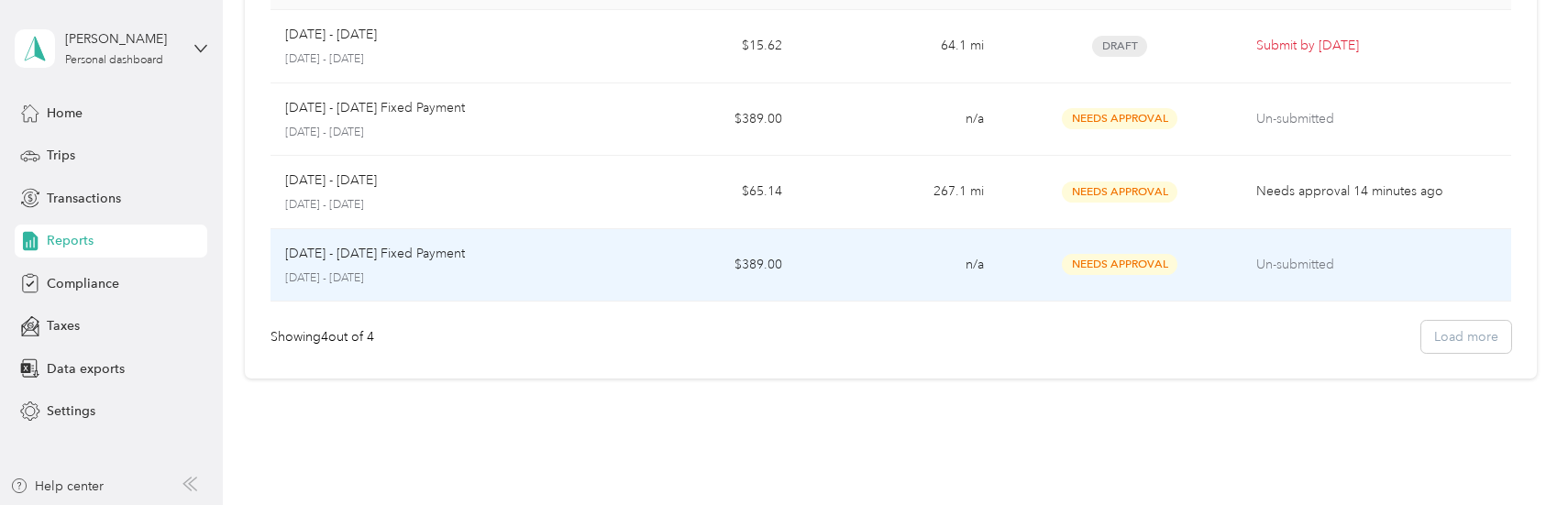
click at [550, 268] on div "[DATE] - [DATE] Fixed Payment [DATE] - [DATE]" at bounding box center [433, 265] width 295 height 44
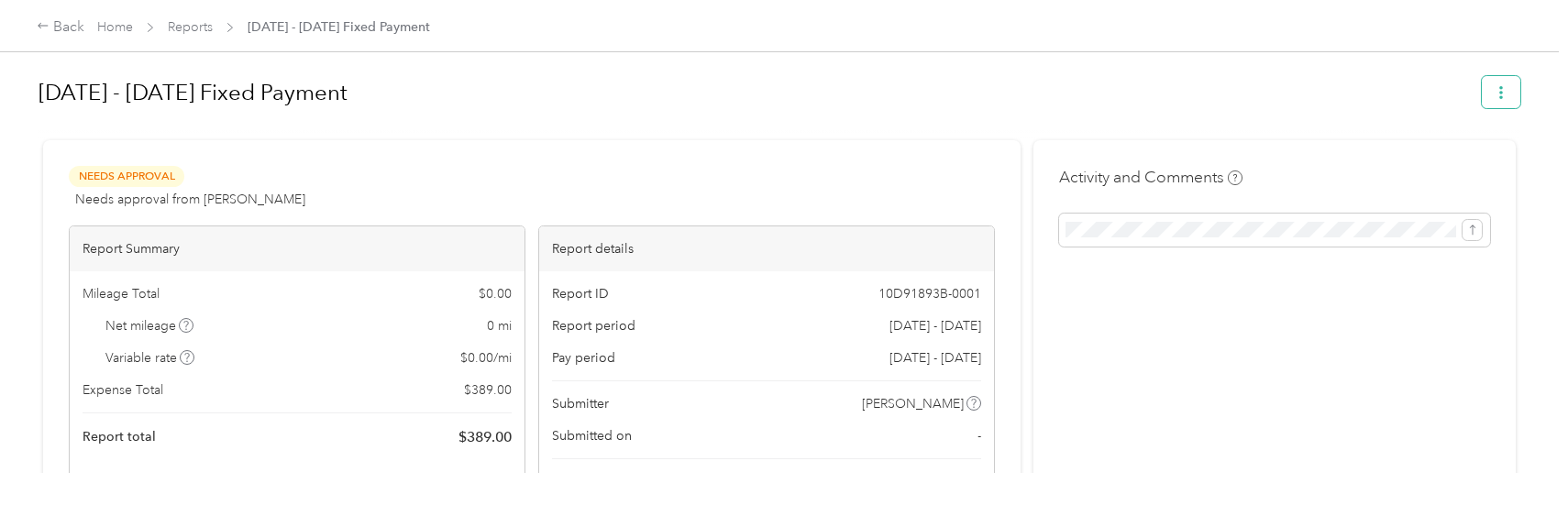
click at [1495, 85] on span "button" at bounding box center [1501, 92] width 13 height 16
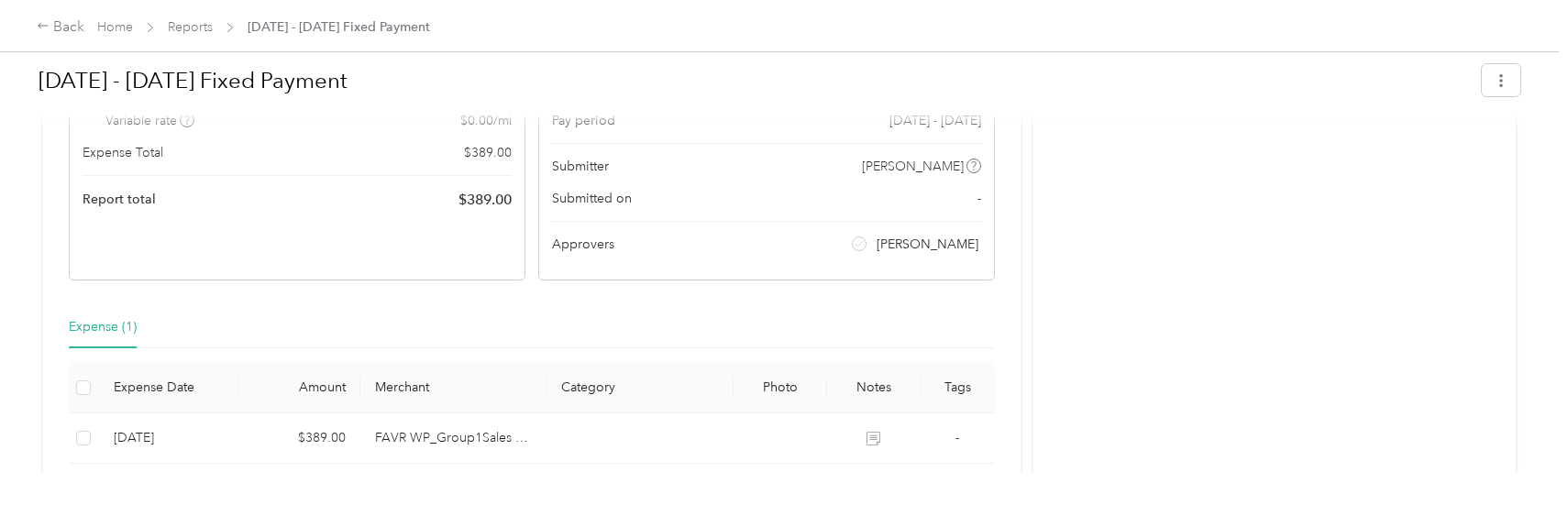
scroll to position [364, 0]
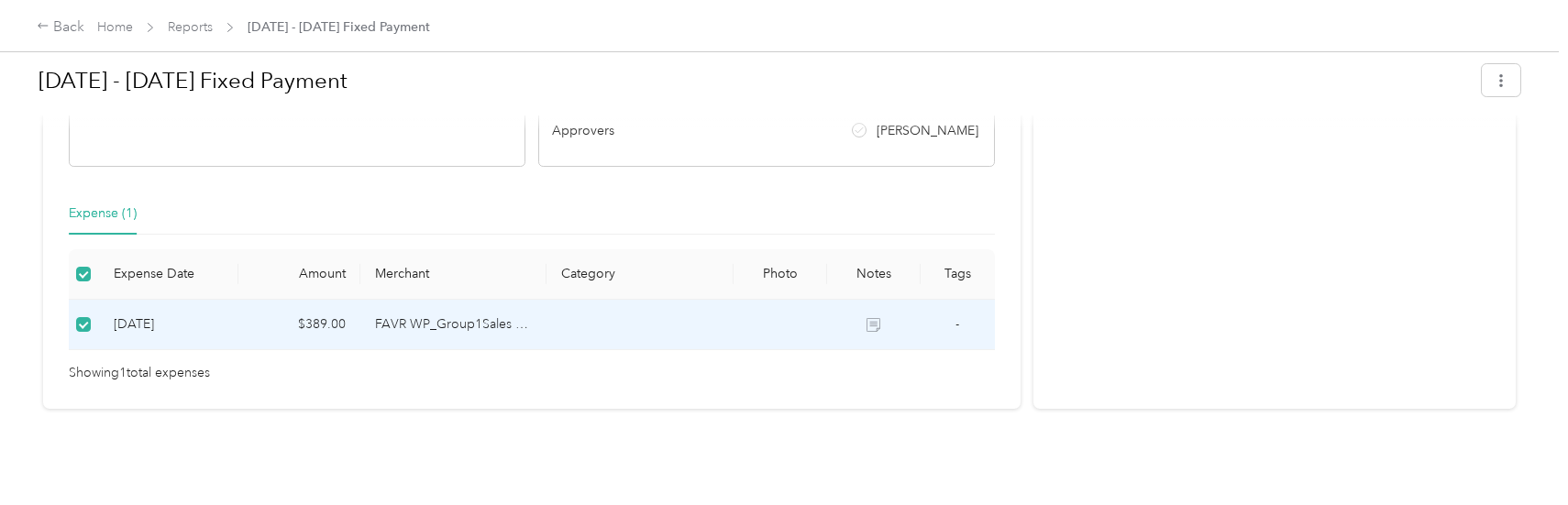
drag, startPoint x: 392, startPoint y: 314, endPoint x: 475, endPoint y: 410, distance: 126.9
click at [465, 410] on div "[DATE] - [DATE] Fixed Payment Needs Approval Needs approval from [PERSON_NAME] …" at bounding box center [779, 236] width 1560 height 473
click at [955, 316] on span "-" at bounding box center [957, 323] width 4 height 16
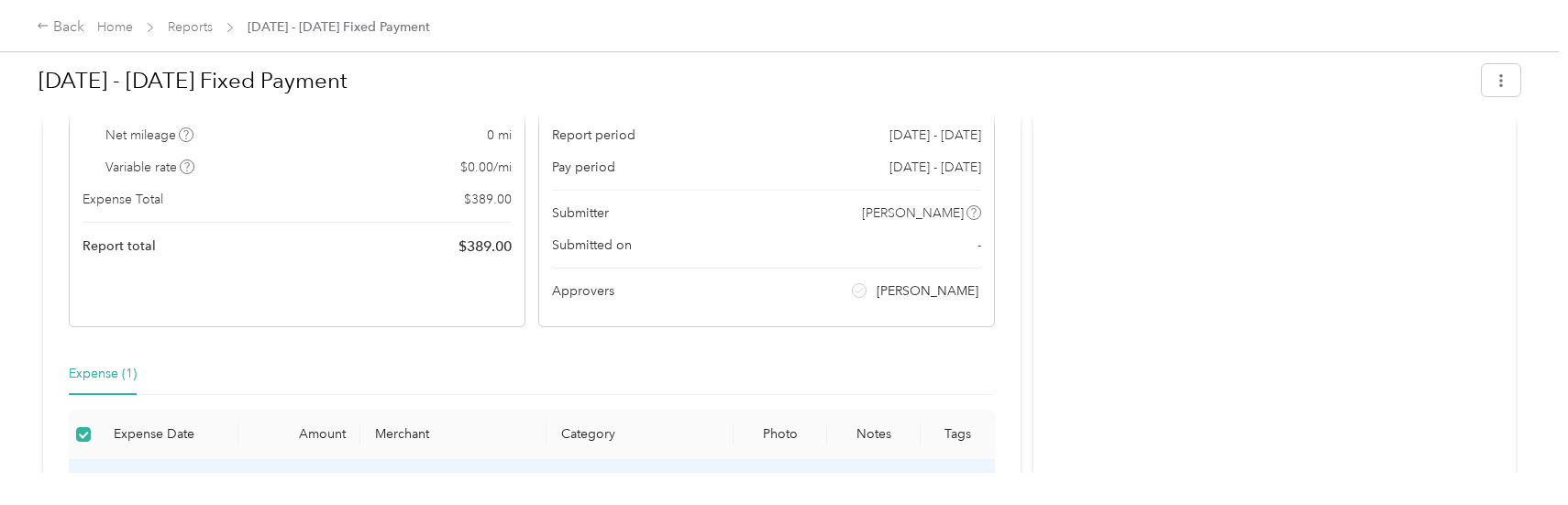
scroll to position [0, 0]
